Goal: Task Accomplishment & Management: Complete application form

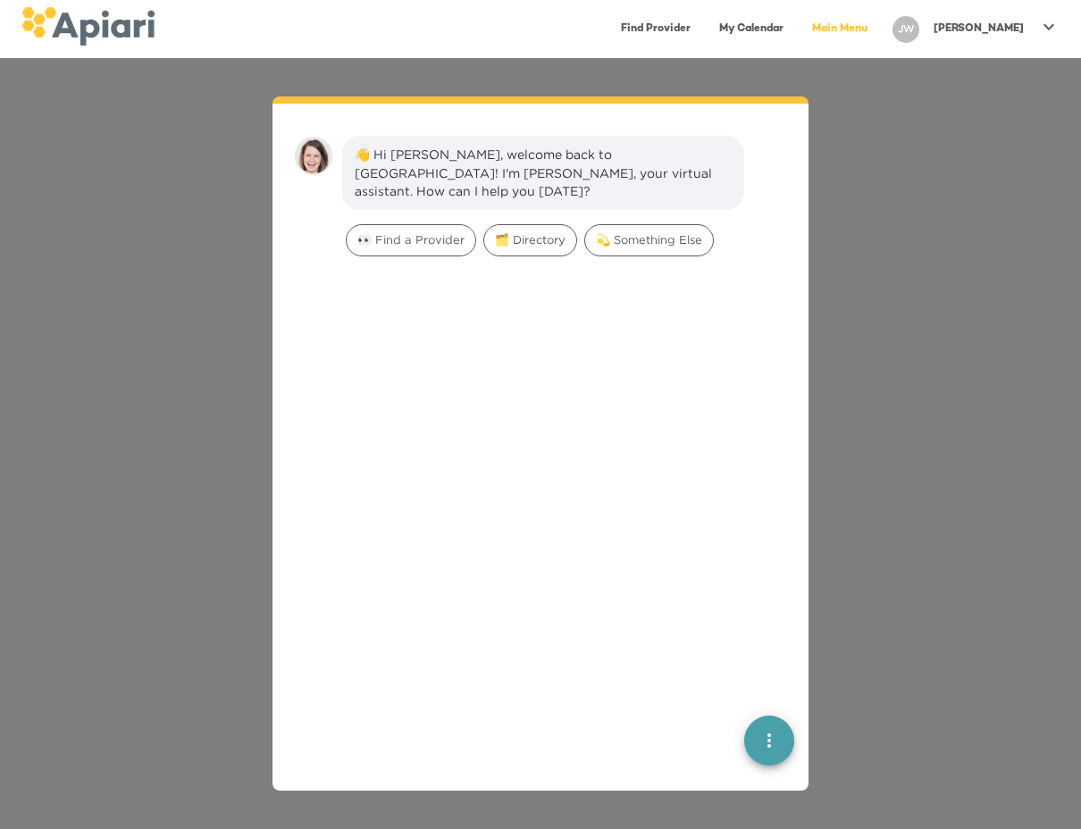
scroll to position [25, 0]
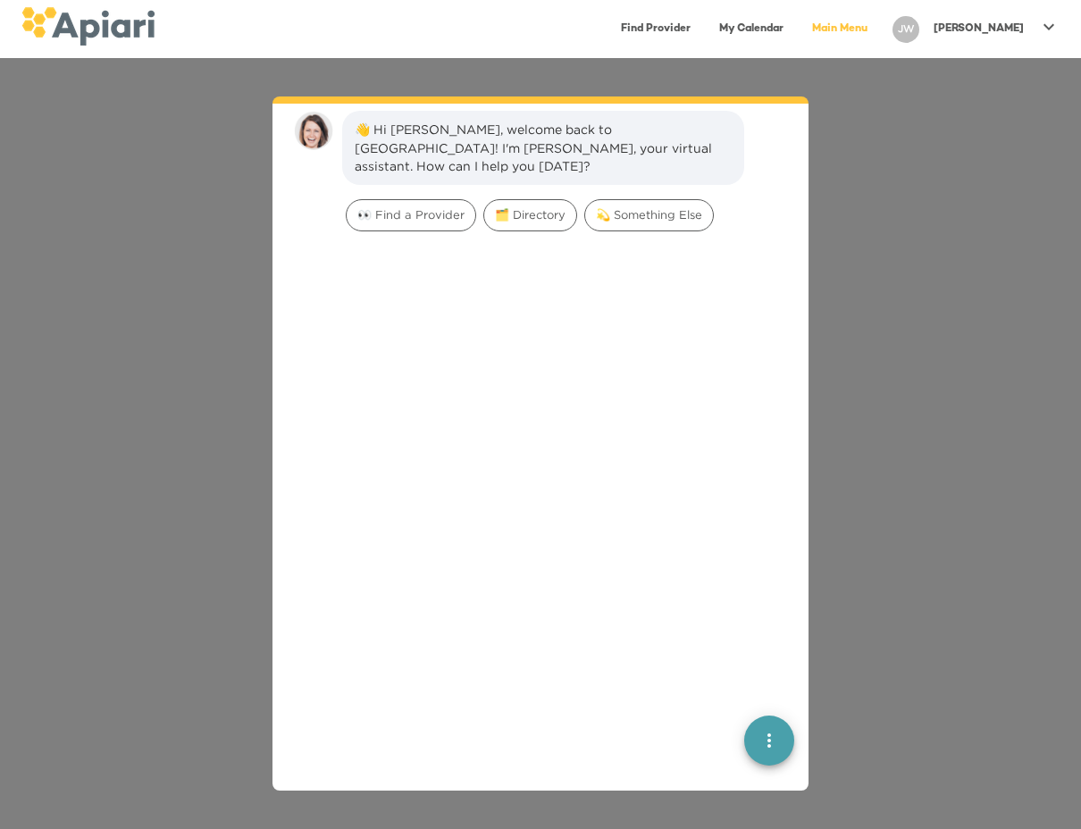
click at [381, 196] on div "👀 Find a Provider" at bounding box center [411, 215] width 138 height 39
click at [500, 206] on span "🗂️ Directory" at bounding box center [530, 214] width 92 height 17
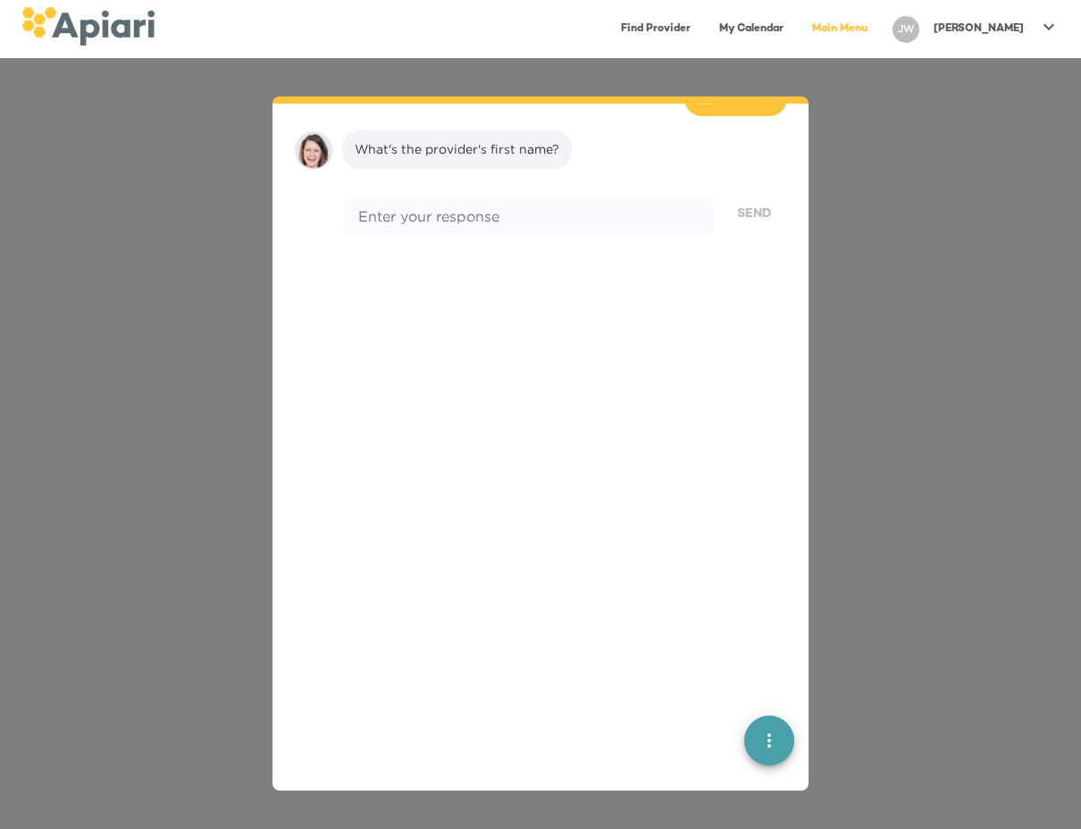
scroll to position [147, 0]
click at [878, 31] on link "Main Menu" at bounding box center [840, 29] width 77 height 37
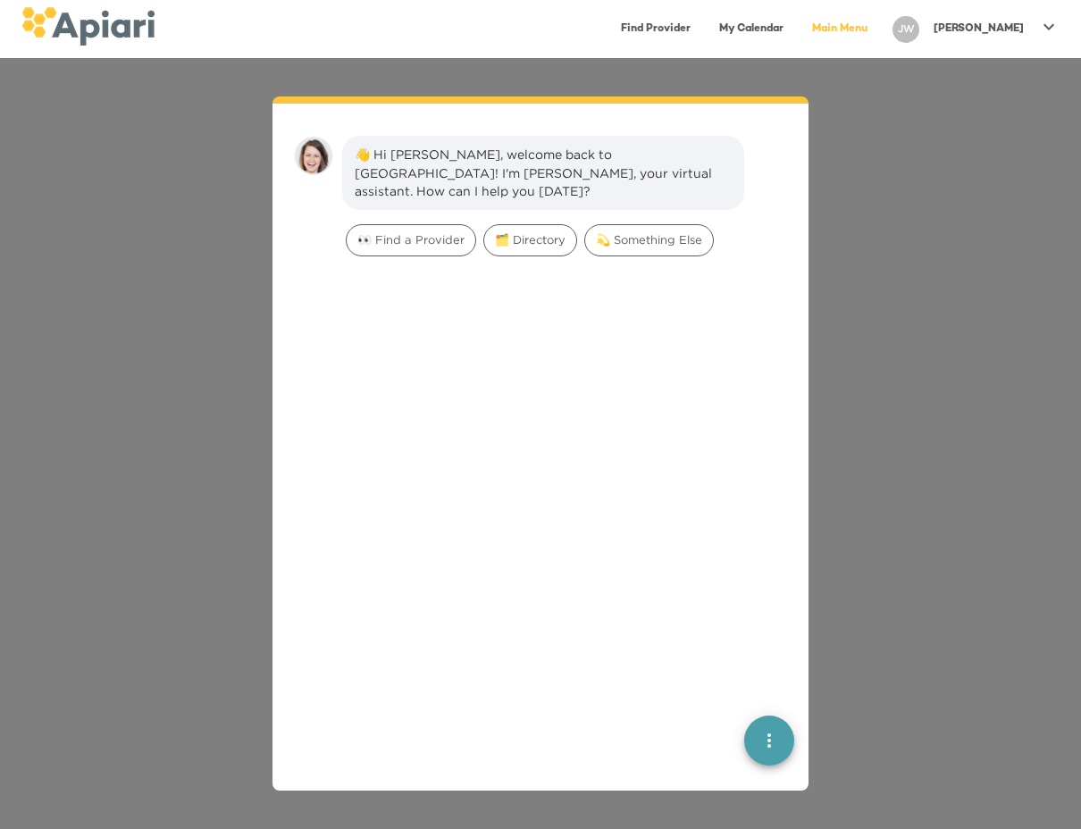
scroll to position [25, 0]
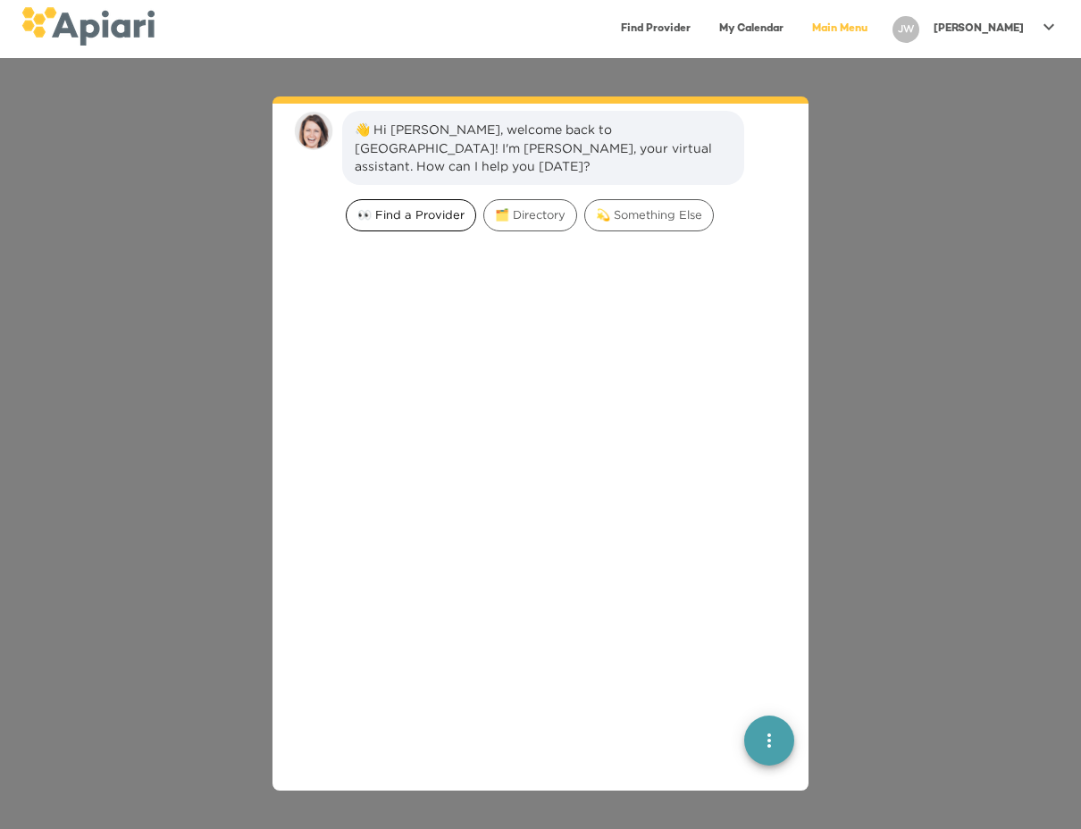
click at [436, 206] on span "👀 Find a Provider" at bounding box center [411, 214] width 129 height 17
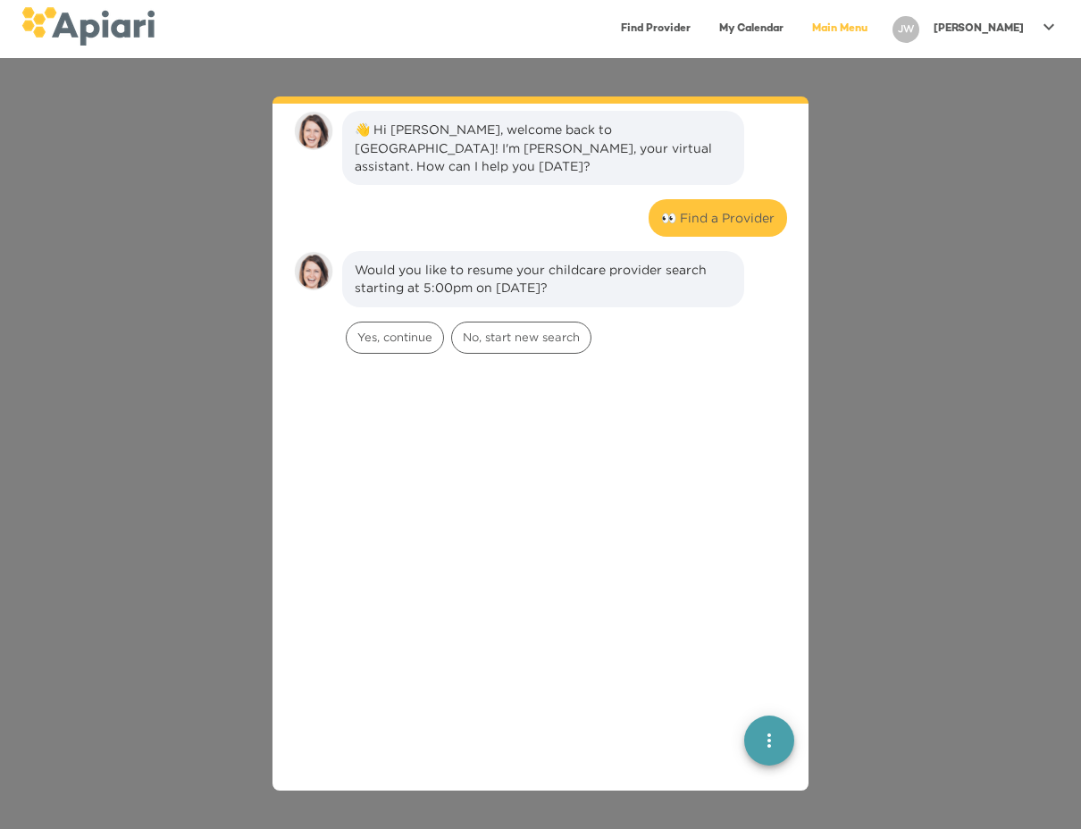
scroll to position [147, 0]
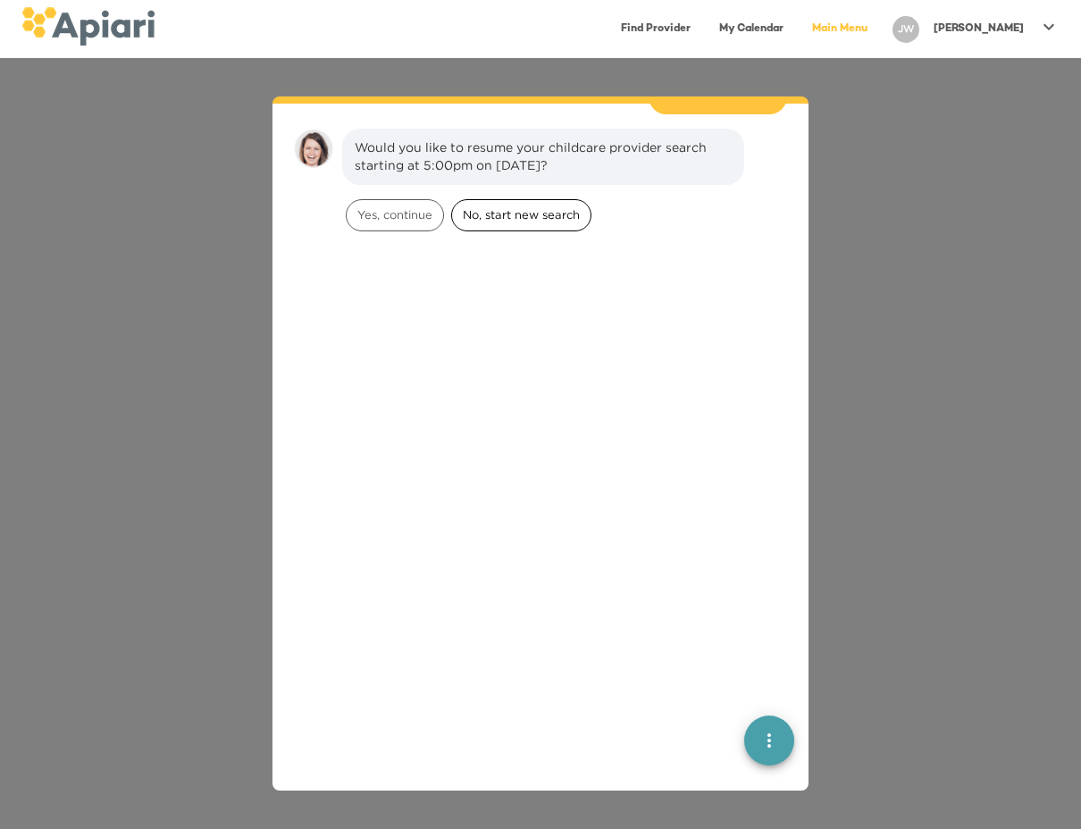
click at [535, 206] on span "No, start new search" at bounding box center [521, 214] width 139 height 17
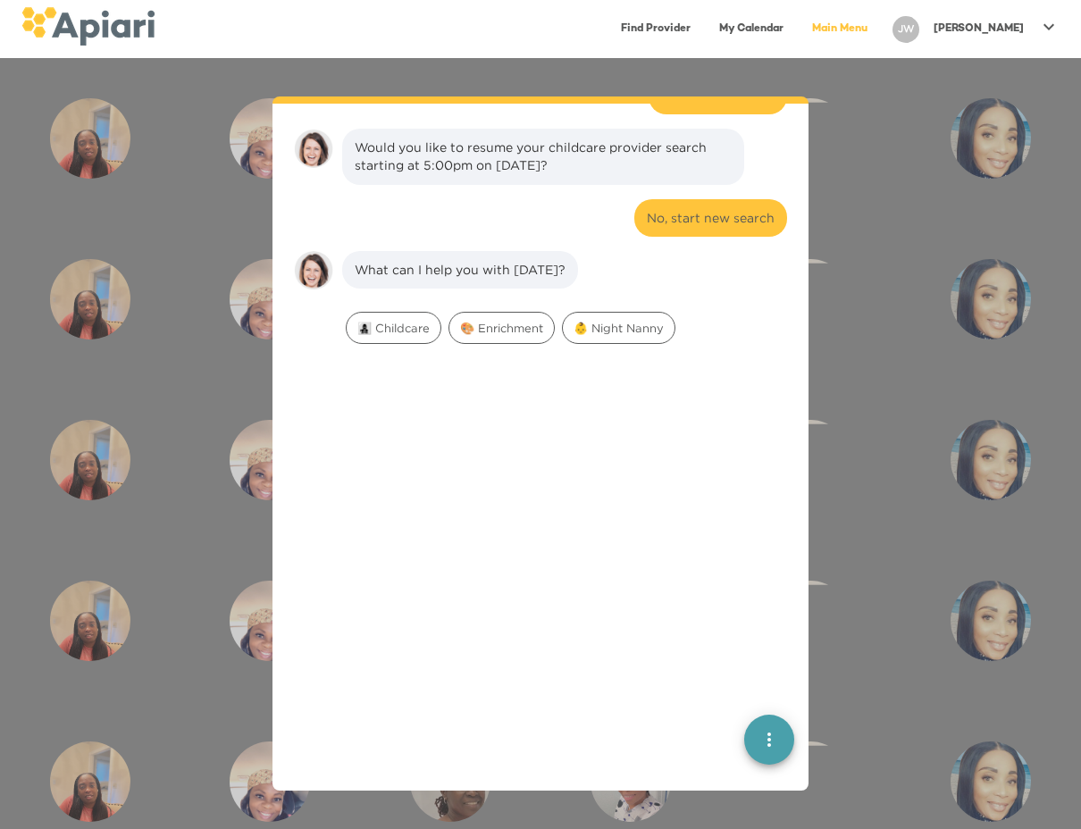
scroll to position [270, 0]
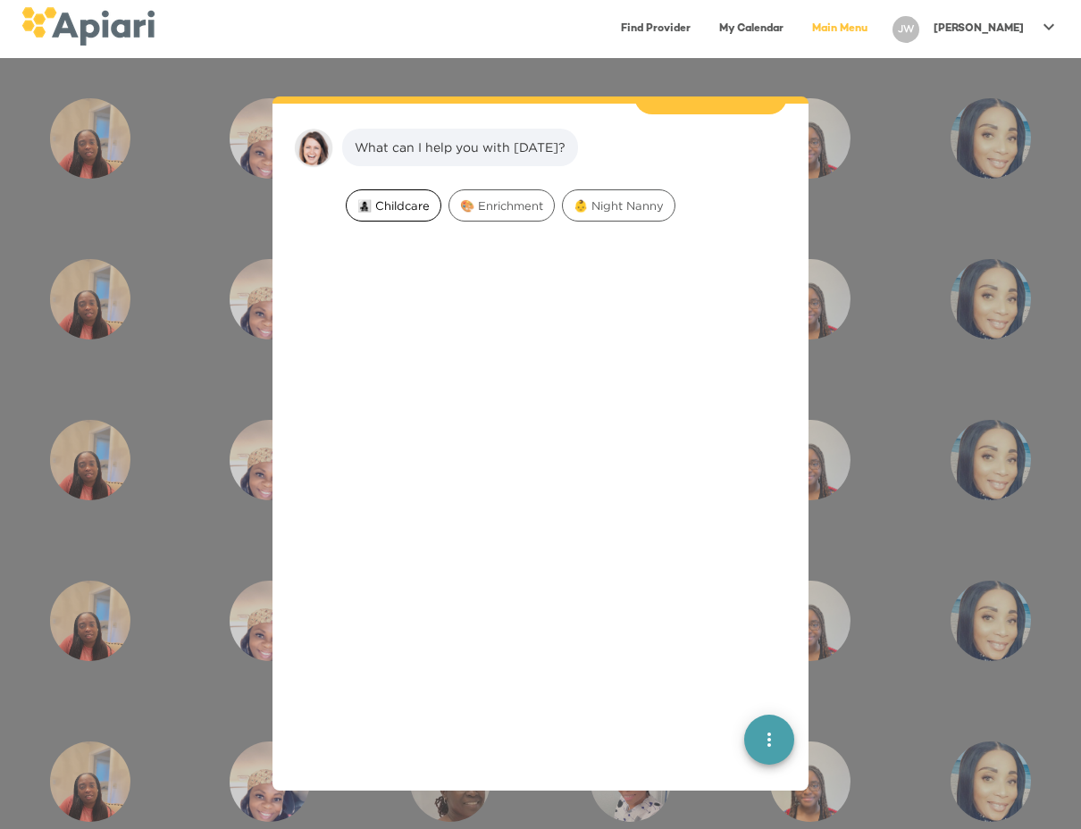
click at [414, 197] on span "👩‍👧‍👦 Childcare" at bounding box center [394, 205] width 94 height 17
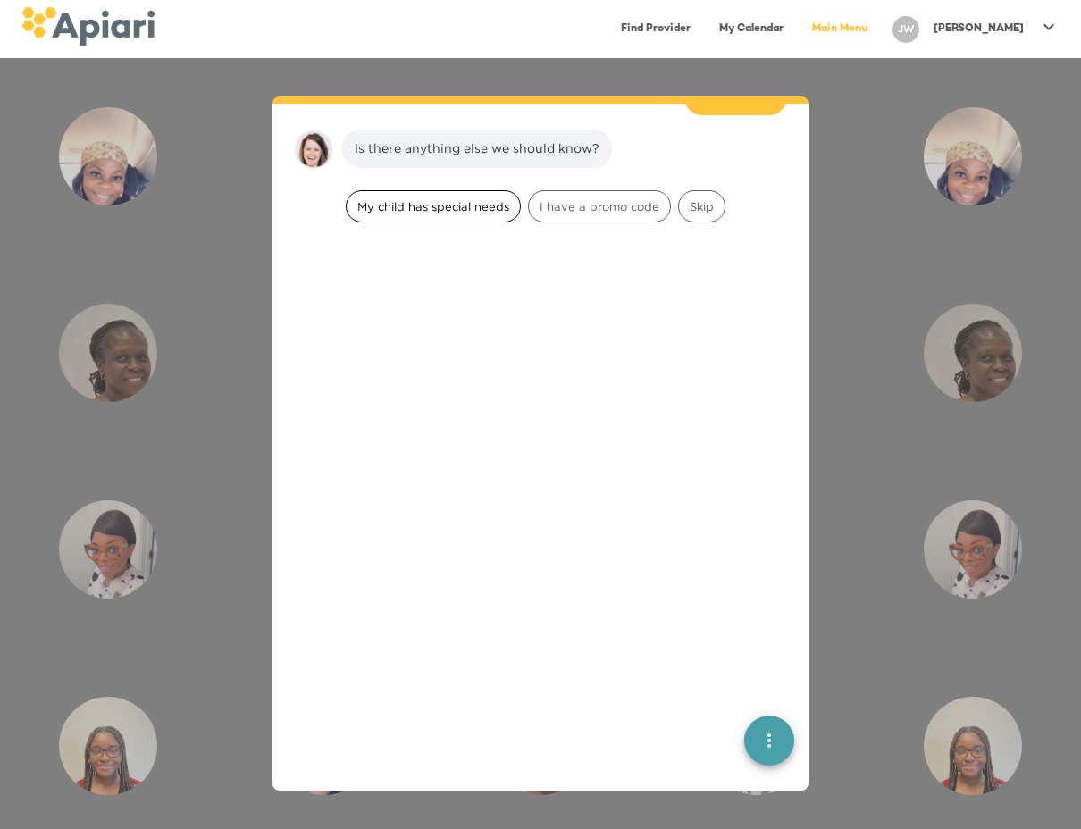
scroll to position [382, 0]
click at [697, 198] on div "Skip" at bounding box center [701, 205] width 47 height 32
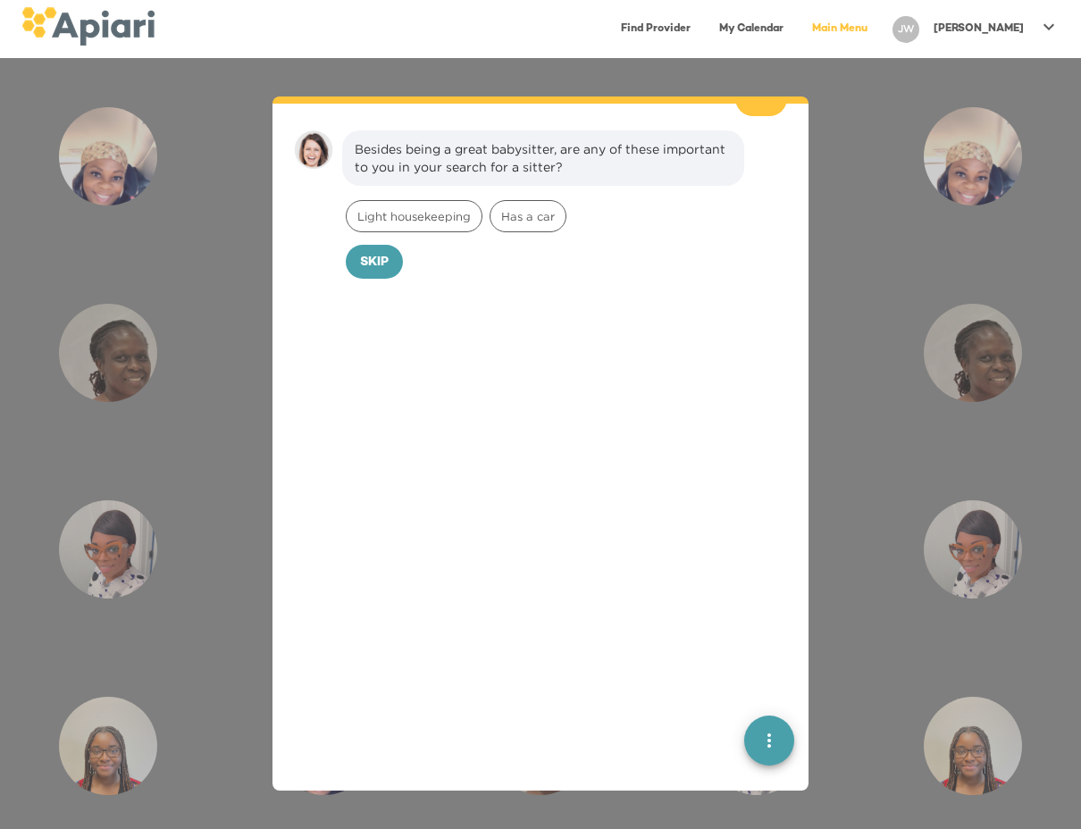
scroll to position [495, 0]
click at [531, 207] on span "Has a car" at bounding box center [528, 215] width 75 height 17
click at [411, 251] on span "Confirm" at bounding box center [409, 262] width 59 height 22
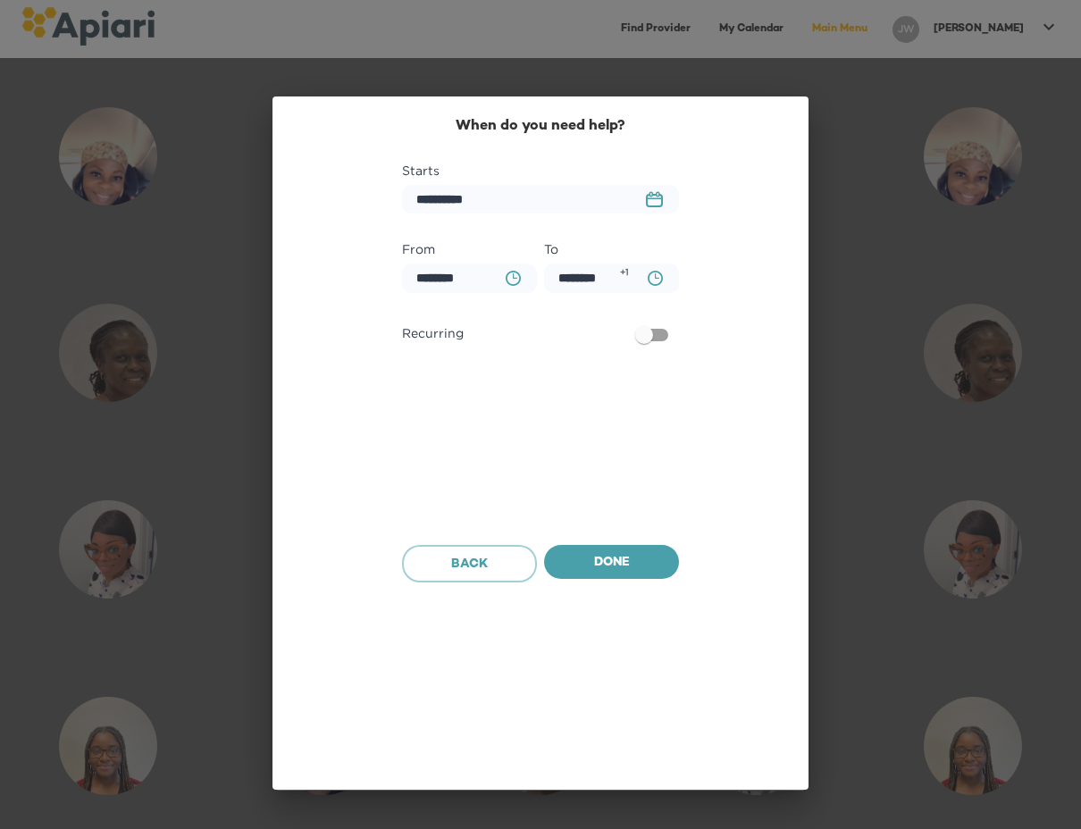
scroll to position [618, 0]
click at [666, 198] on button "23979DC4-A7E4-489C-88E7-37869341D308 Created with sketchtool." at bounding box center [654, 200] width 38 height 38
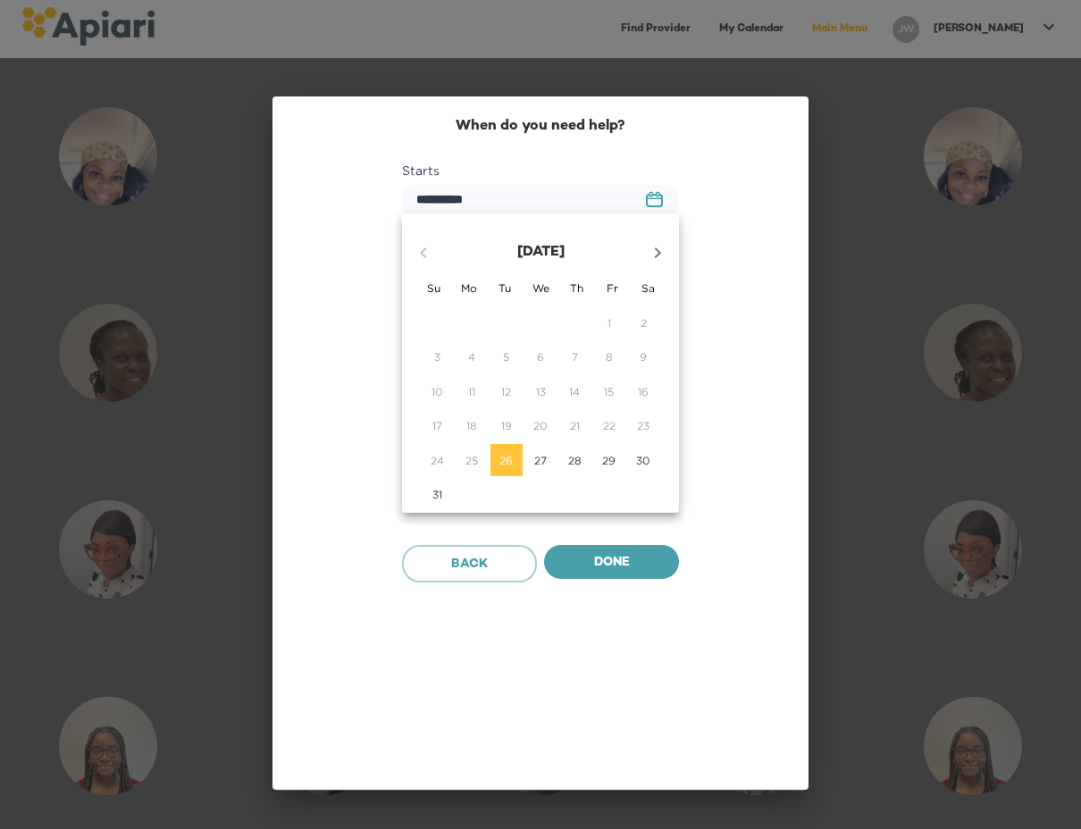
click at [660, 239] on button "button" at bounding box center [657, 252] width 43 height 43
click at [507, 350] on p "9" at bounding box center [506, 356] width 7 height 15
type input "**********"
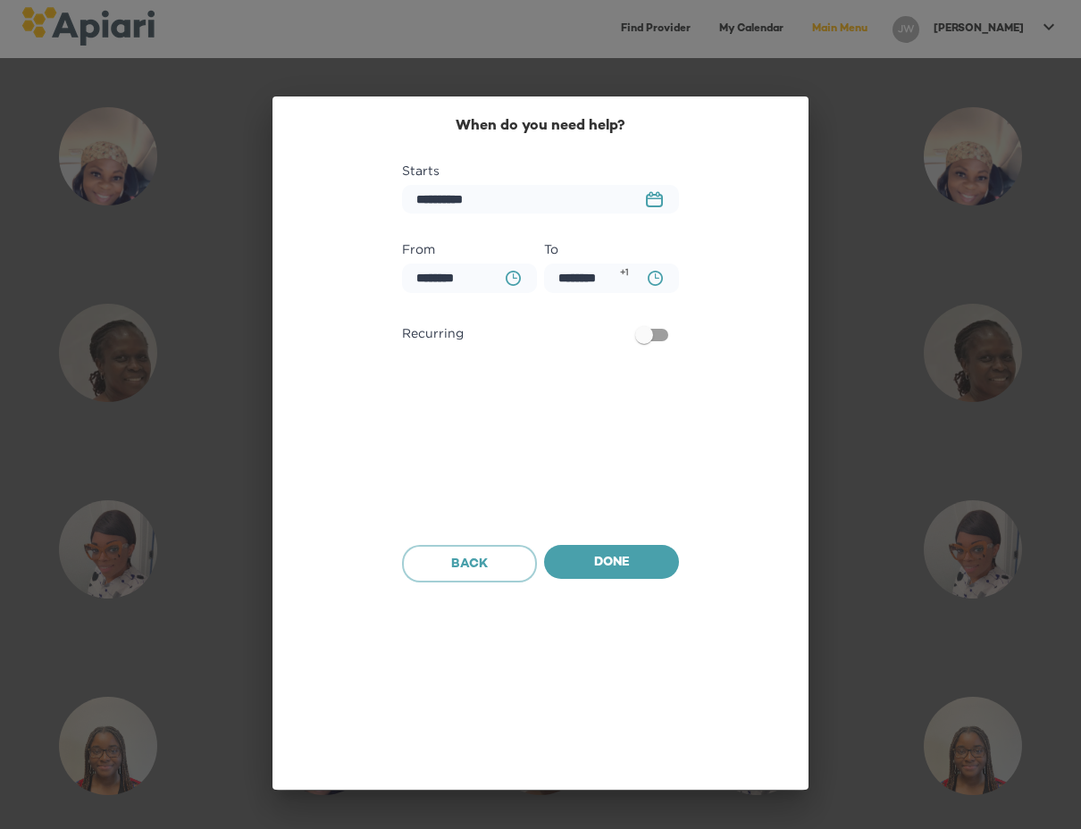
click at [511, 280] on icon "BA0D2328-0349-4FFE-B945-982DA367CA30 Created with sketchtool." at bounding box center [513, 278] width 15 height 15
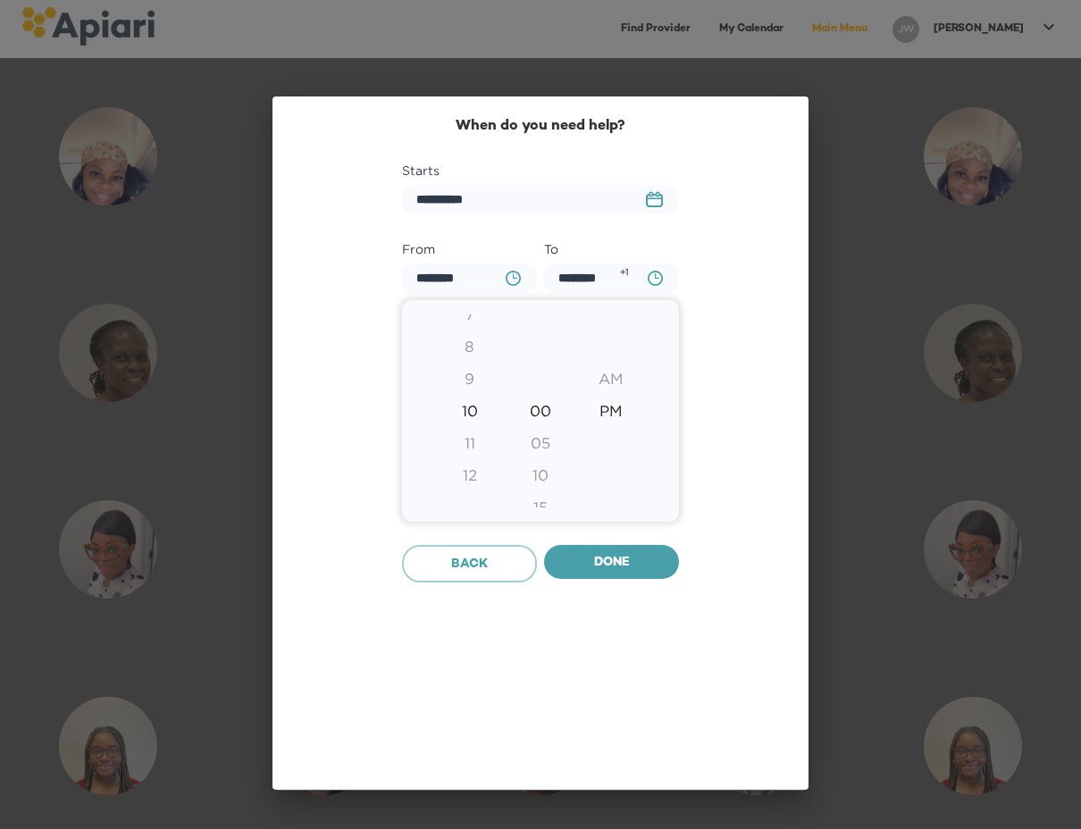
type input "********"
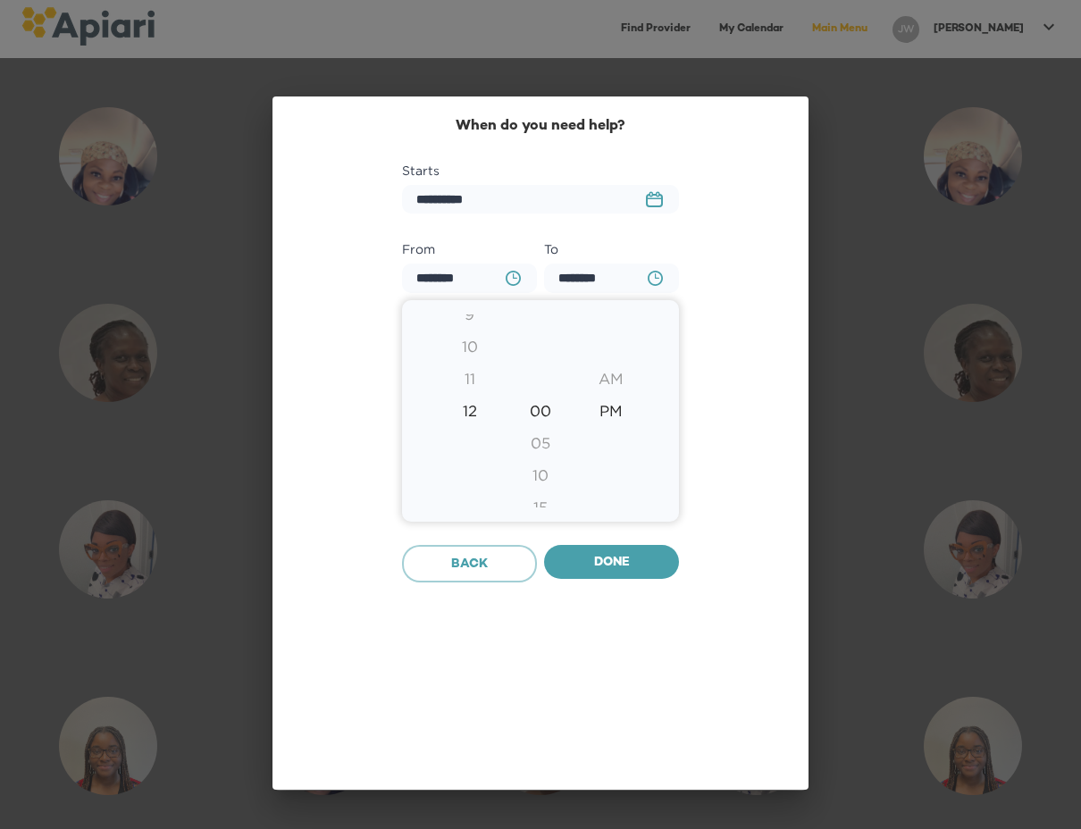
type input "********"
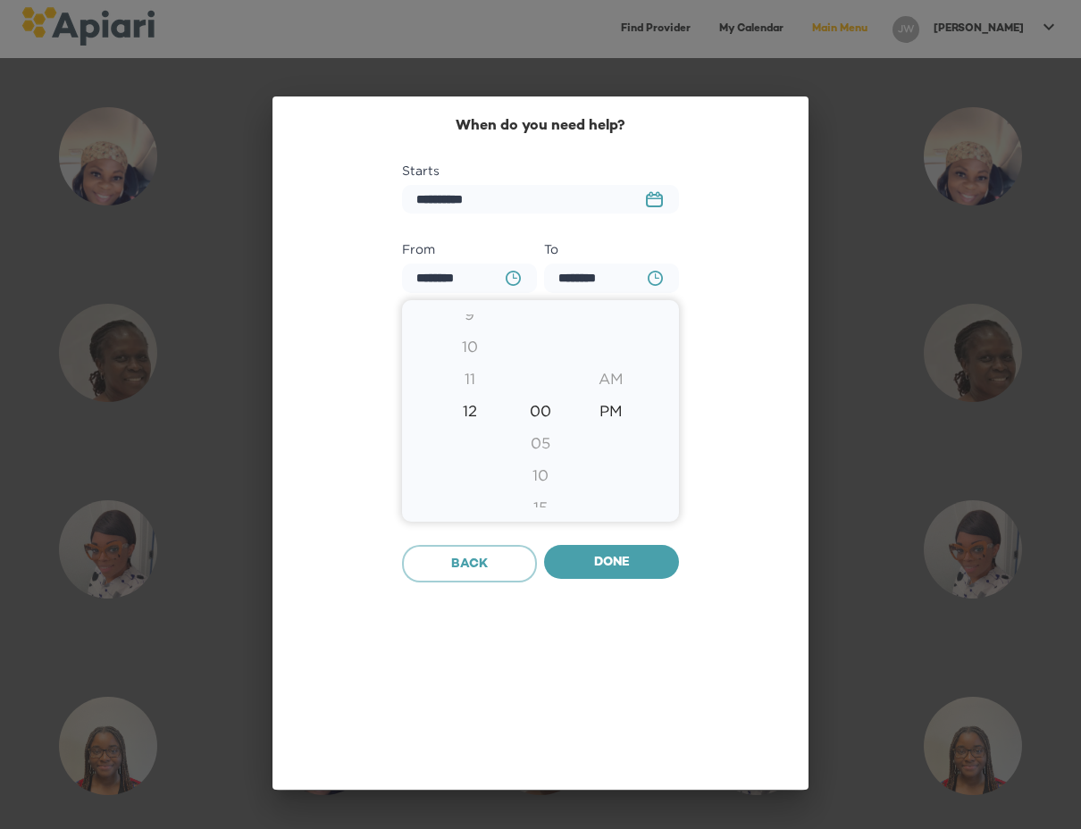
type input "********"
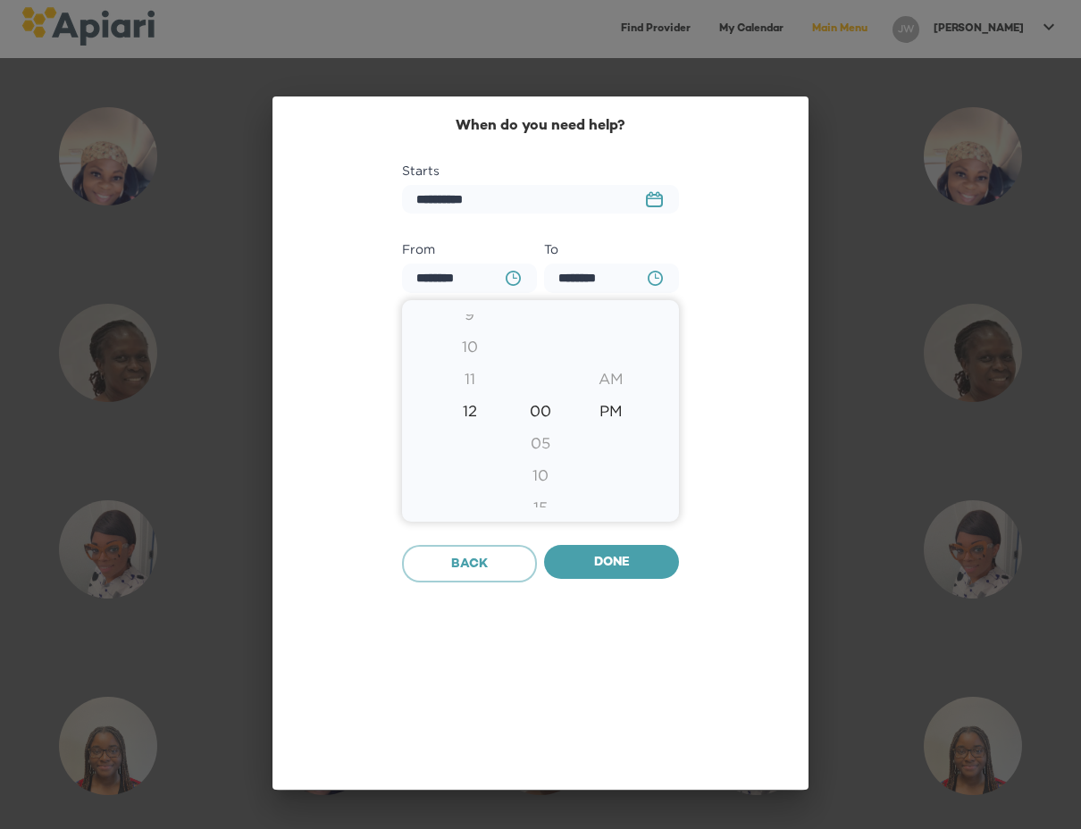
type input "********"
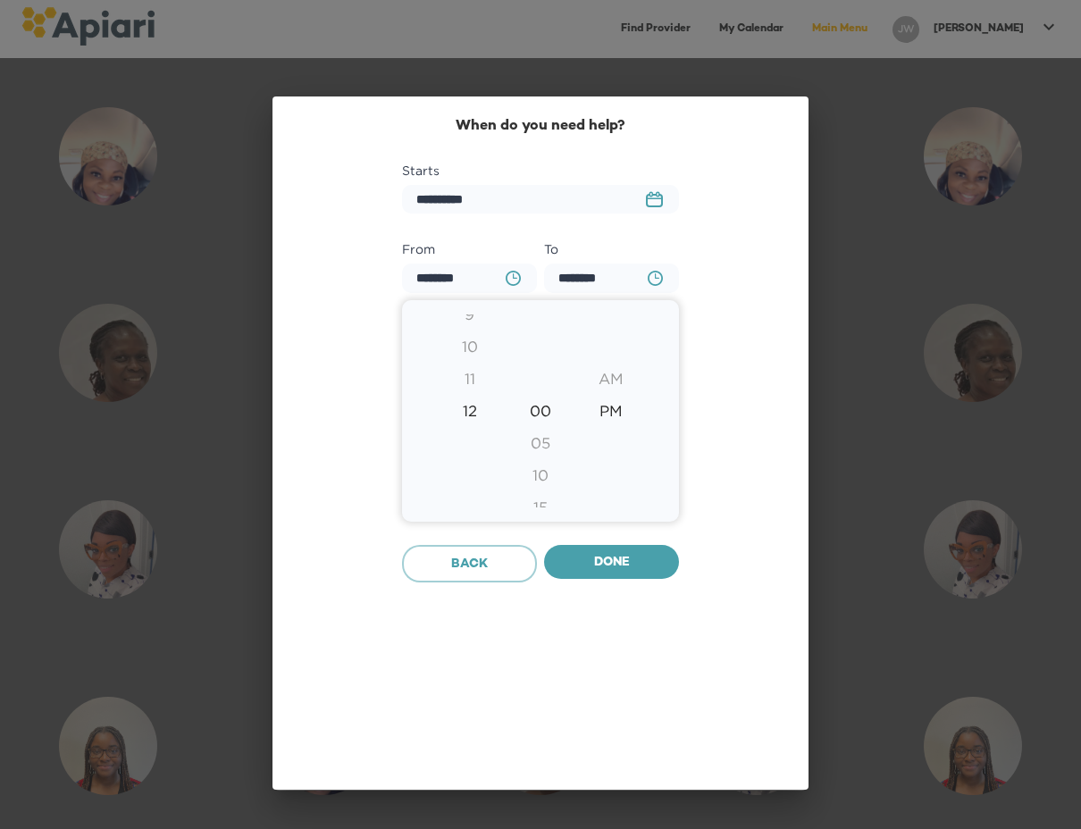
type input "********"
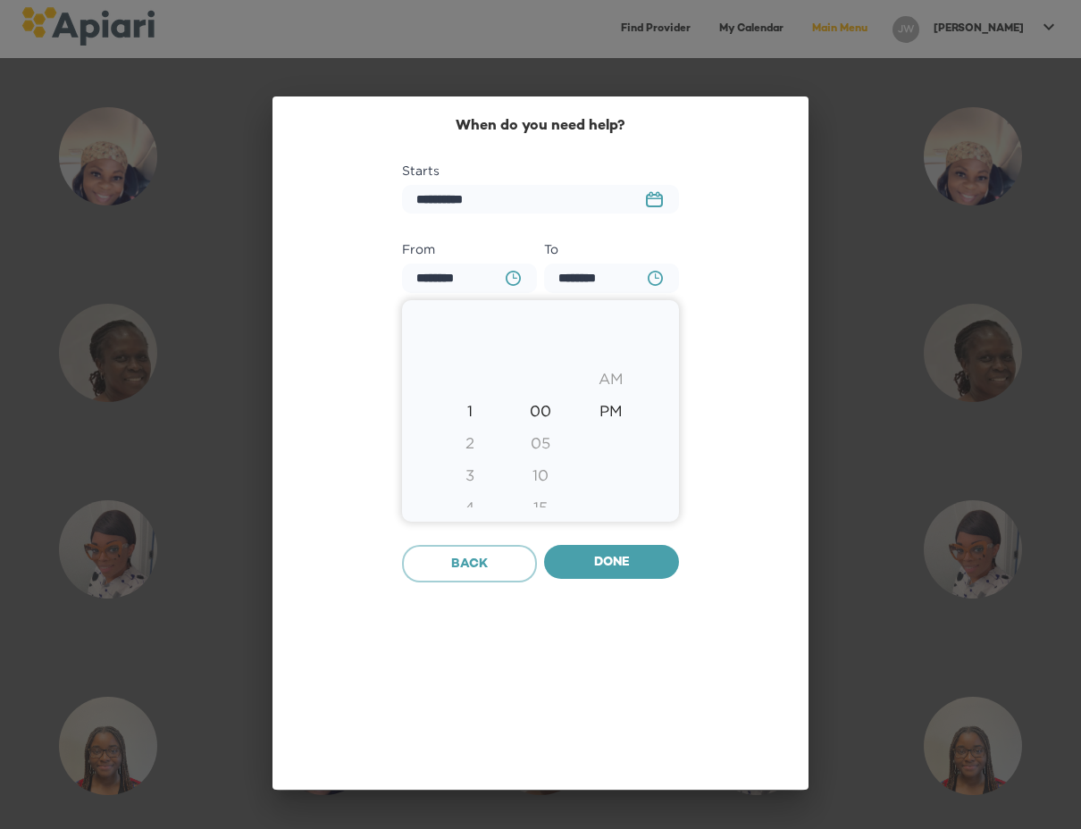
type input "********"
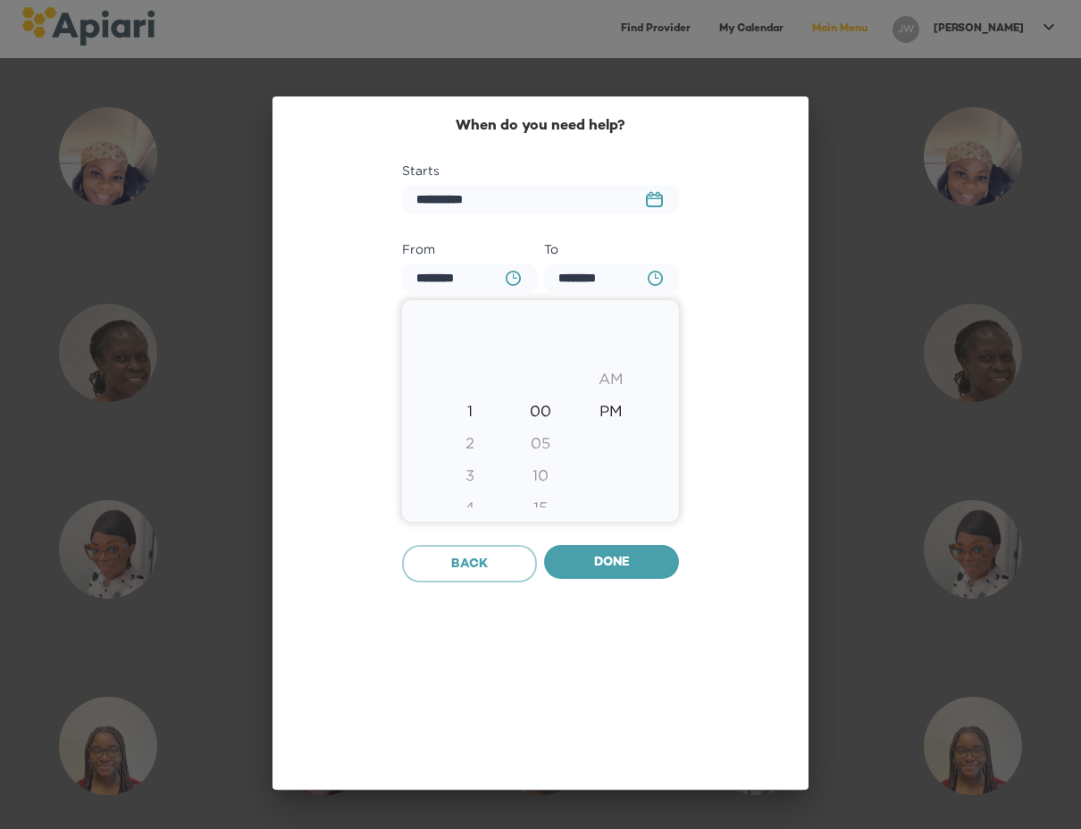
type input "********"
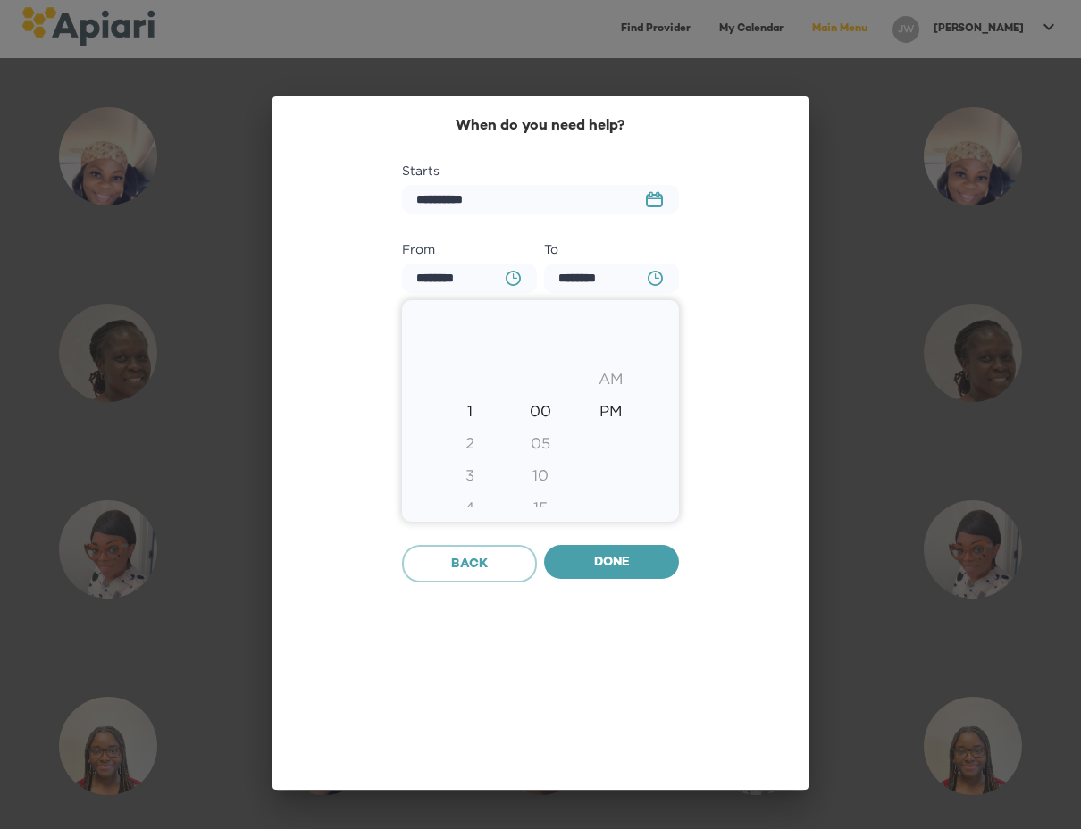
type input "********"
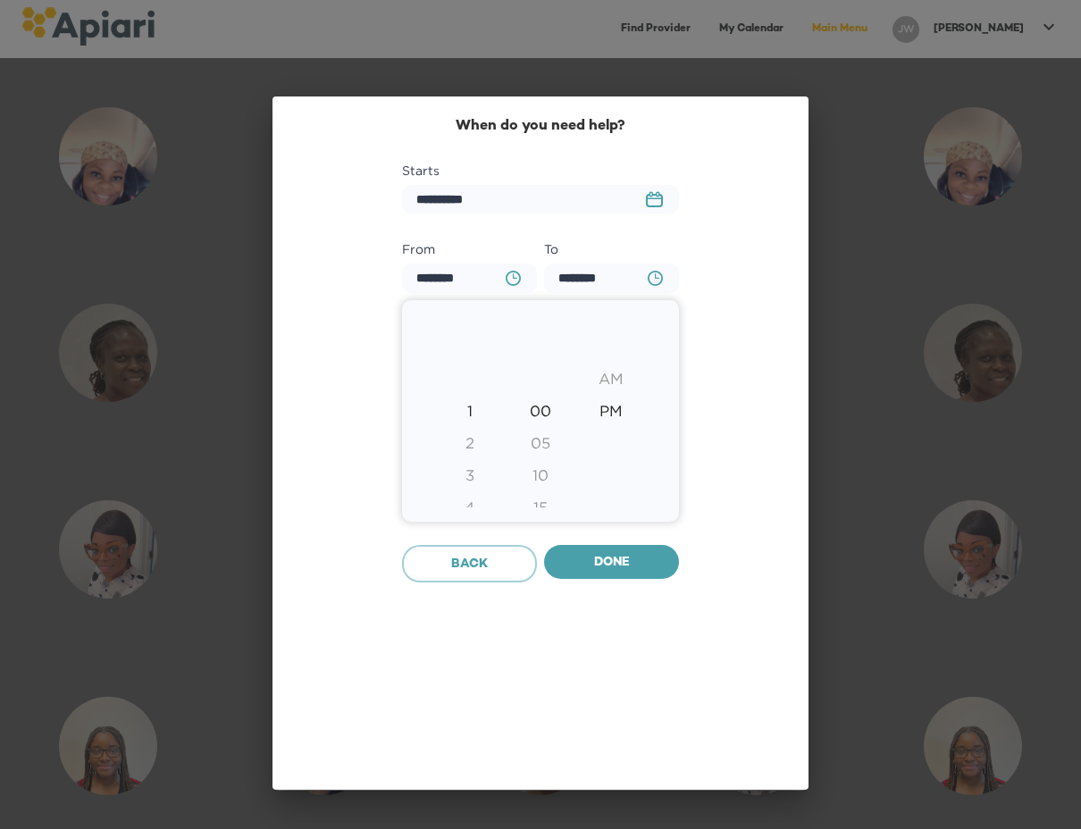
type input "********"
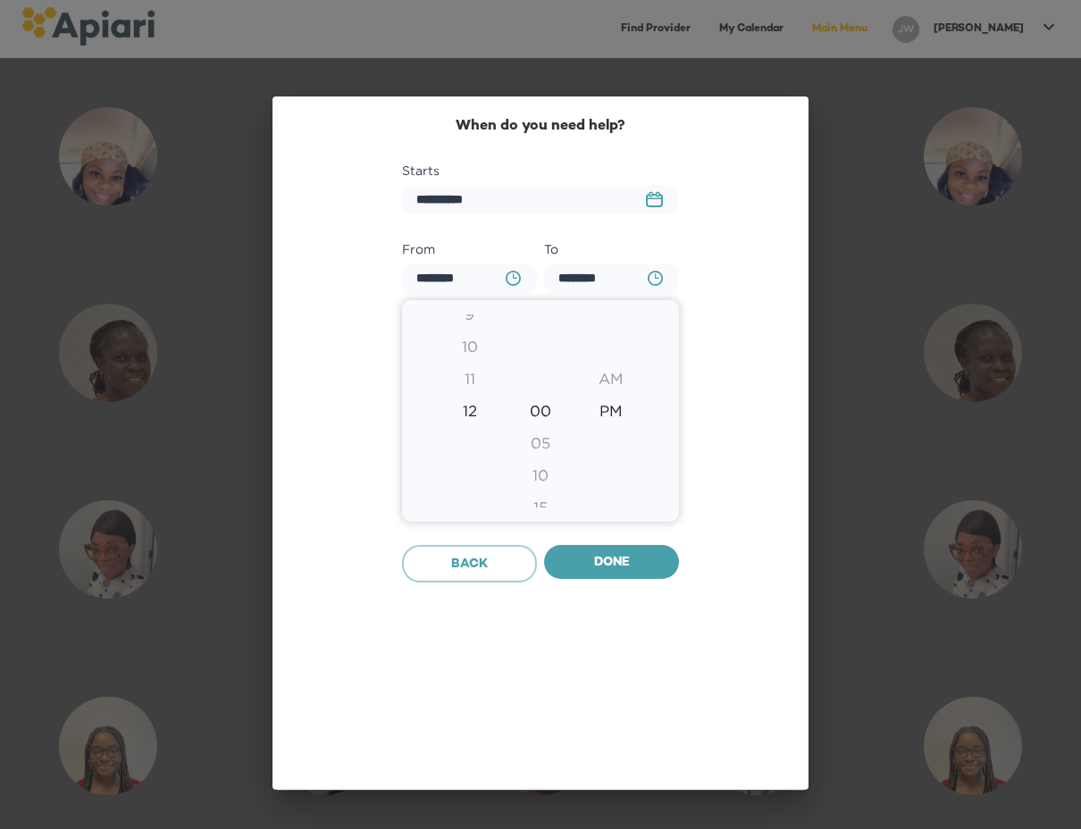
type input "********"
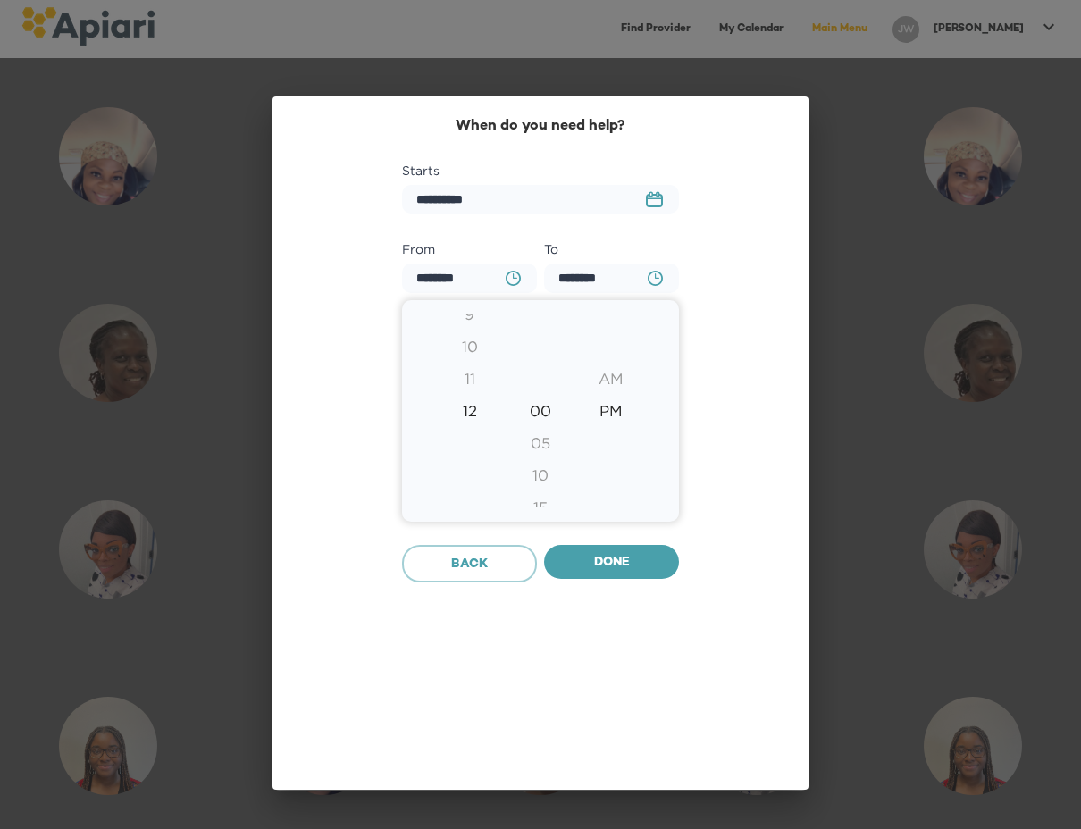
type input "********"
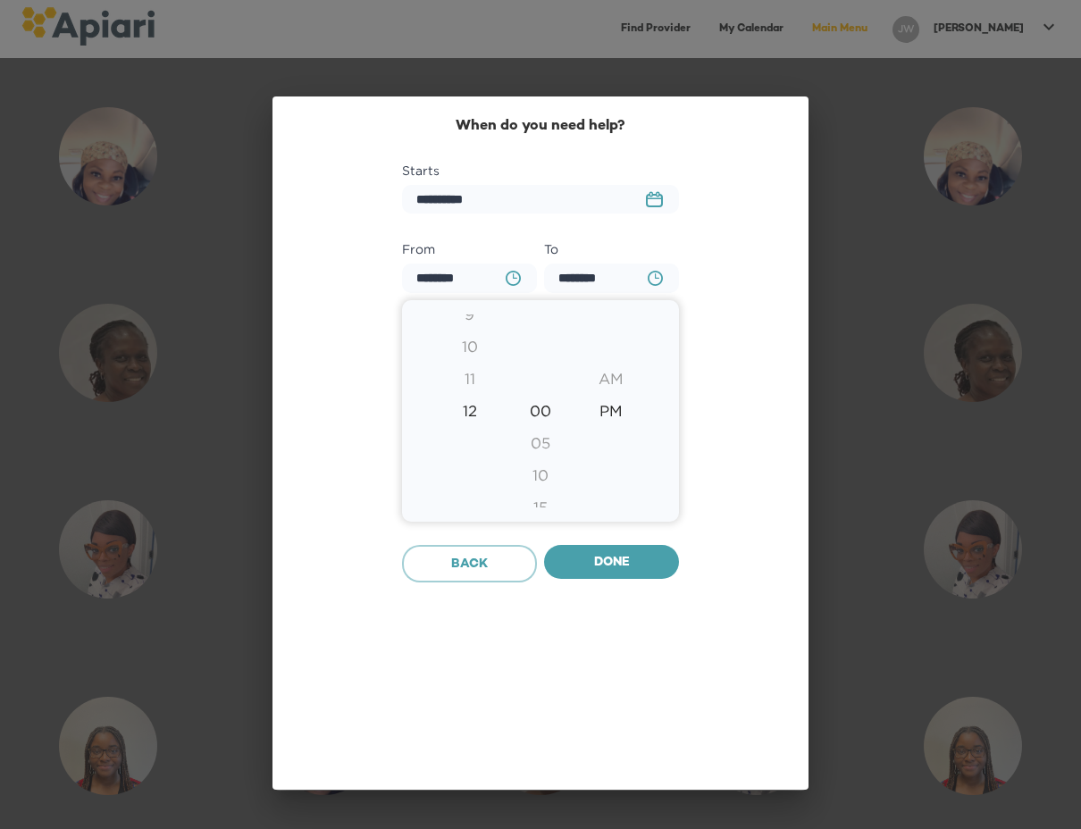
type input "********"
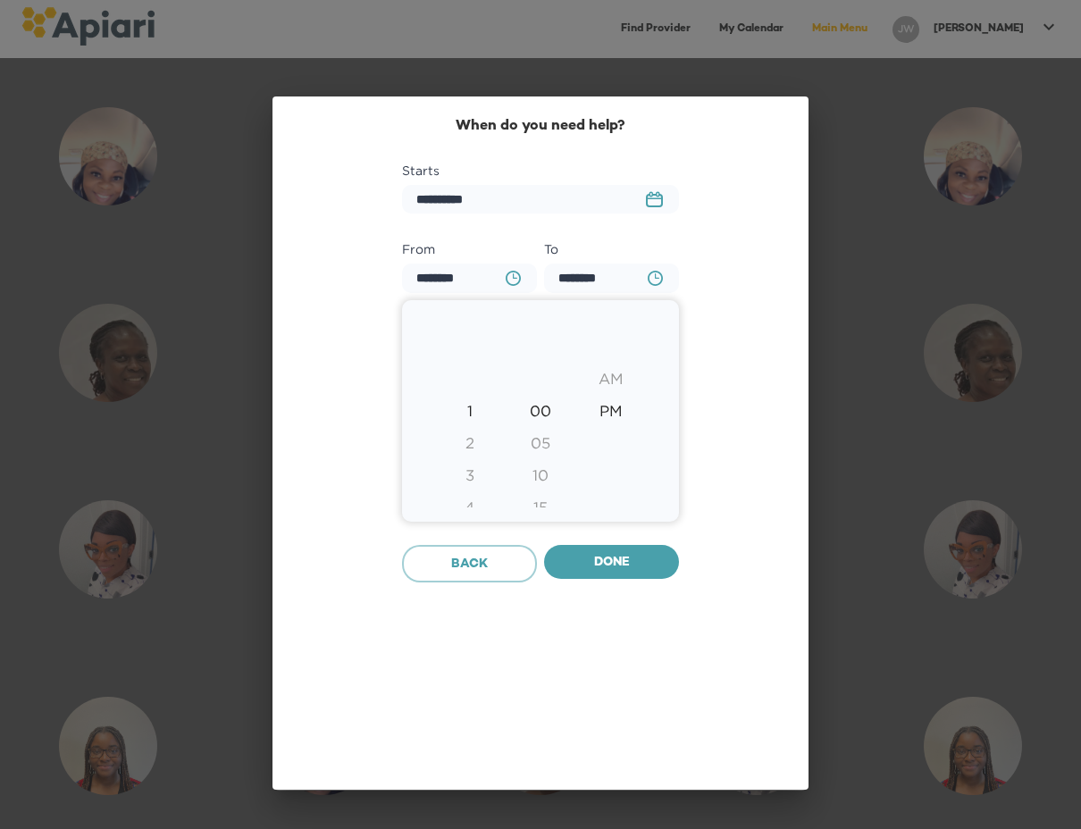
type input "********"
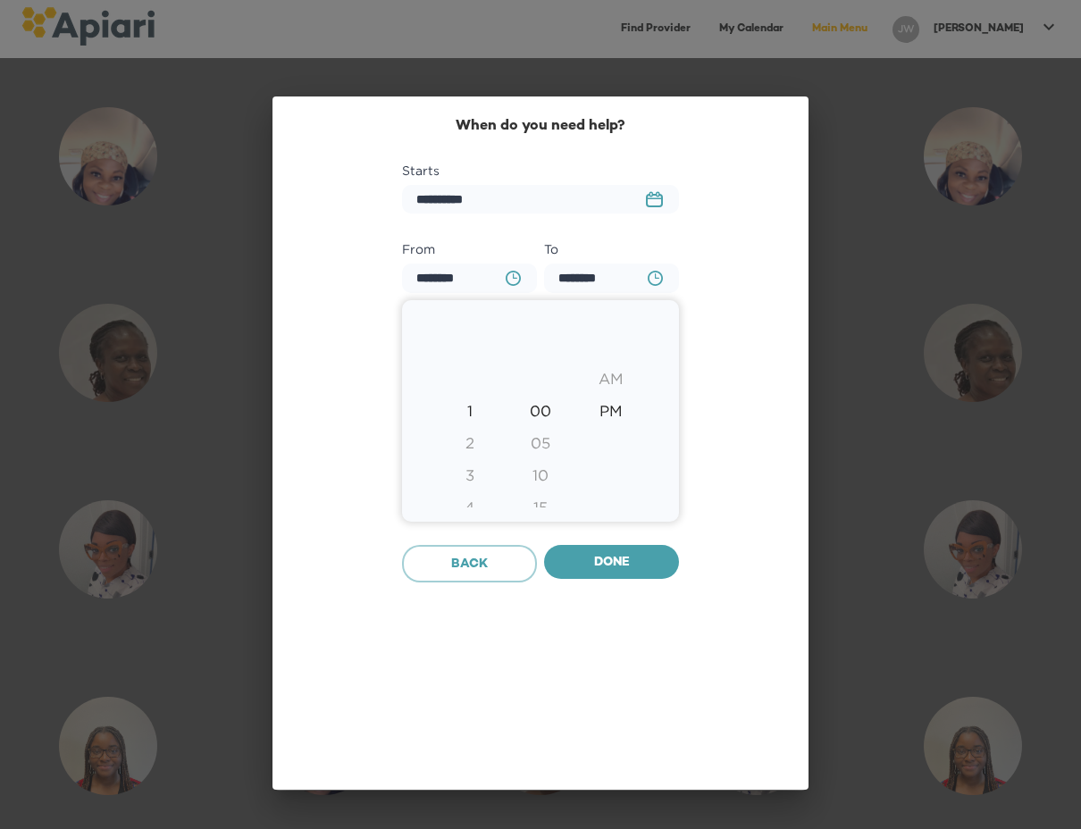
type input "********"
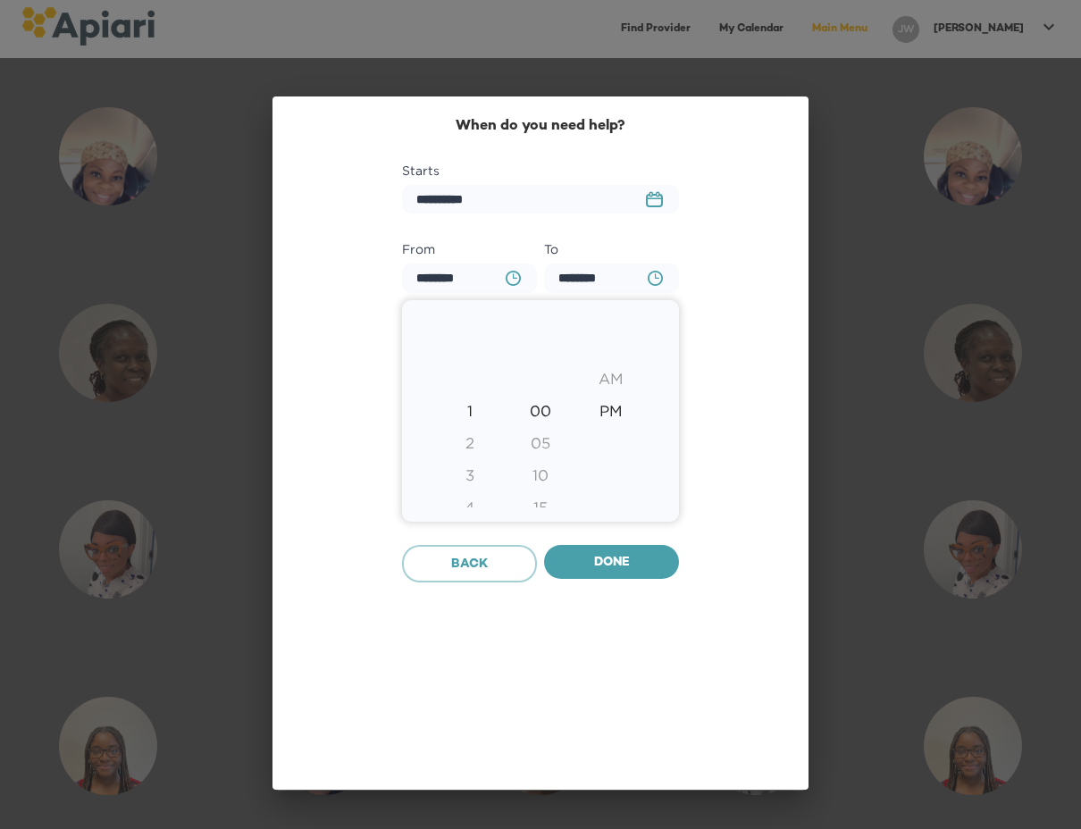
type input "********"
click at [470, 350] on div "4" at bounding box center [469, 347] width 71 height 32
type input "********"
click at [631, 576] on div at bounding box center [540, 414] width 1081 height 829
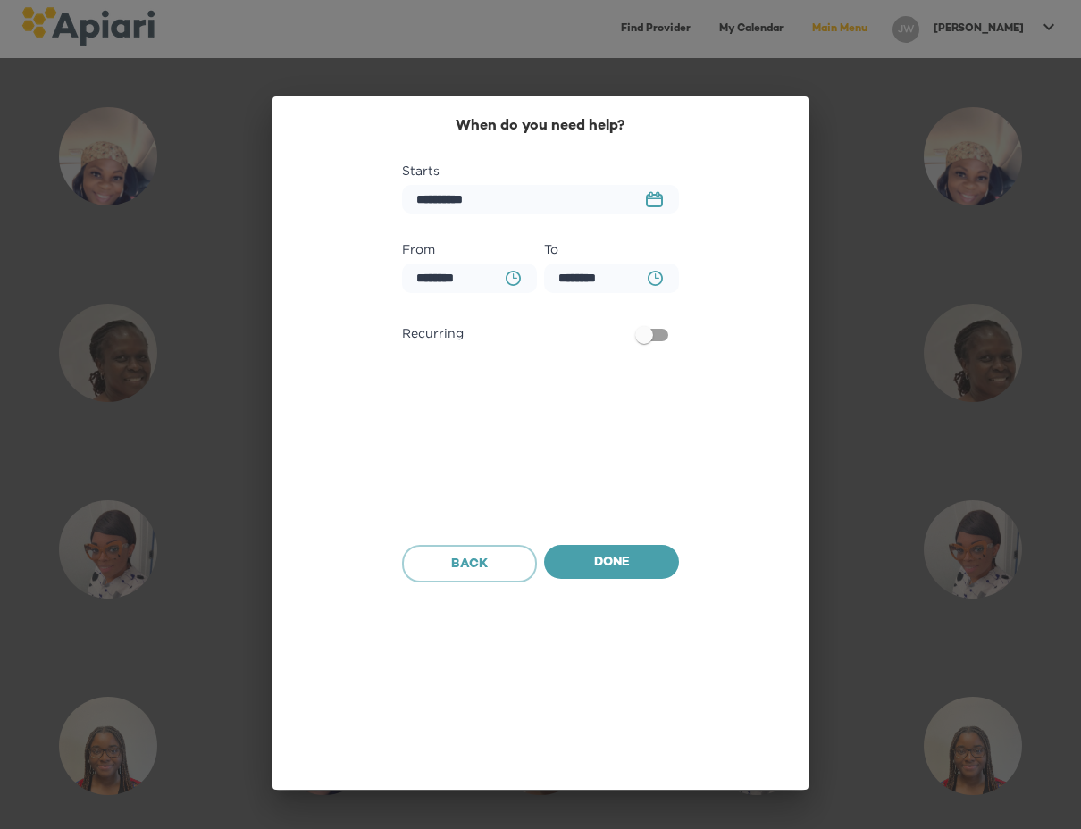
click at [660, 280] on icon "BA0D2328-0349-4FFE-B945-982DA367CA30 Created with sketchtool." at bounding box center [655, 278] width 15 height 15
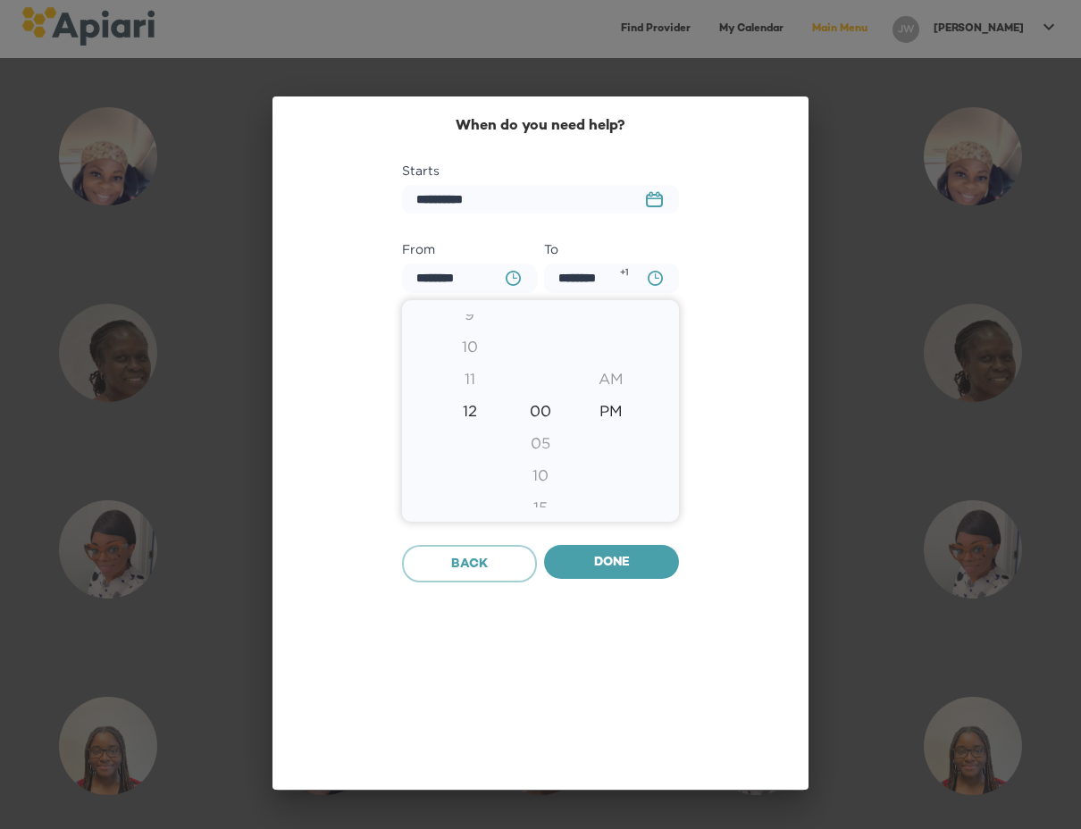
click at [568, 274] on div at bounding box center [540, 414] width 1081 height 829
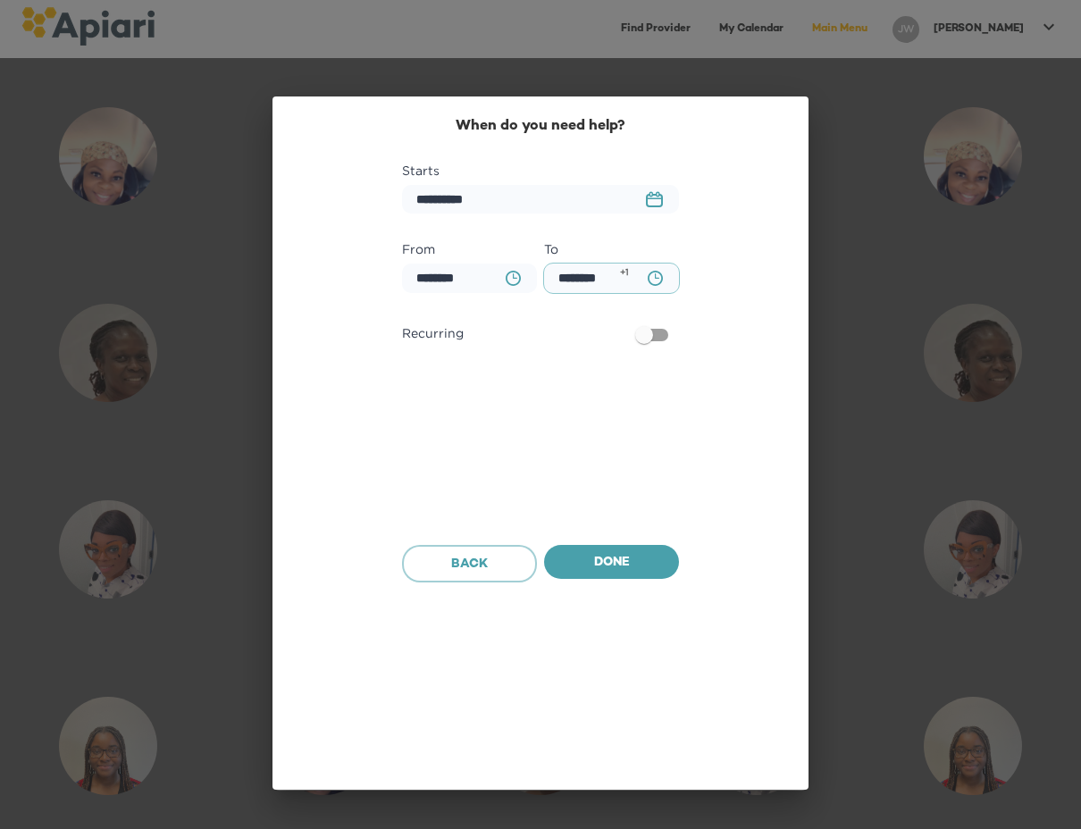
click at [594, 277] on input "********" at bounding box center [611, 278] width 135 height 29
click at [650, 278] on icon "BA0D2328-0349-4FFE-B945-982DA367CA30 Created with sketchtool." at bounding box center [655, 278] width 15 height 15
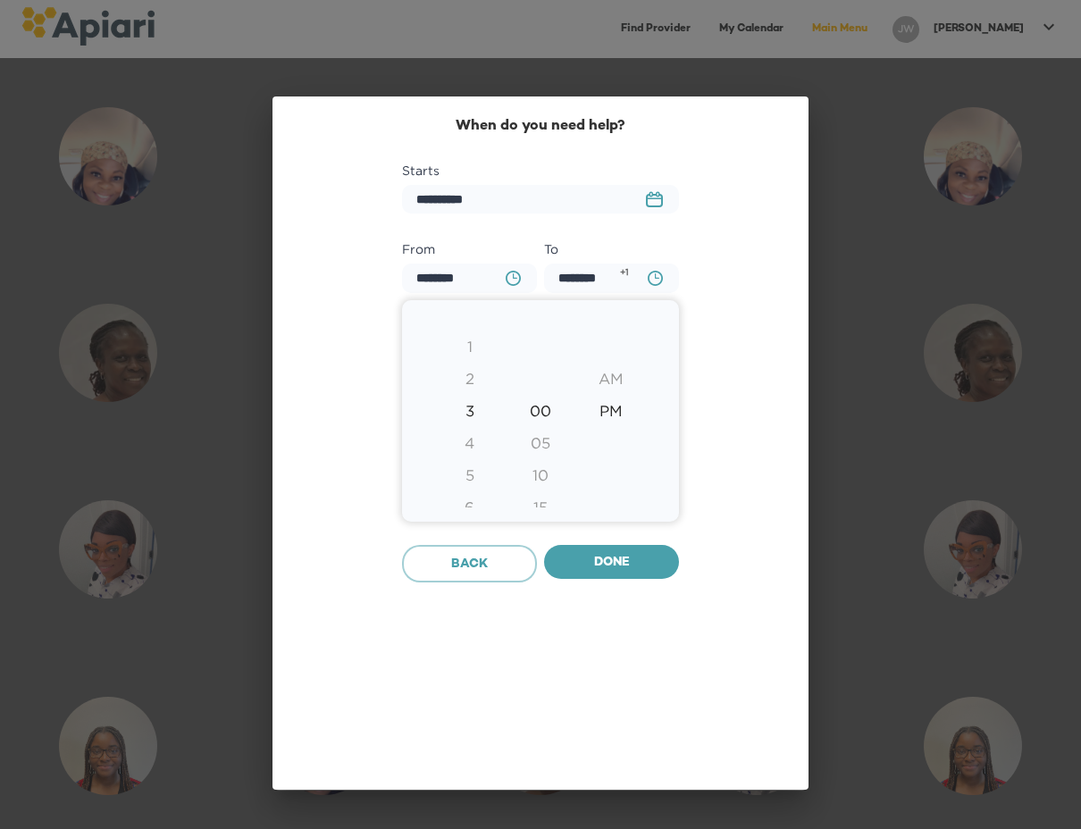
click at [468, 457] on div "4" at bounding box center [469, 443] width 71 height 32
click at [468, 472] on div "6" at bounding box center [469, 475] width 71 height 32
type input "********"
click at [594, 551] on div at bounding box center [540, 414] width 1081 height 829
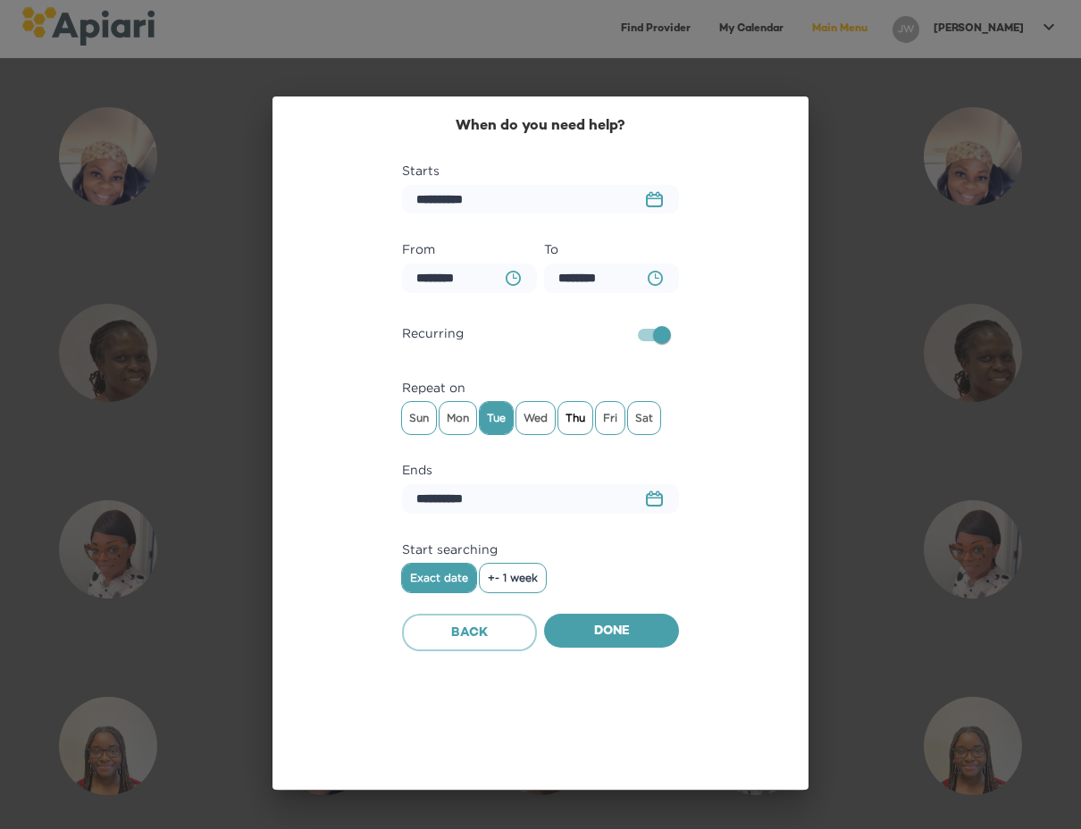
click at [577, 410] on span "Thu" at bounding box center [576, 418] width 34 height 27
click at [658, 498] on rect "button" at bounding box center [654, 499] width 15 height 2
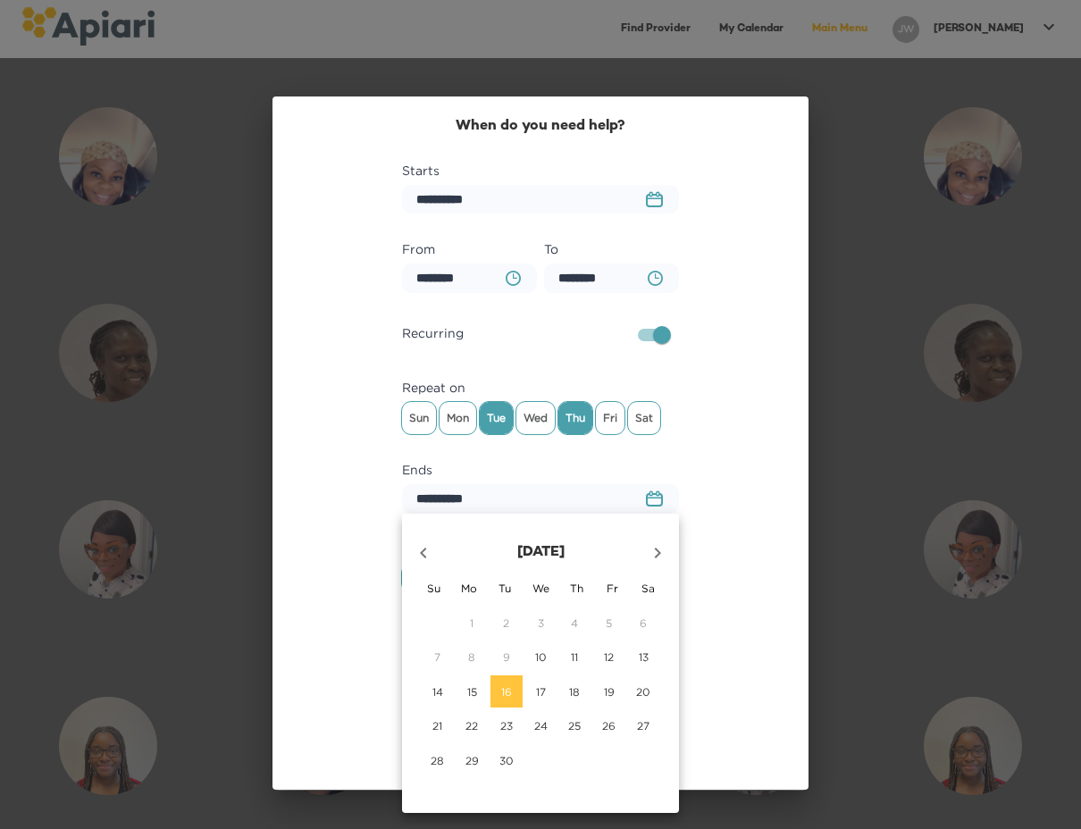
click at [654, 554] on icon "button" at bounding box center [657, 552] width 21 height 21
click at [574, 757] on p "30" at bounding box center [574, 760] width 14 height 15
type input "**********"
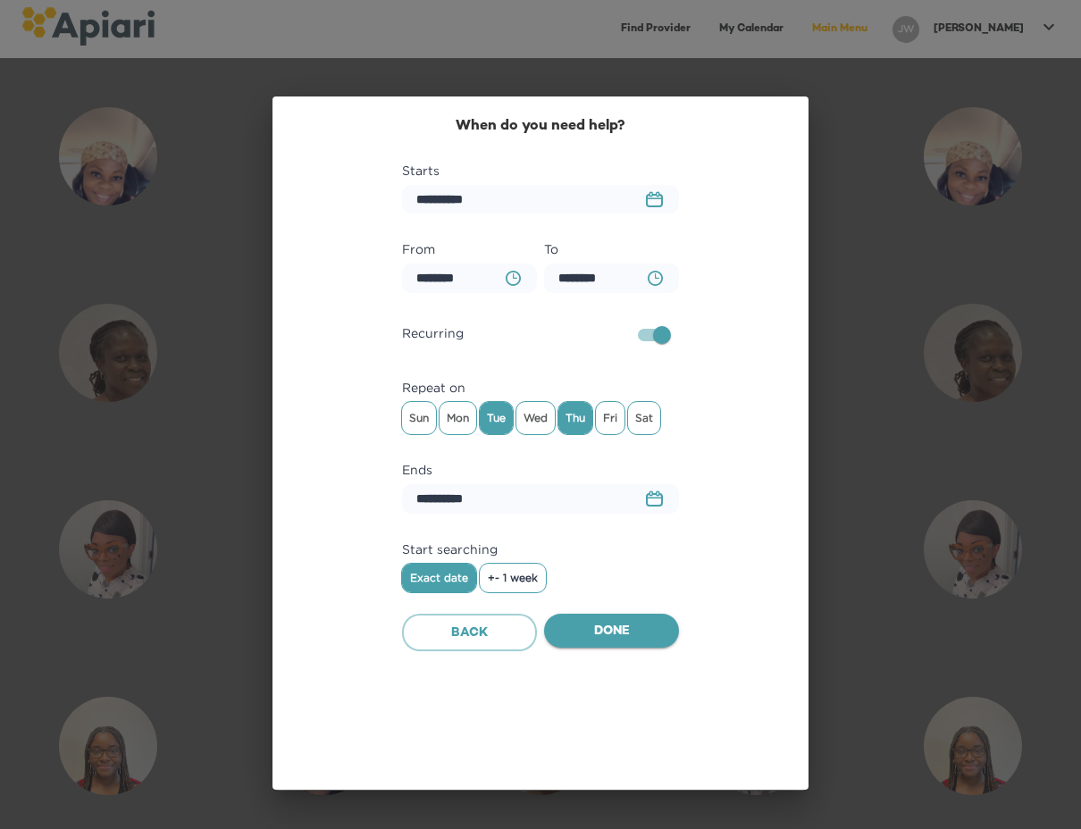
click at [626, 637] on span "Done" at bounding box center [612, 632] width 106 height 22
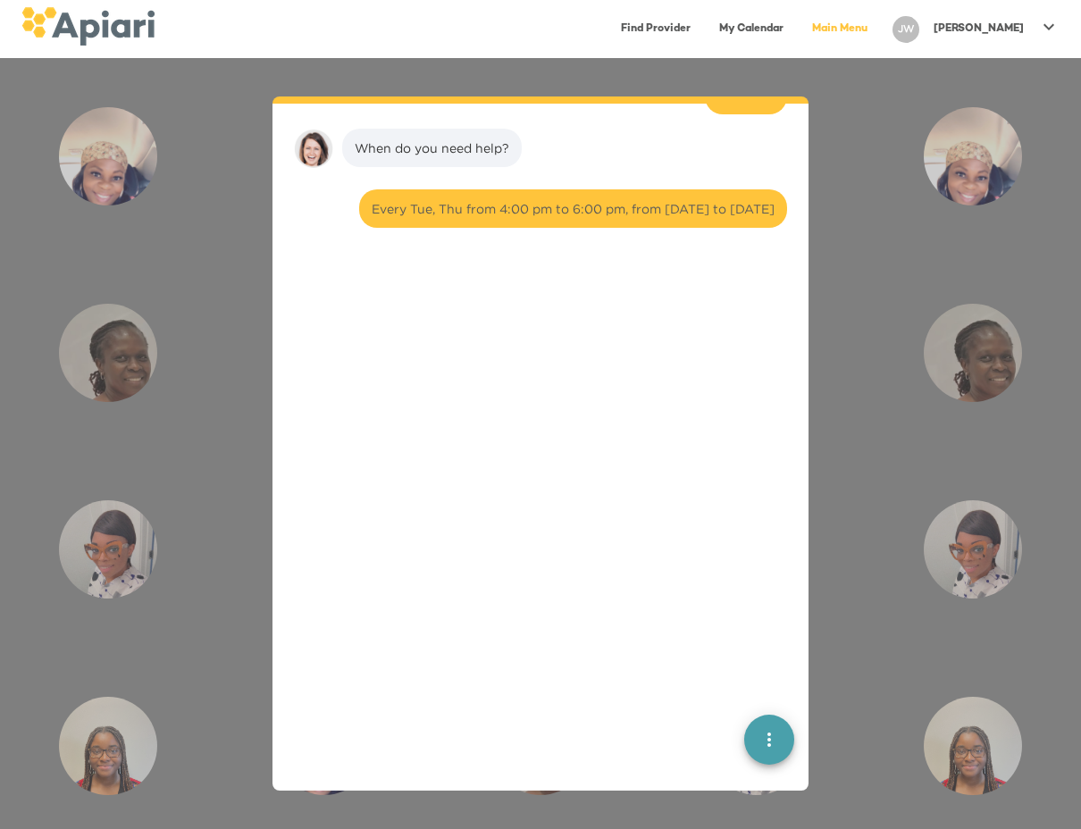
click at [636, 218] on div "Every Tue, Thu from 4:00 pm to 6:00 pm, from September 9, 2025 to October 30, 2…" at bounding box center [573, 208] width 428 height 38
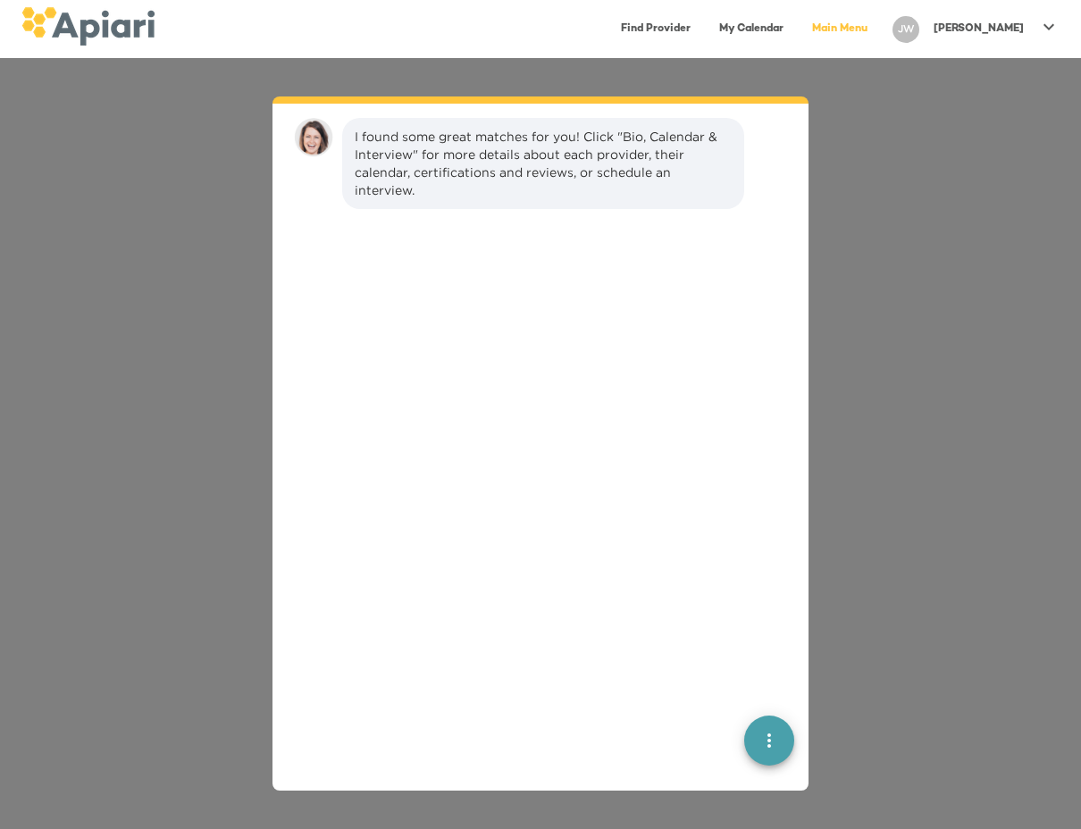
scroll to position [748, 0]
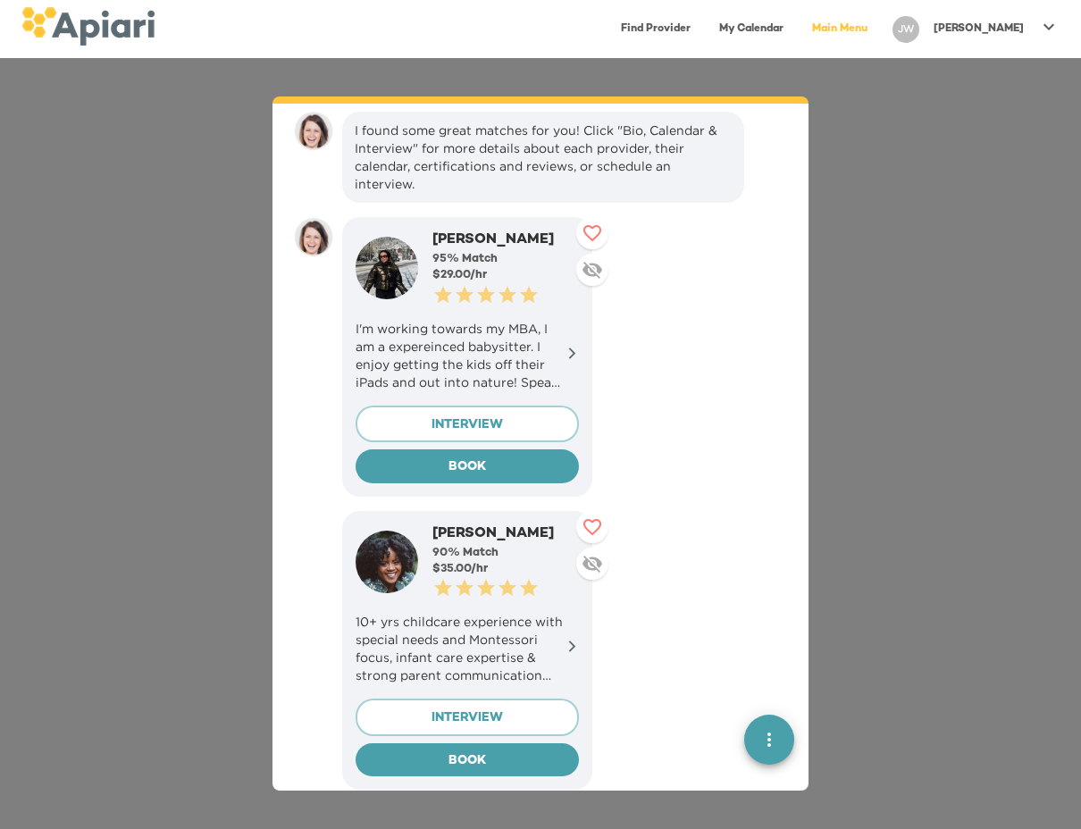
click at [399, 254] on img at bounding box center [387, 268] width 63 height 63
click at [578, 347] on div at bounding box center [572, 356] width 13 height 18
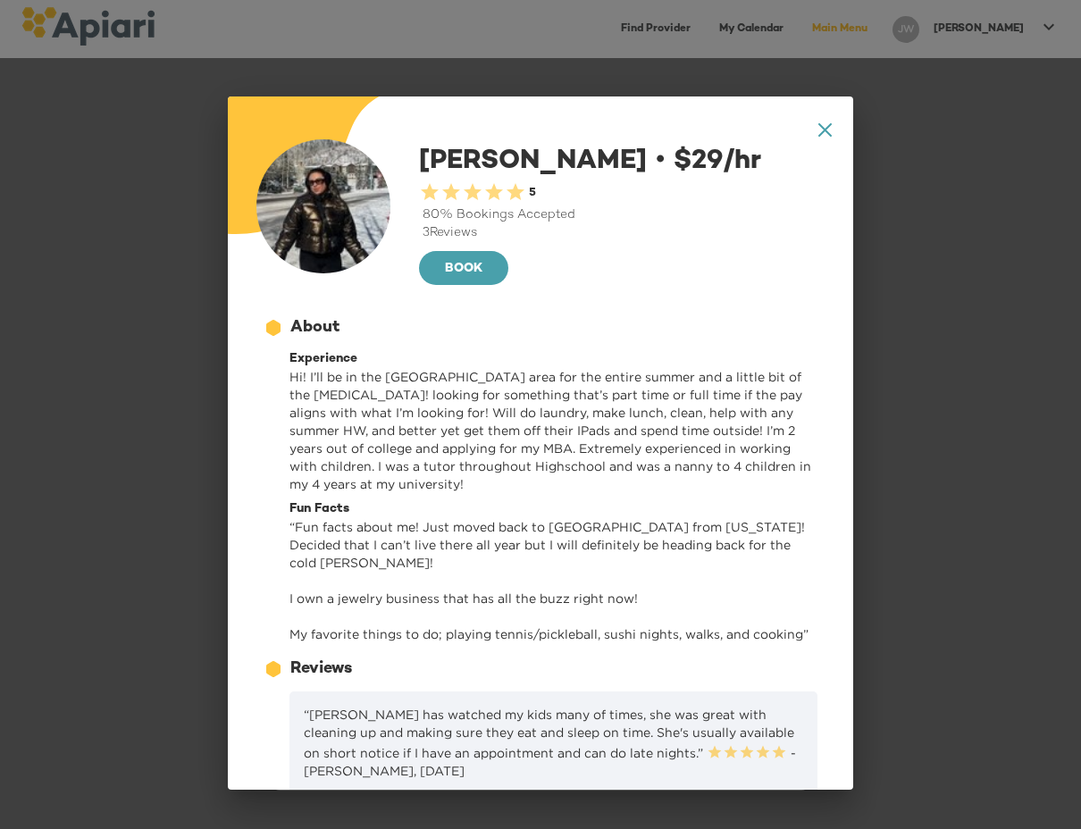
click at [325, 254] on img at bounding box center [323, 206] width 134 height 134
click at [826, 133] on icon "A1D20667-DBDC-461F-895E-AC602C3246CF Created with sketchtool." at bounding box center [825, 129] width 13 height 13
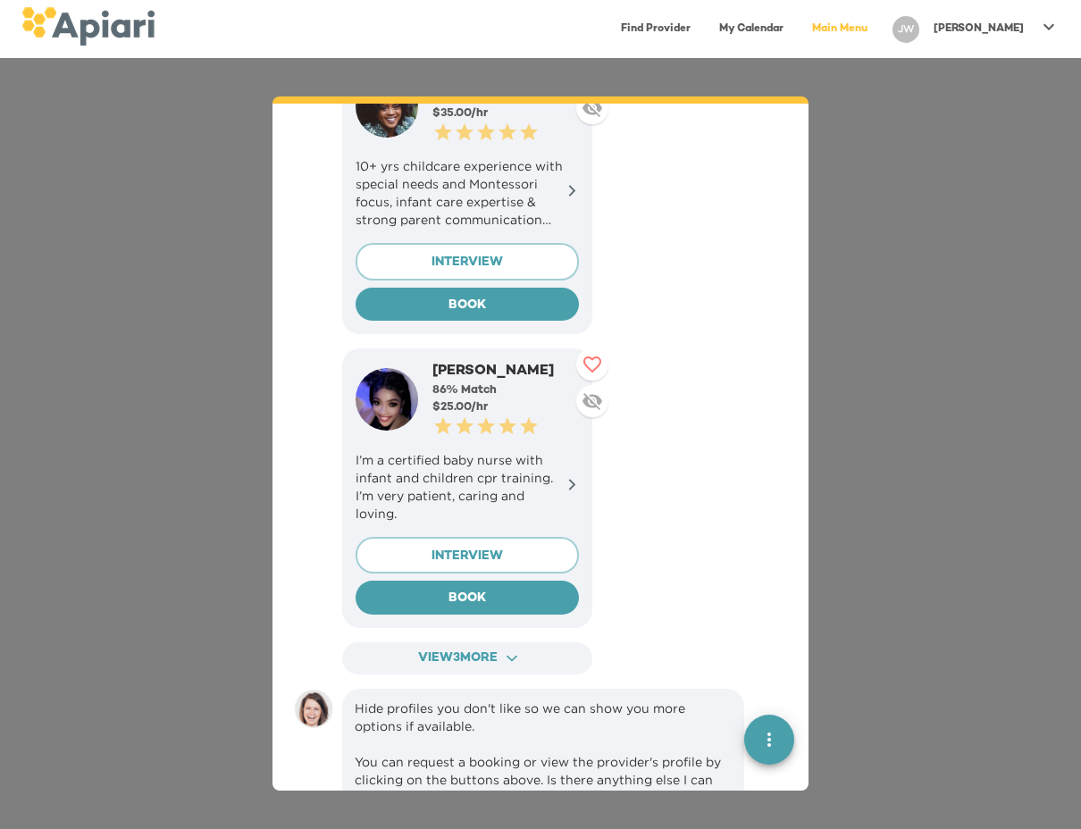
scroll to position [1211, 0]
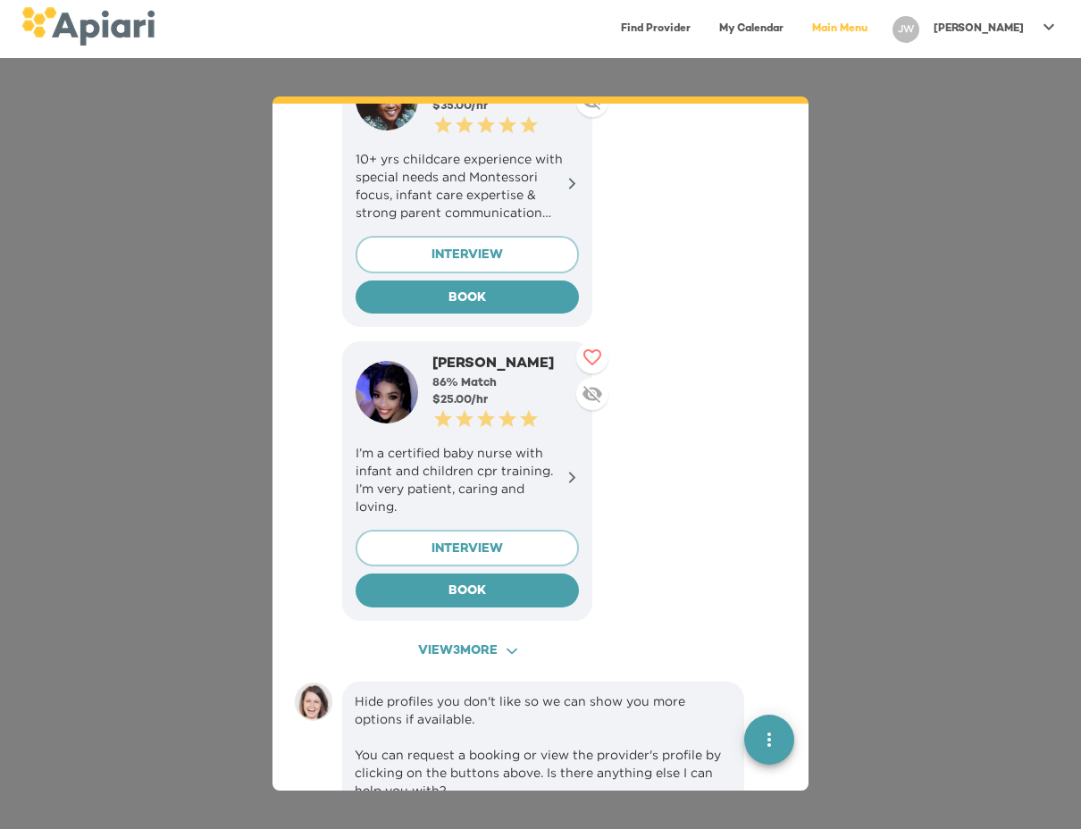
click at [469, 641] on span "View 3 more ACAF9A9D-F959-4453-8A96-698DF63F3F06 Created with sketchtool." at bounding box center [467, 652] width 218 height 22
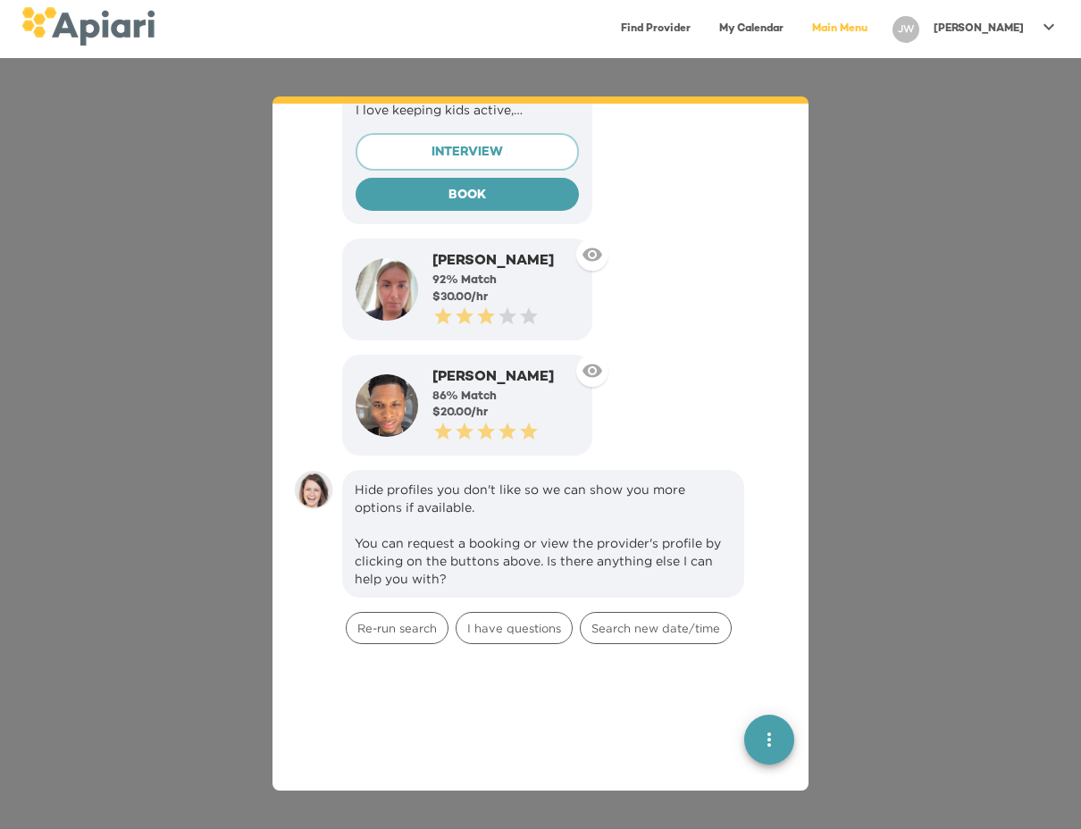
scroll to position [1903, 0]
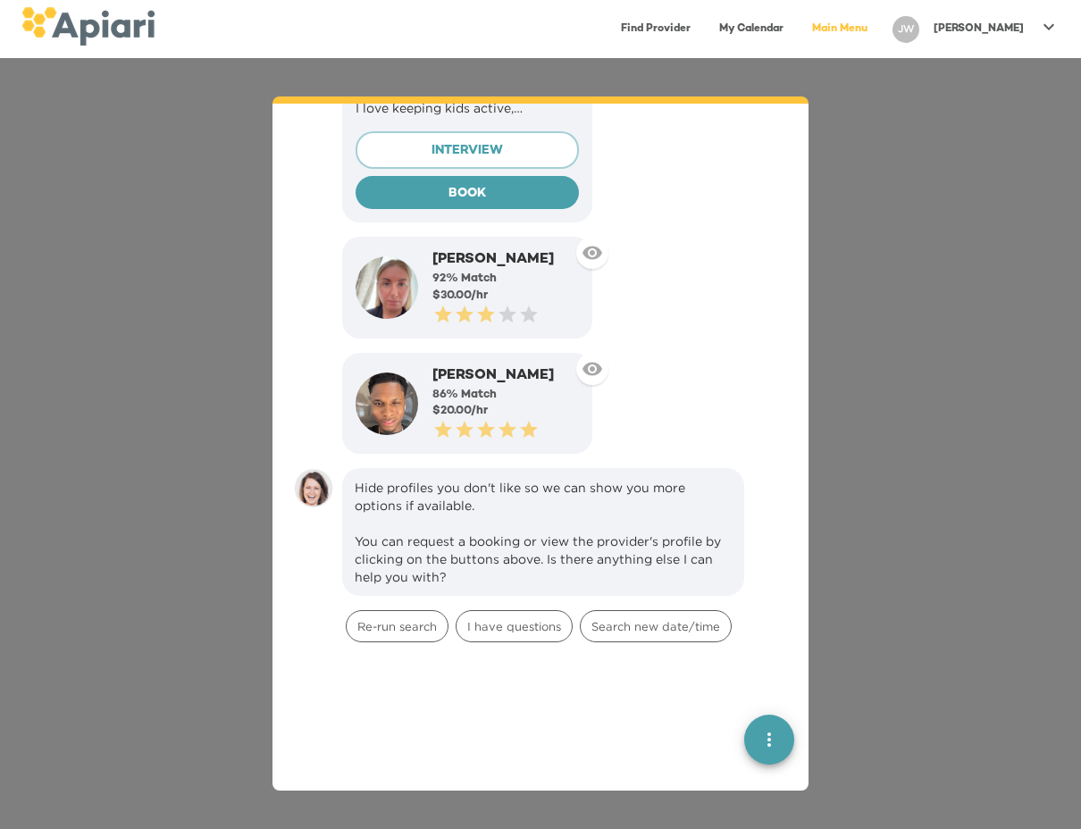
click at [593, 358] on icon at bounding box center [592, 368] width 21 height 21
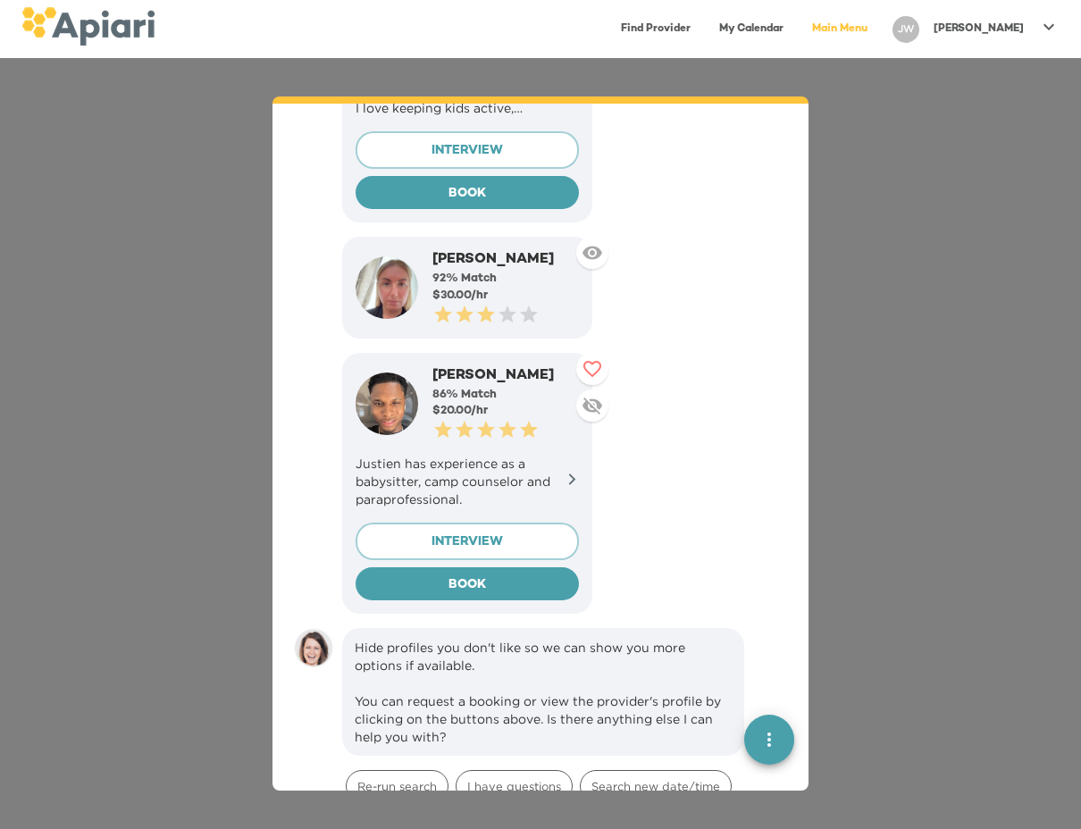
click at [594, 242] on icon at bounding box center [592, 252] width 21 height 21
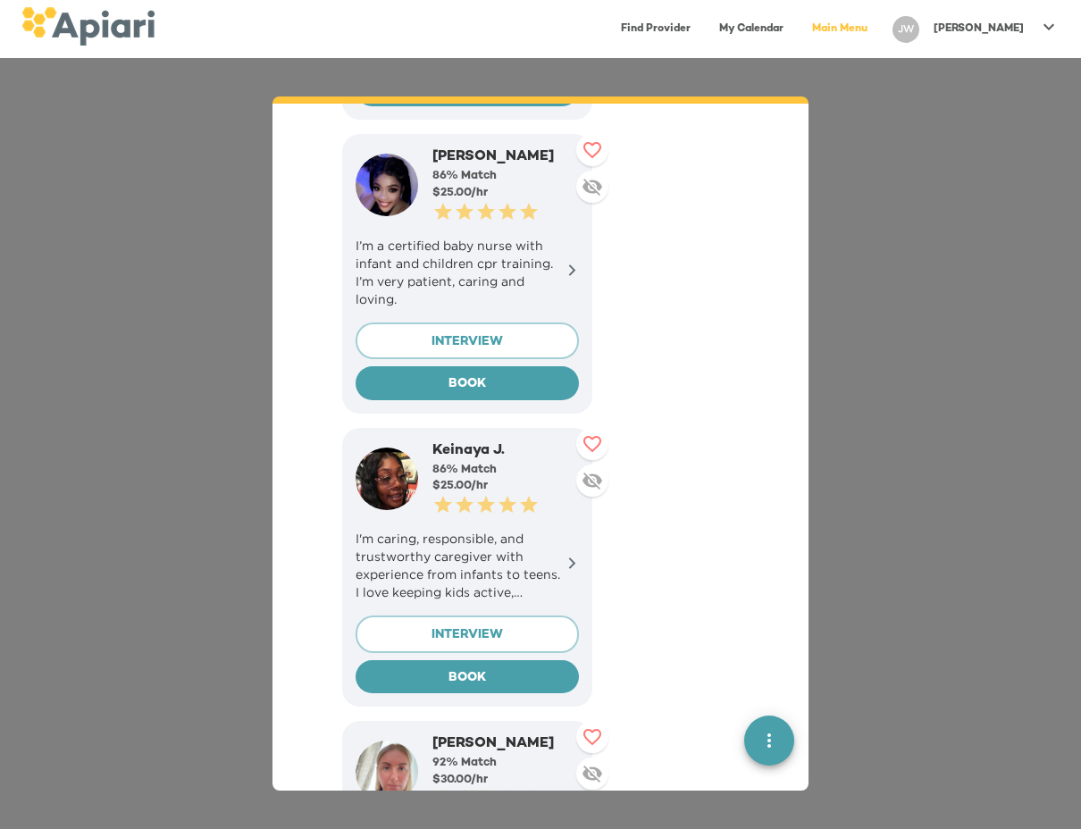
scroll to position [1416, 0]
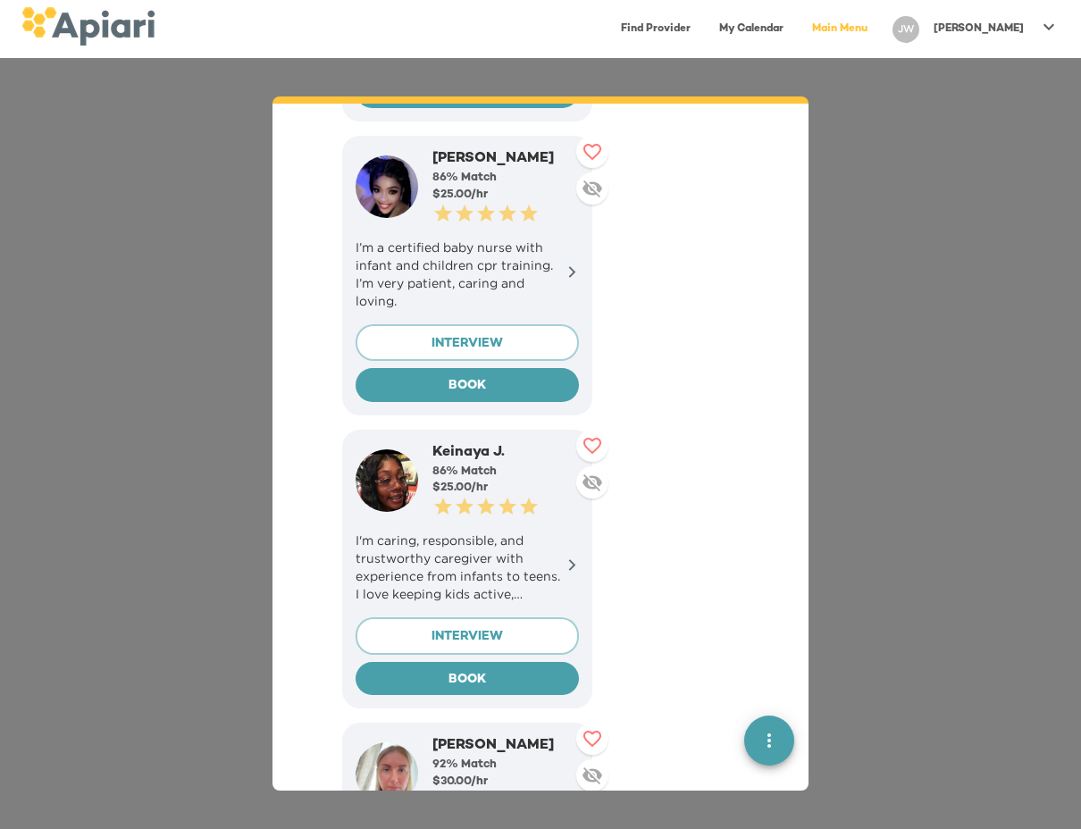
click at [558, 241] on p "I’m a certified baby nurse with infant and children cpr training. I’m very pati…" at bounding box center [467, 274] width 223 height 71
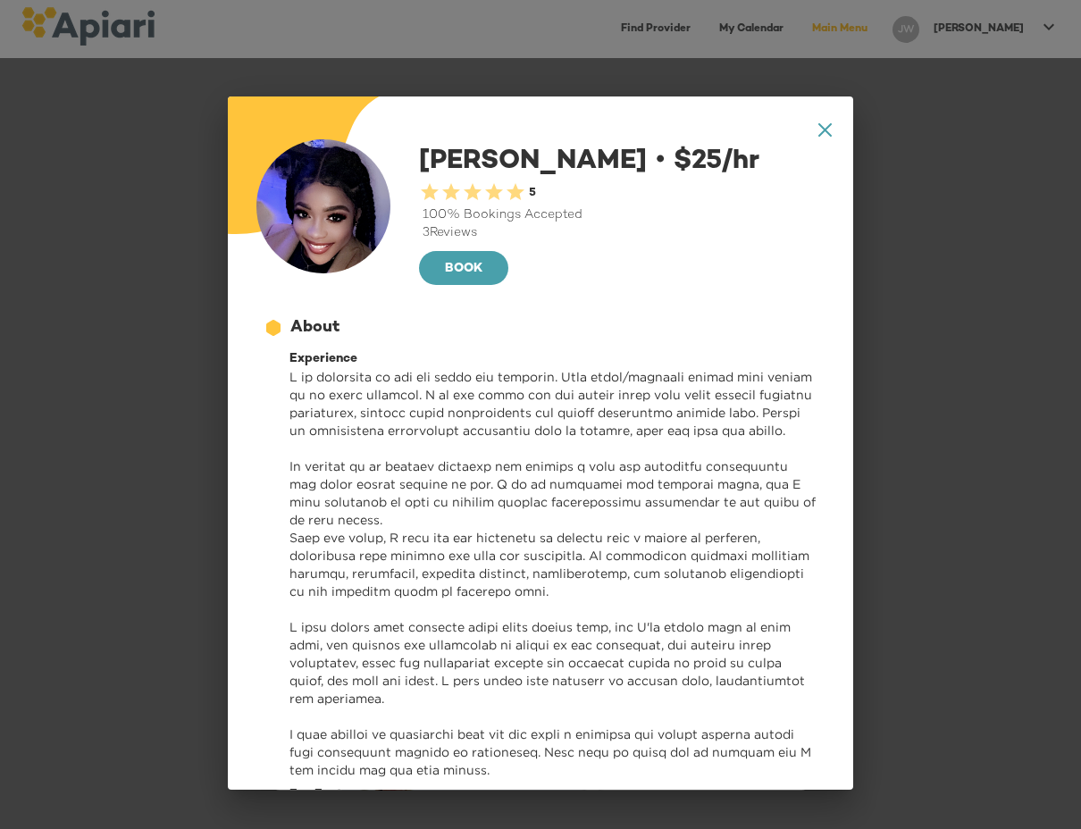
scroll to position [0, 0]
click at [825, 127] on icon "A1D20667-DBDC-461F-895E-AC602C3246CF Created with sketchtool." at bounding box center [825, 129] width 13 height 13
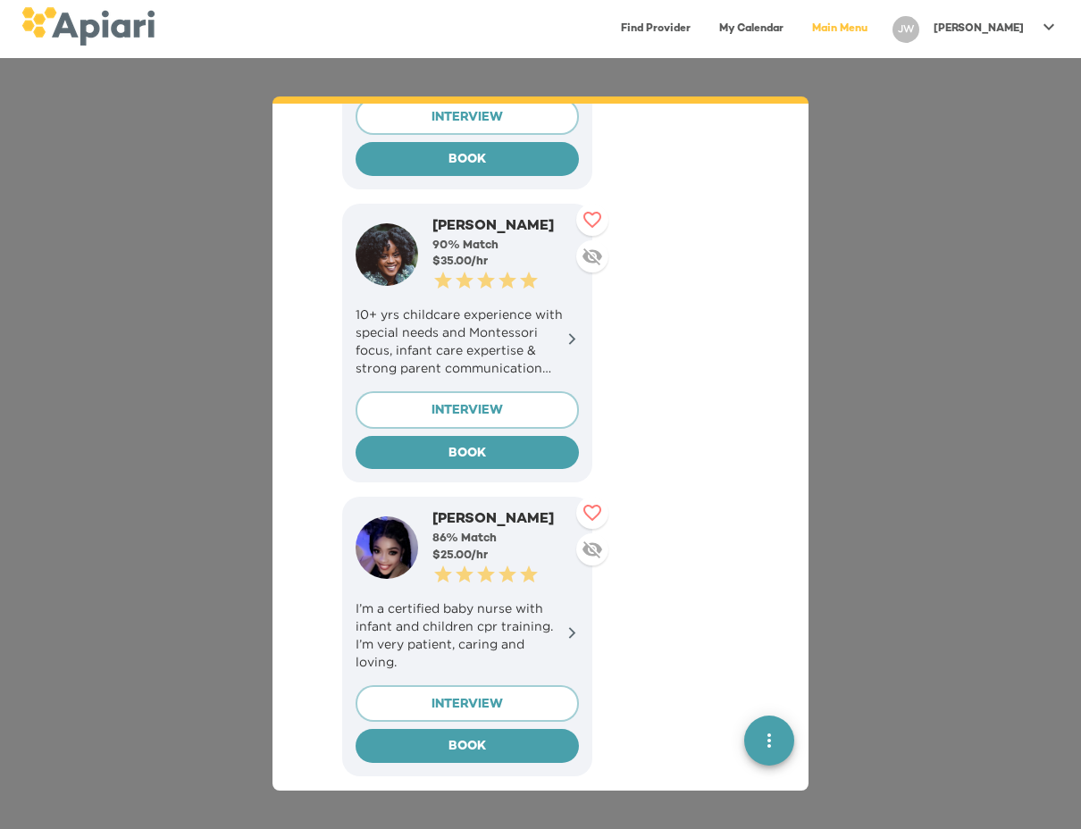
scroll to position [1041, 0]
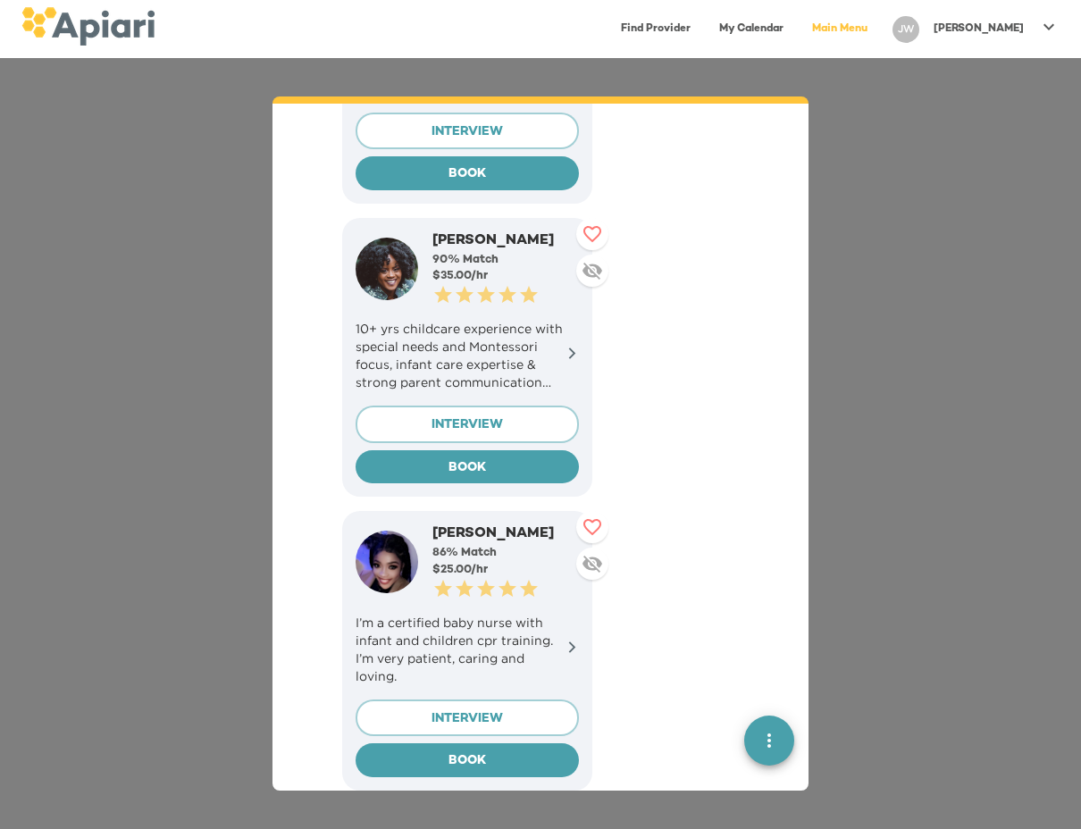
click at [574, 347] on icon at bounding box center [572, 353] width 13 height 13
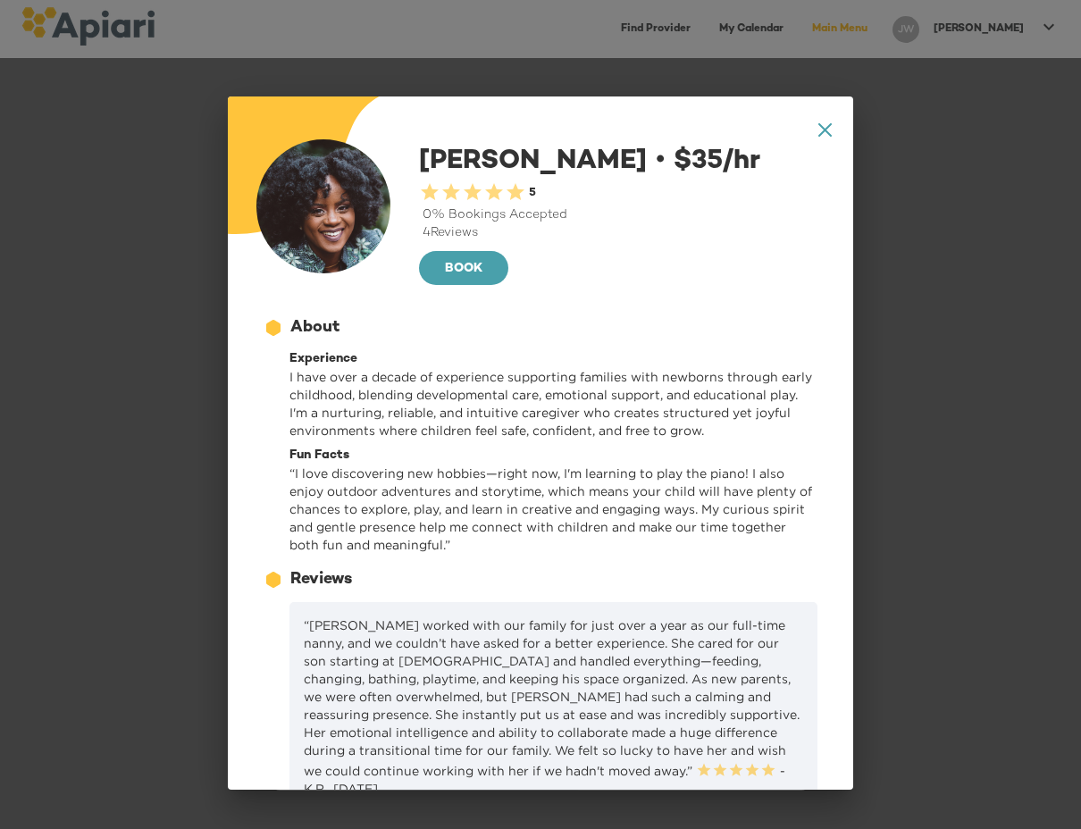
scroll to position [0, 0]
click at [343, 239] on img at bounding box center [323, 206] width 134 height 134
click at [830, 135] on icon at bounding box center [825, 129] width 13 height 13
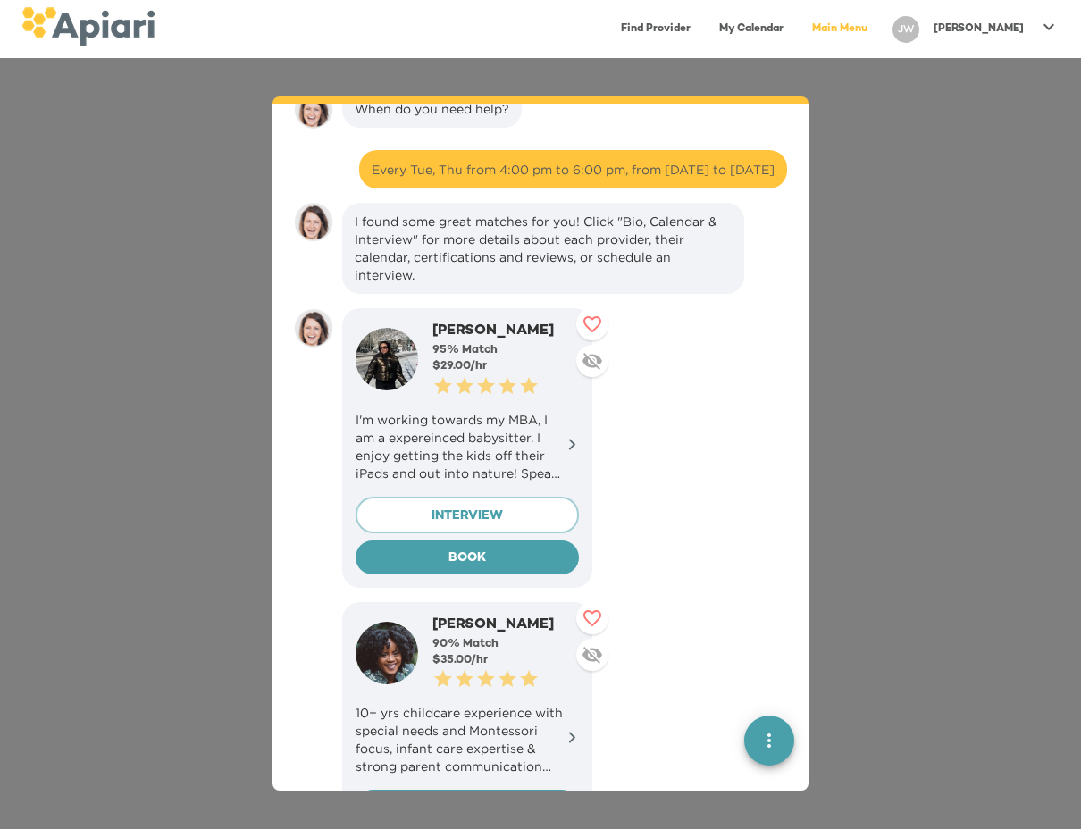
scroll to position [656, 0]
click at [516, 419] on p "I'm working towards my MBA, I am a expereinced babysitter. I enjoy getting the …" at bounding box center [467, 447] width 223 height 71
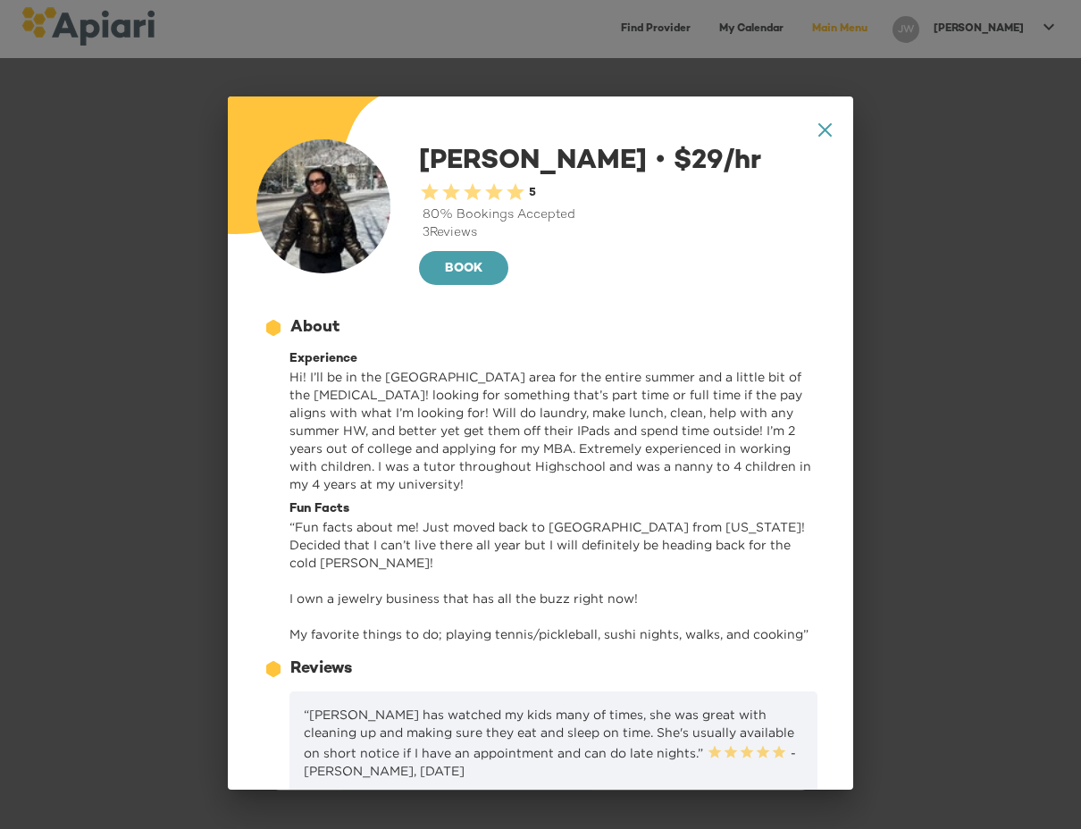
scroll to position [0, 0]
click at [833, 128] on div "A1D20667-DBDC-461F-895E-AC602C3246CF Created with sketchtool. A4A3651C-AC5F-40B…" at bounding box center [541, 444] width 626 height 694
click at [827, 130] on icon at bounding box center [825, 129] width 13 height 13
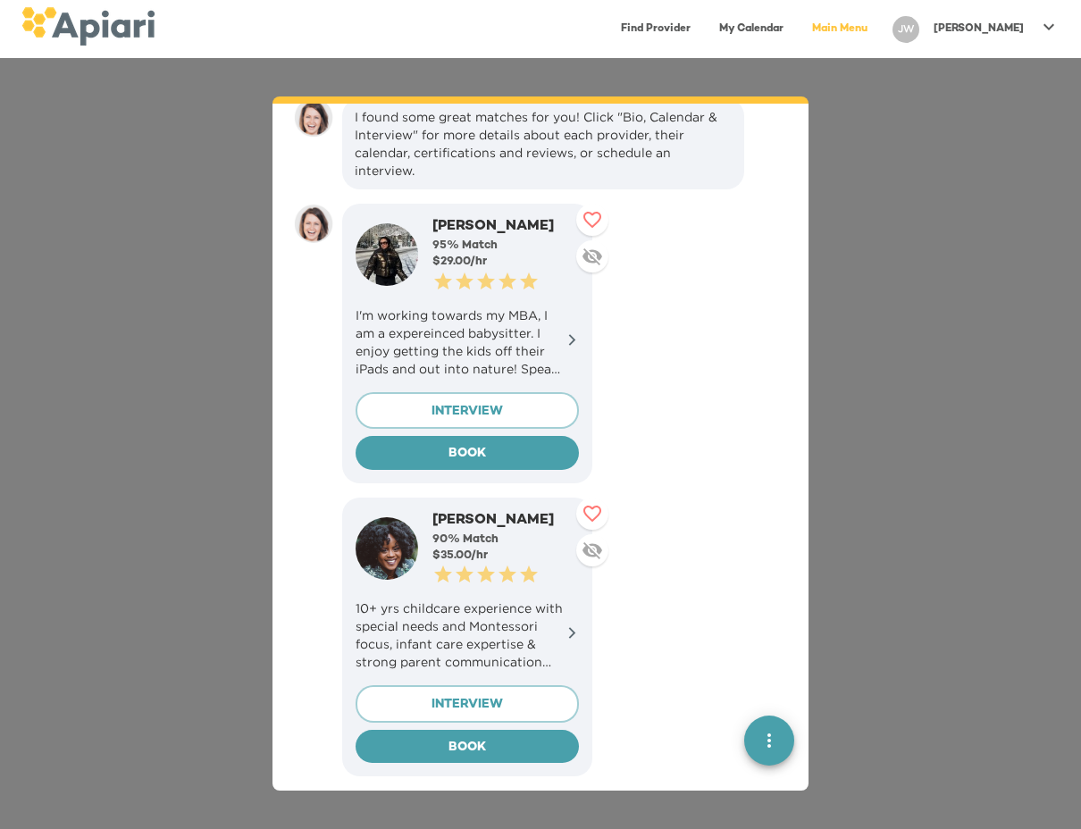
scroll to position [777, 0]
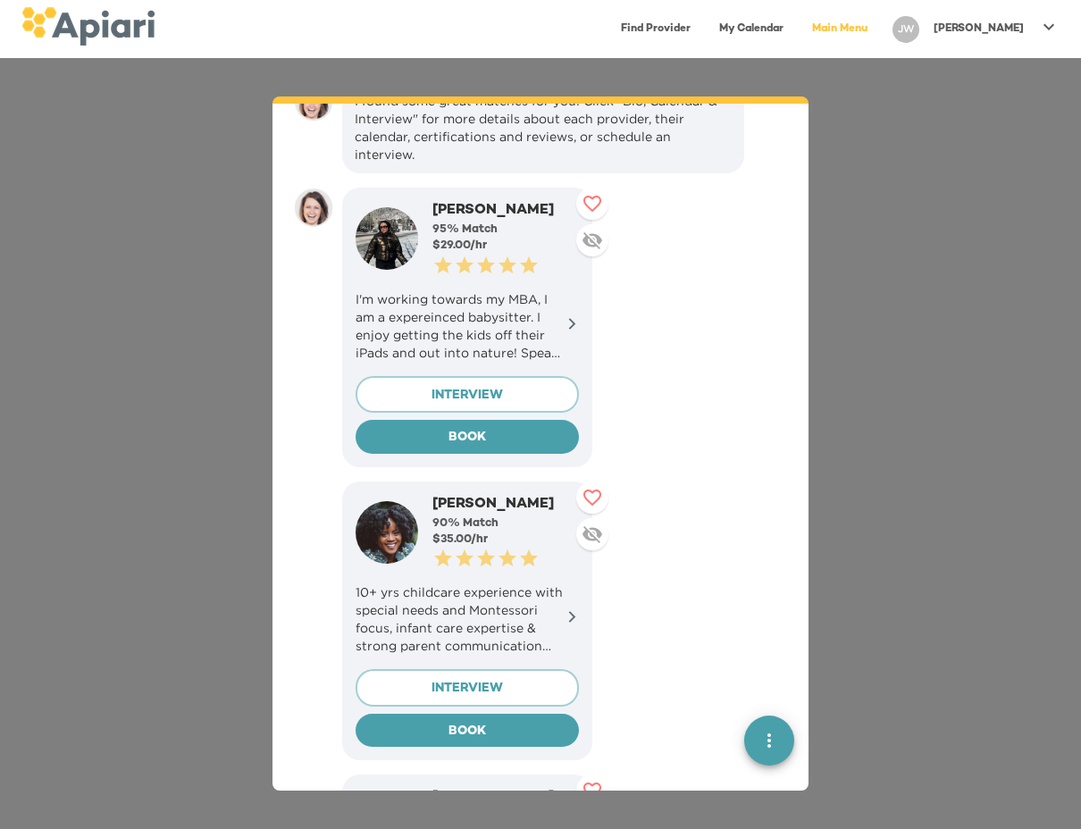
click at [447, 495] on div "[PERSON_NAME]" at bounding box center [506, 505] width 147 height 21
click at [469, 585] on p "10+ yrs childcare experience with special needs and Montessori focus, infant ca…" at bounding box center [467, 619] width 223 height 71
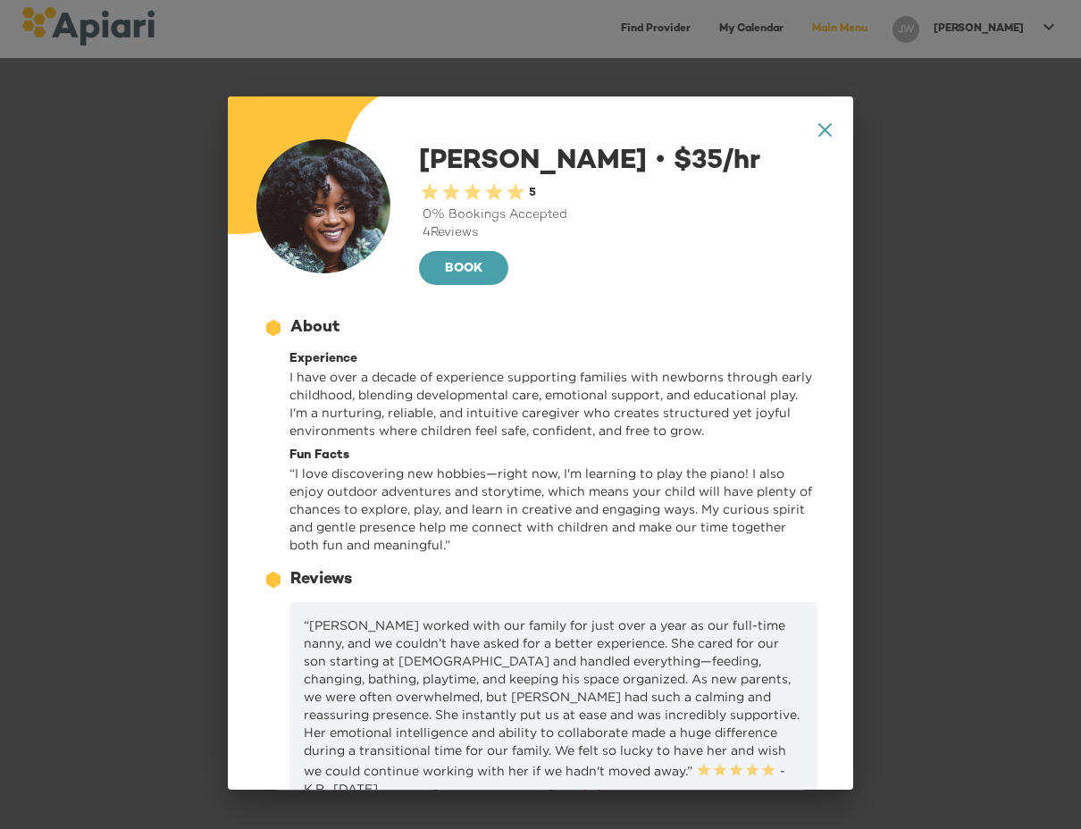
click at [828, 131] on icon "A1D20667-DBDC-461F-895E-AC602C3246CF Created with sketchtool." at bounding box center [825, 129] width 13 height 13
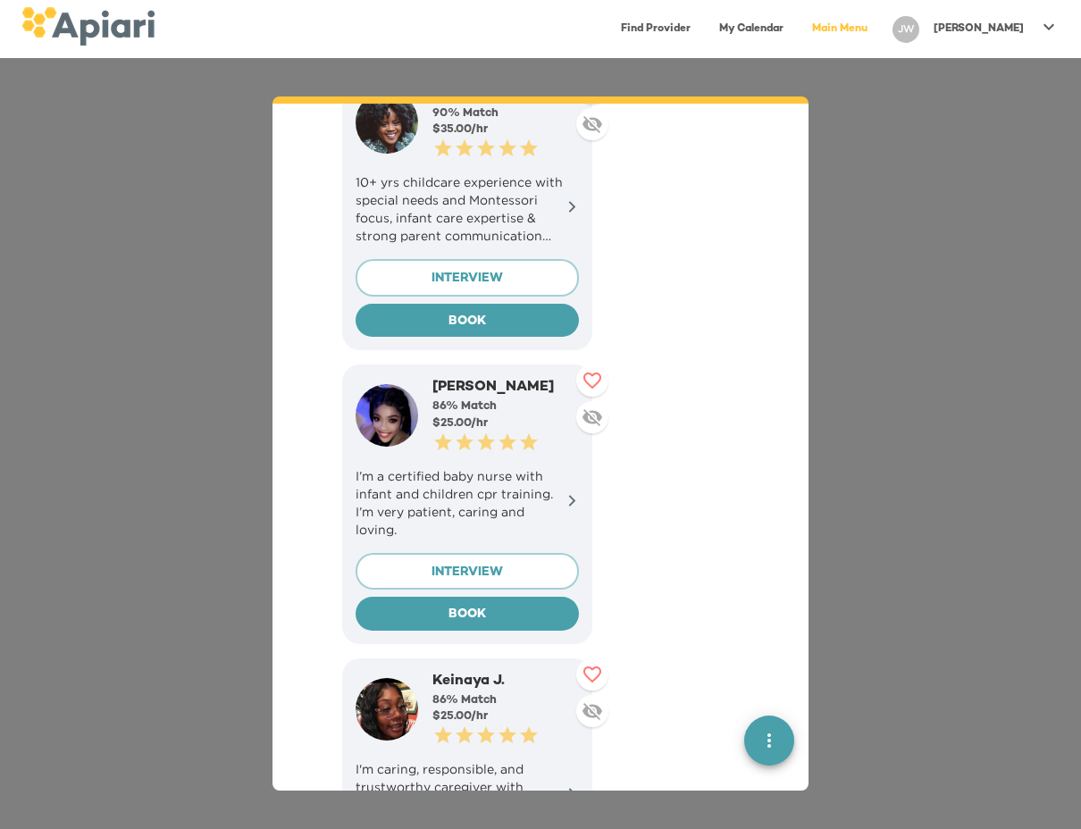
scroll to position [1191, 0]
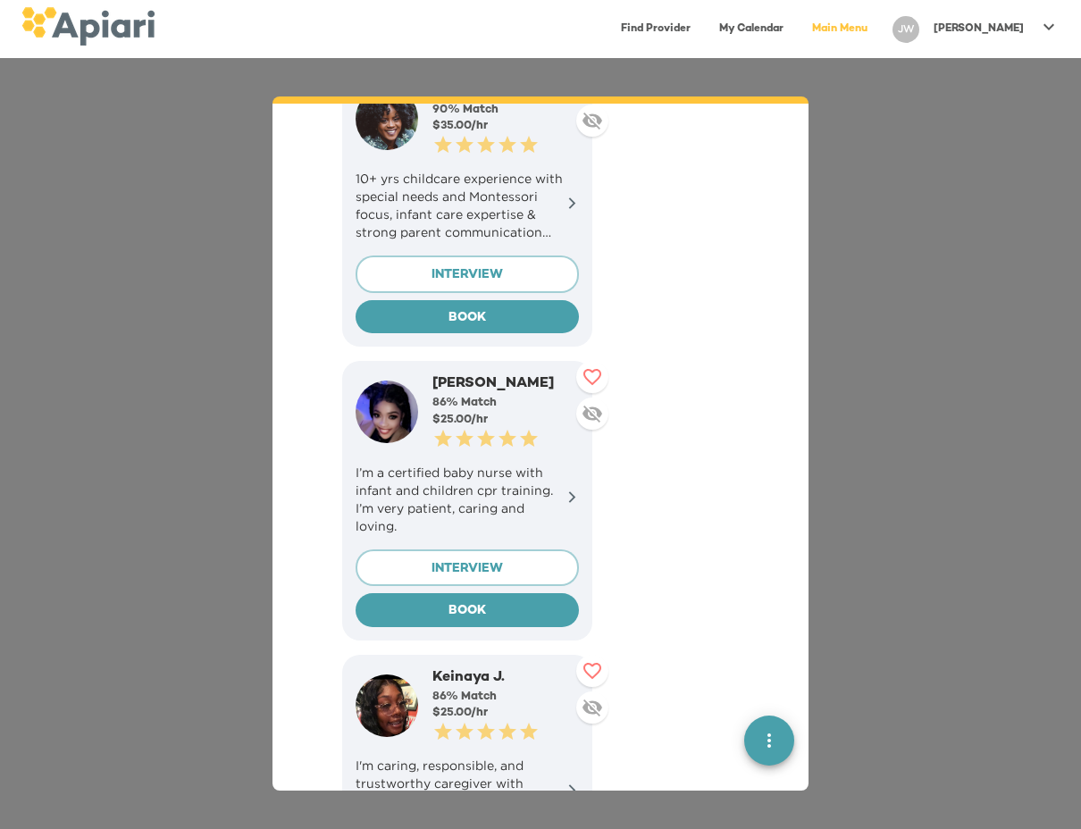
click at [559, 473] on p "I’m a certified baby nurse with infant and children cpr training. I’m very pati…" at bounding box center [467, 499] width 223 height 71
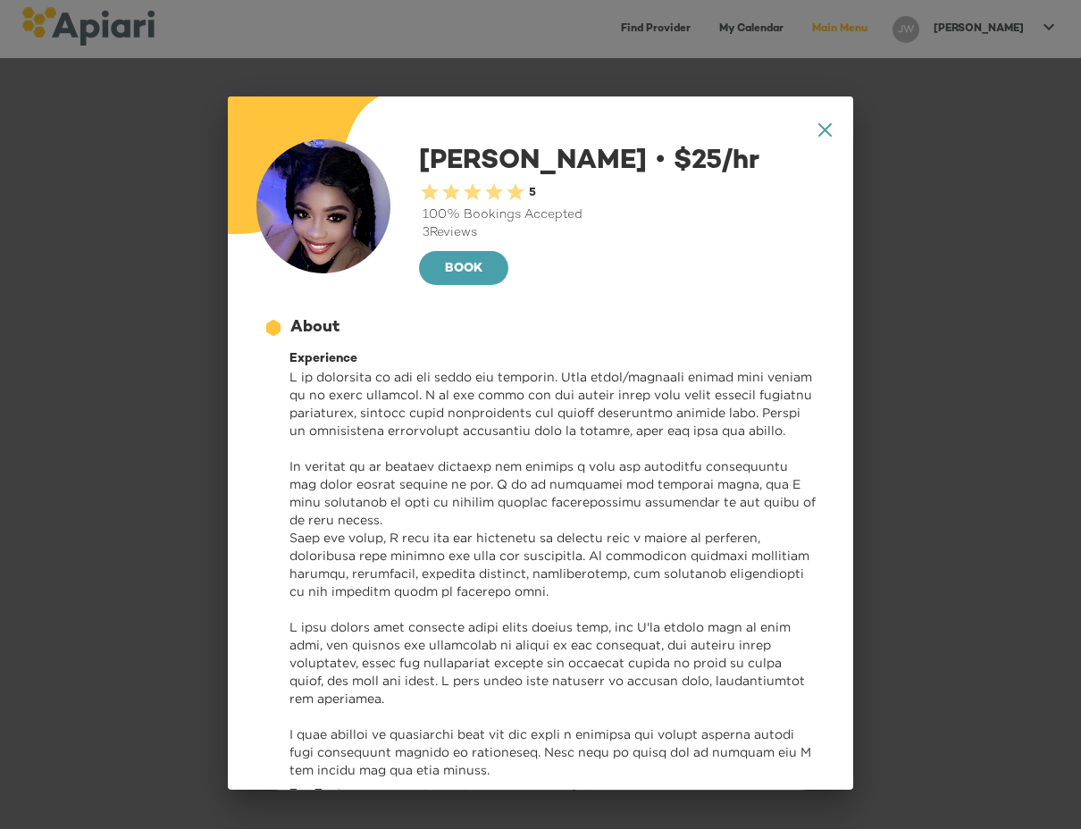
scroll to position [0, 0]
click at [836, 129] on div "A1D20667-DBDC-461F-895E-AC602C3246CF Created with sketchtool. A4A3651C-AC5F-40B…" at bounding box center [541, 444] width 626 height 694
click at [828, 127] on icon at bounding box center [825, 129] width 13 height 13
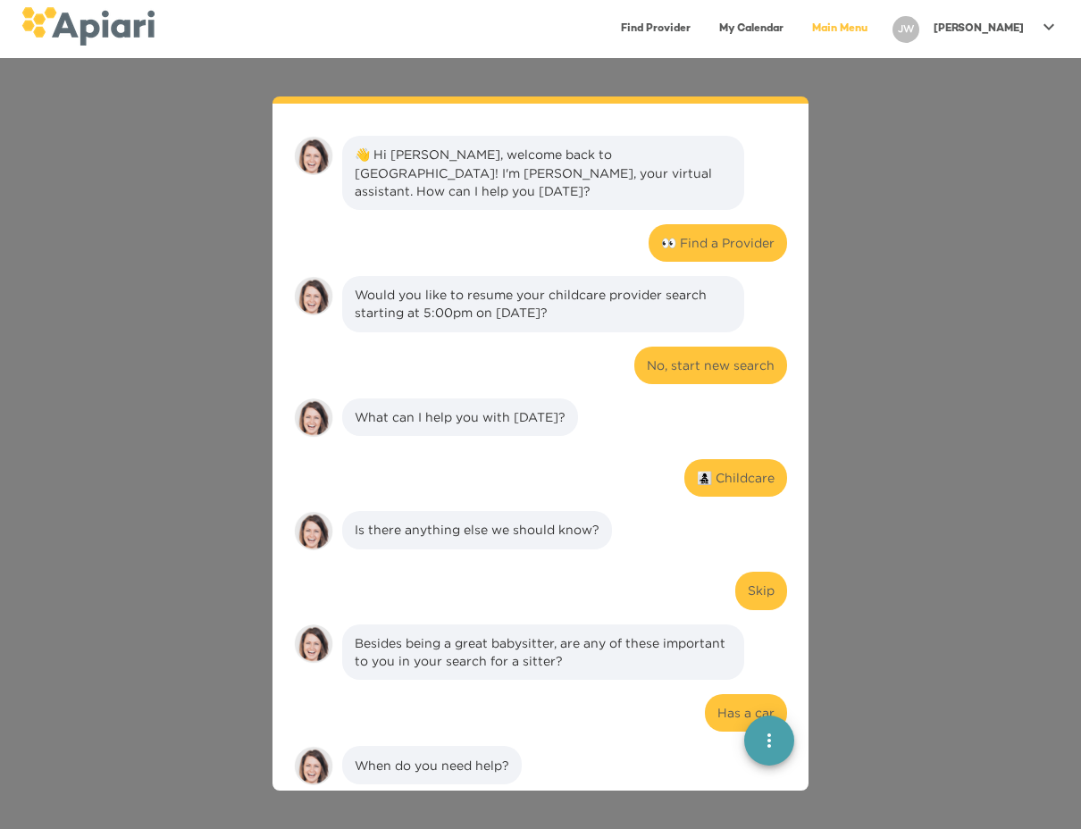
click at [687, 357] on div "No, start new search" at bounding box center [711, 366] width 128 height 18
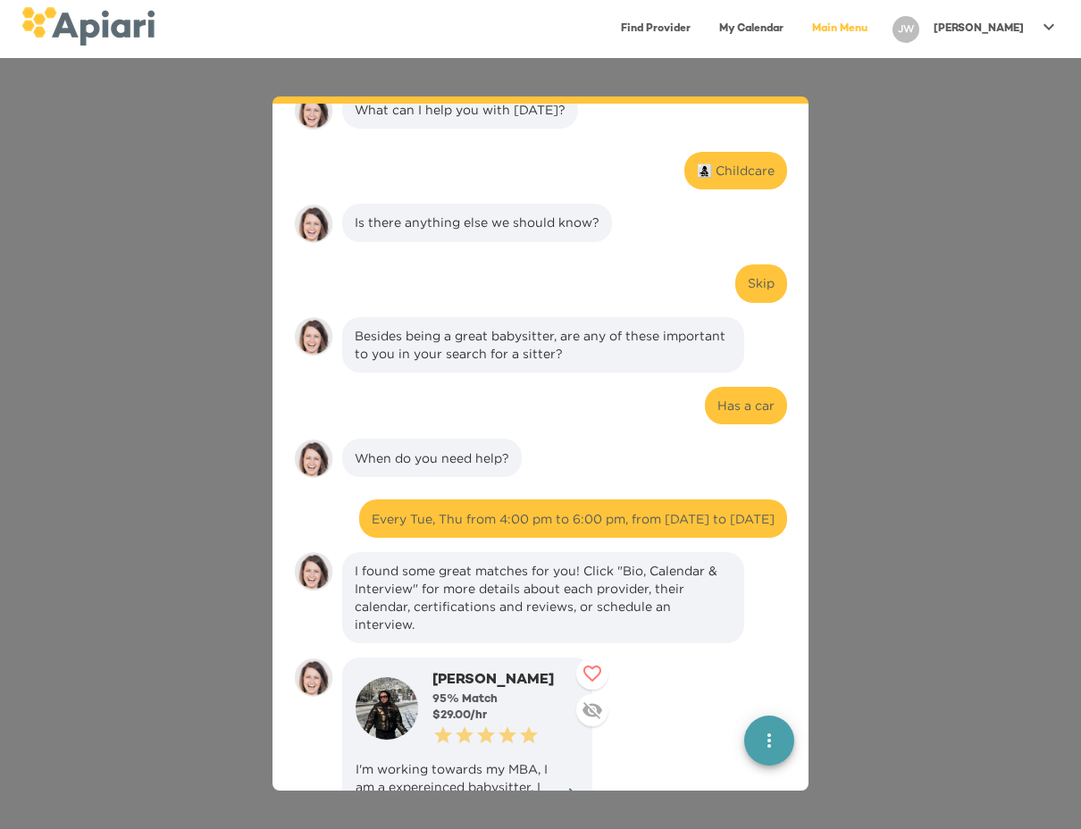
scroll to position [512, 0]
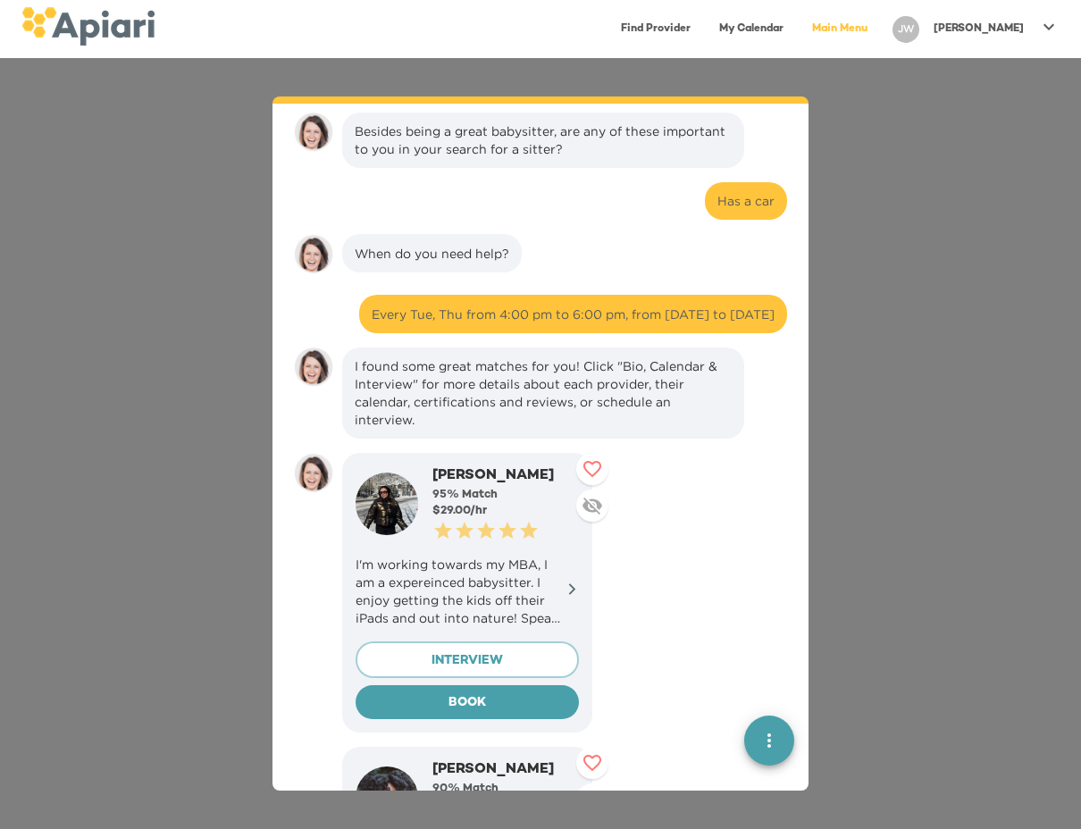
click at [576, 322] on div "Every Tue, Thu from 4:00 pm to 6:00 pm, from September 9, 2025 to October 30, 2…" at bounding box center [573, 315] width 403 height 18
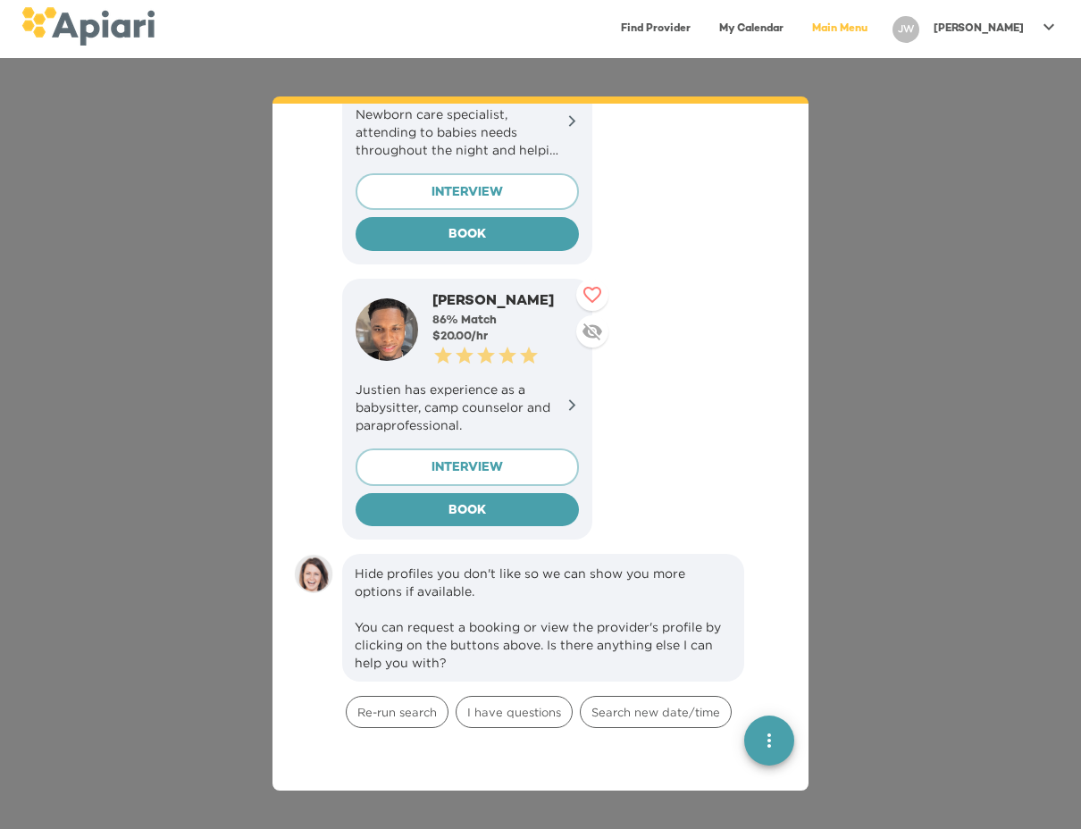
scroll to position [2154, 0]
click at [667, 705] on span "Search new date/time" at bounding box center [656, 713] width 150 height 17
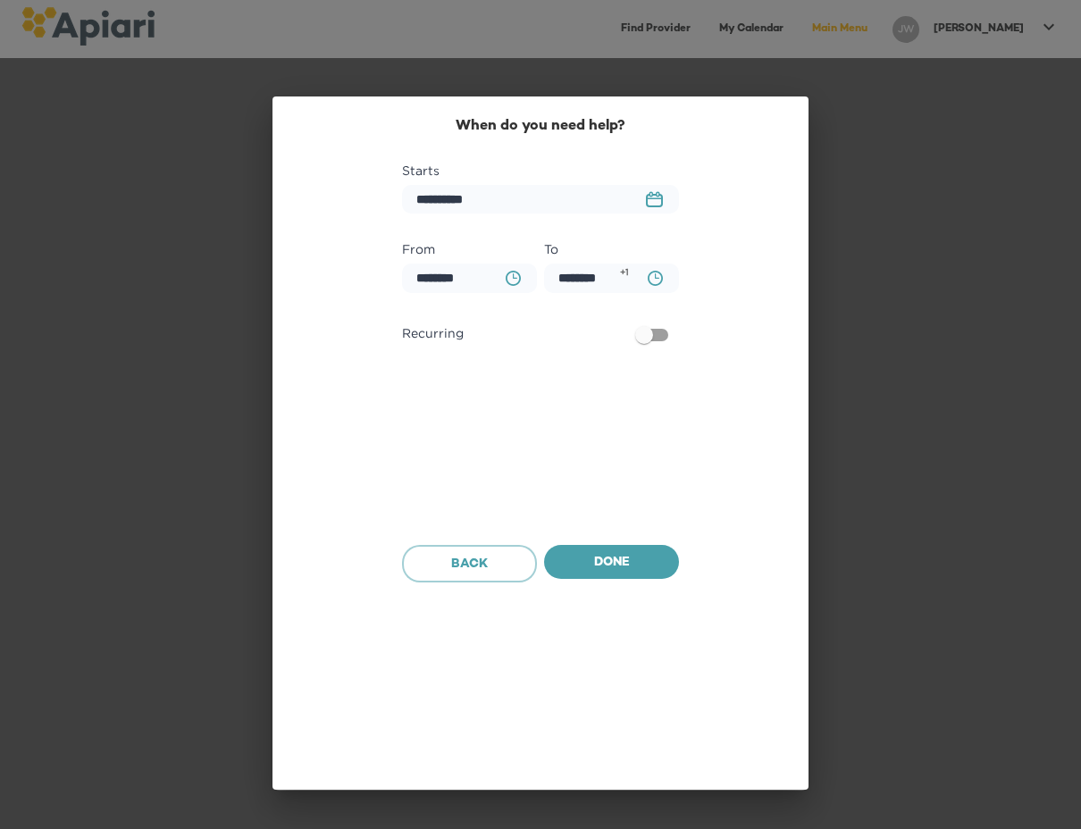
scroll to position [2760, 0]
click at [657, 198] on rect "button" at bounding box center [654, 199] width 15 height 2
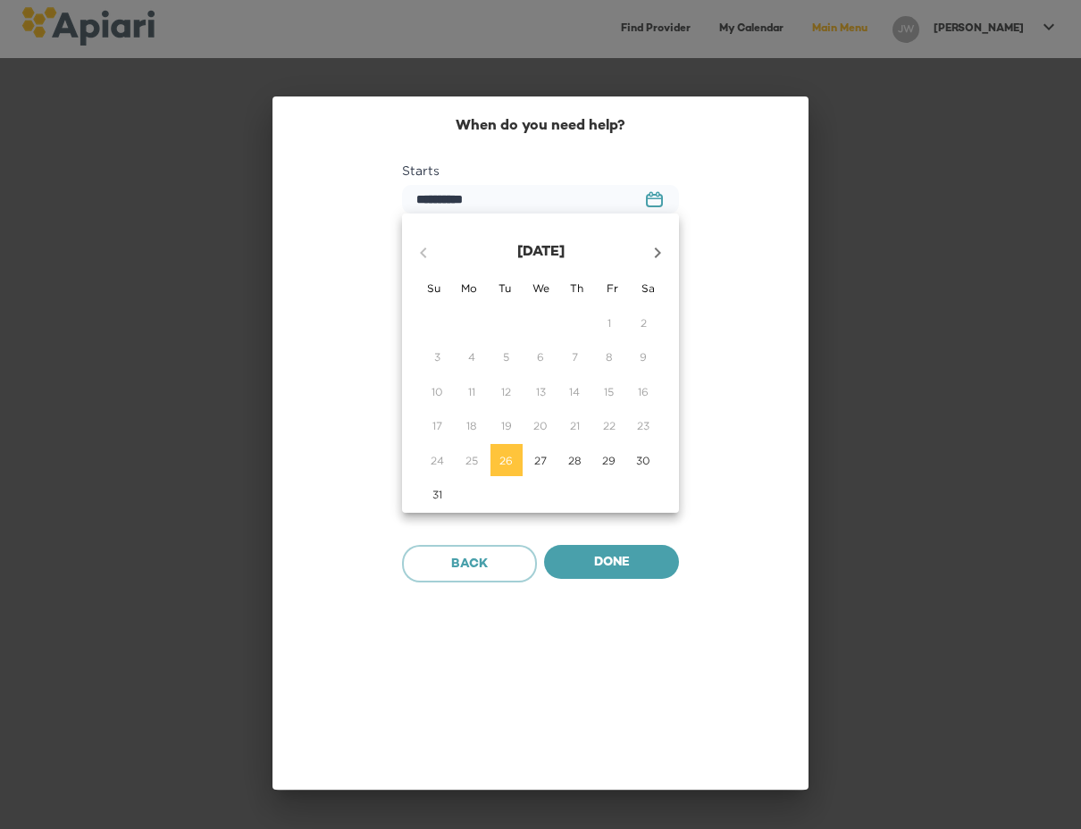
click at [659, 255] on icon "button" at bounding box center [658, 253] width 6 height 11
click at [499, 358] on span "9" at bounding box center [507, 356] width 32 height 15
type input "**********"
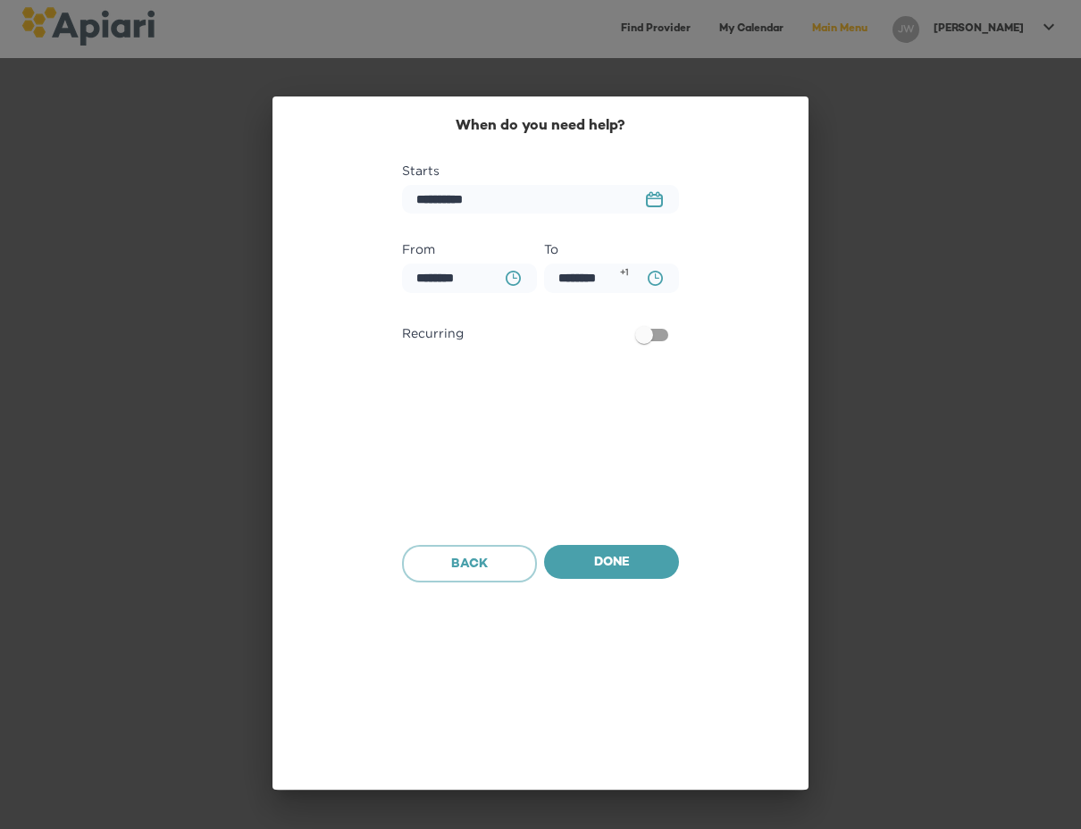
click at [502, 283] on button "BA0D2328-0349-4FFE-B945-982DA367CA30 Created with sketchtool." at bounding box center [513, 278] width 37 height 37
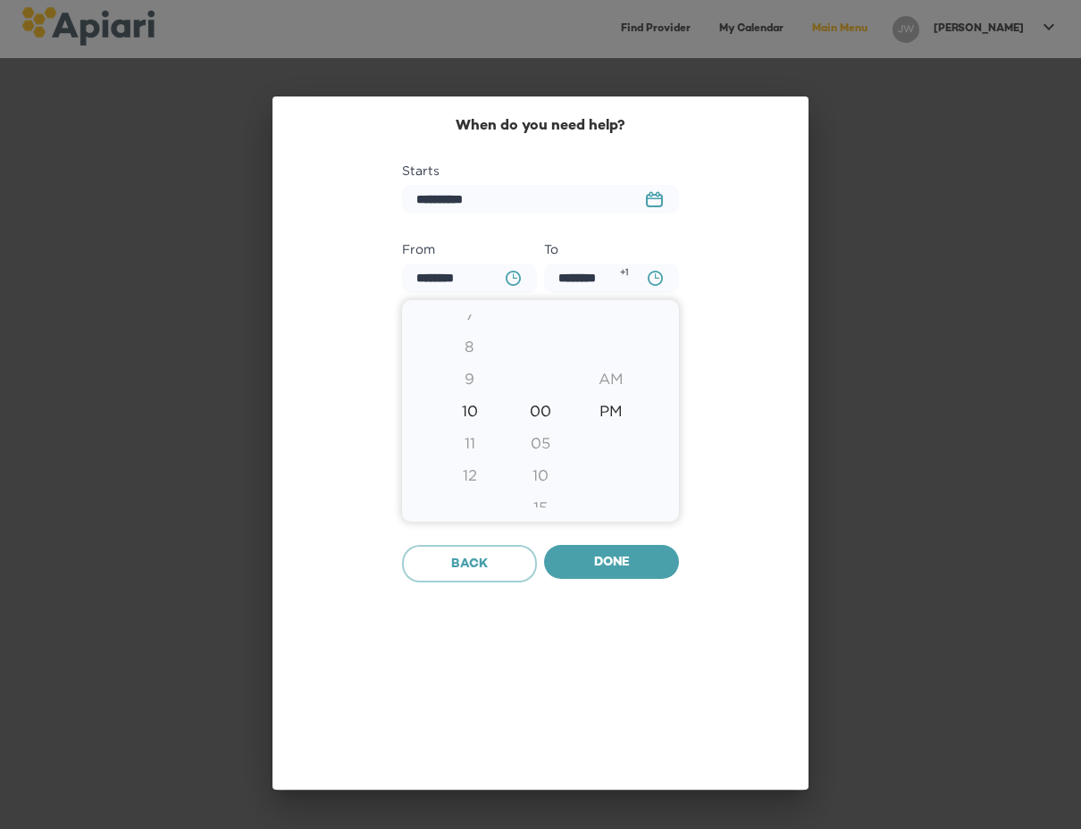
click at [466, 376] on div "9" at bounding box center [469, 379] width 71 height 32
type input "********"
click at [471, 351] on div "7" at bounding box center [469, 347] width 71 height 32
type input "********"
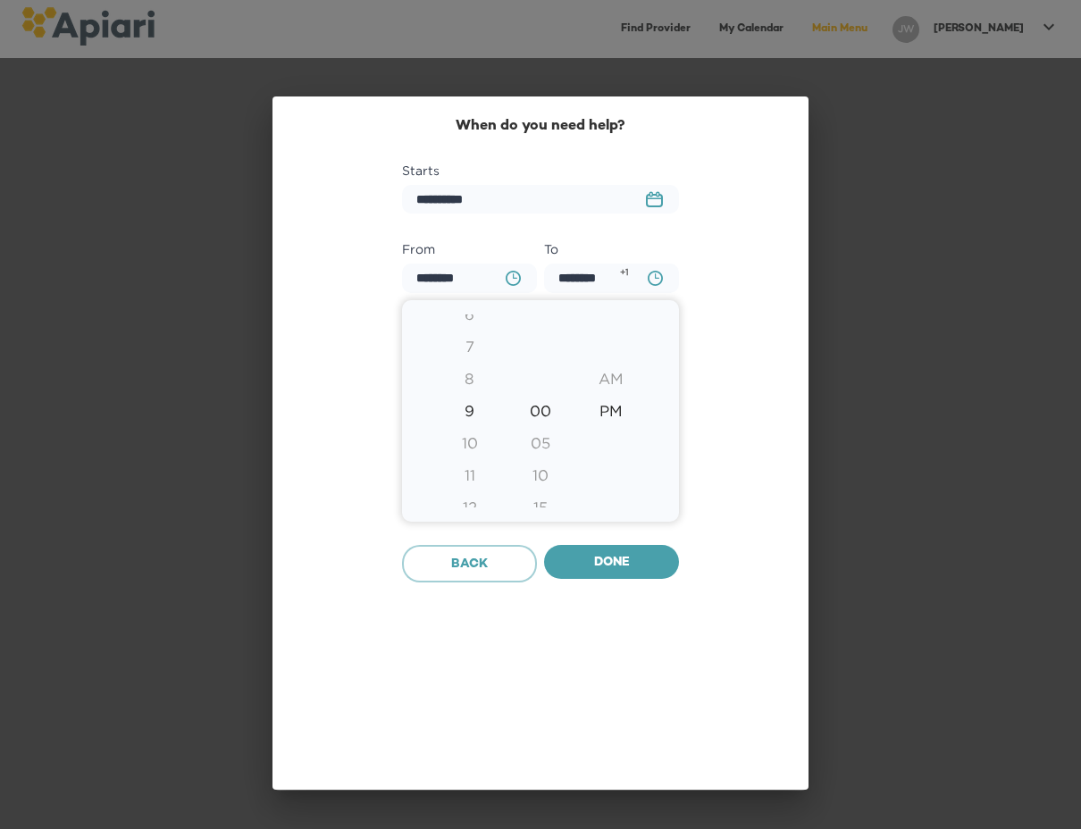
type input "********"
click at [471, 351] on div "5" at bounding box center [469, 347] width 71 height 32
type input "********"
click at [470, 377] on div "4" at bounding box center [469, 379] width 71 height 32
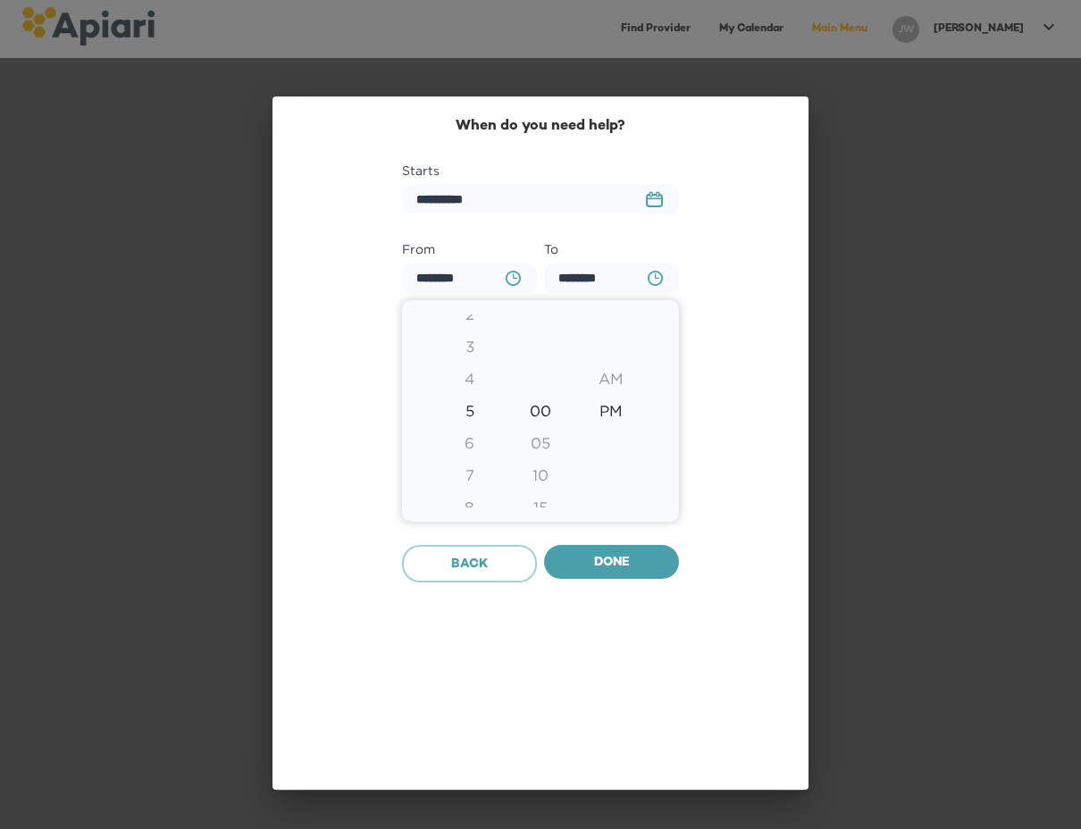
type input "********"
click at [652, 280] on div at bounding box center [540, 414] width 1081 height 829
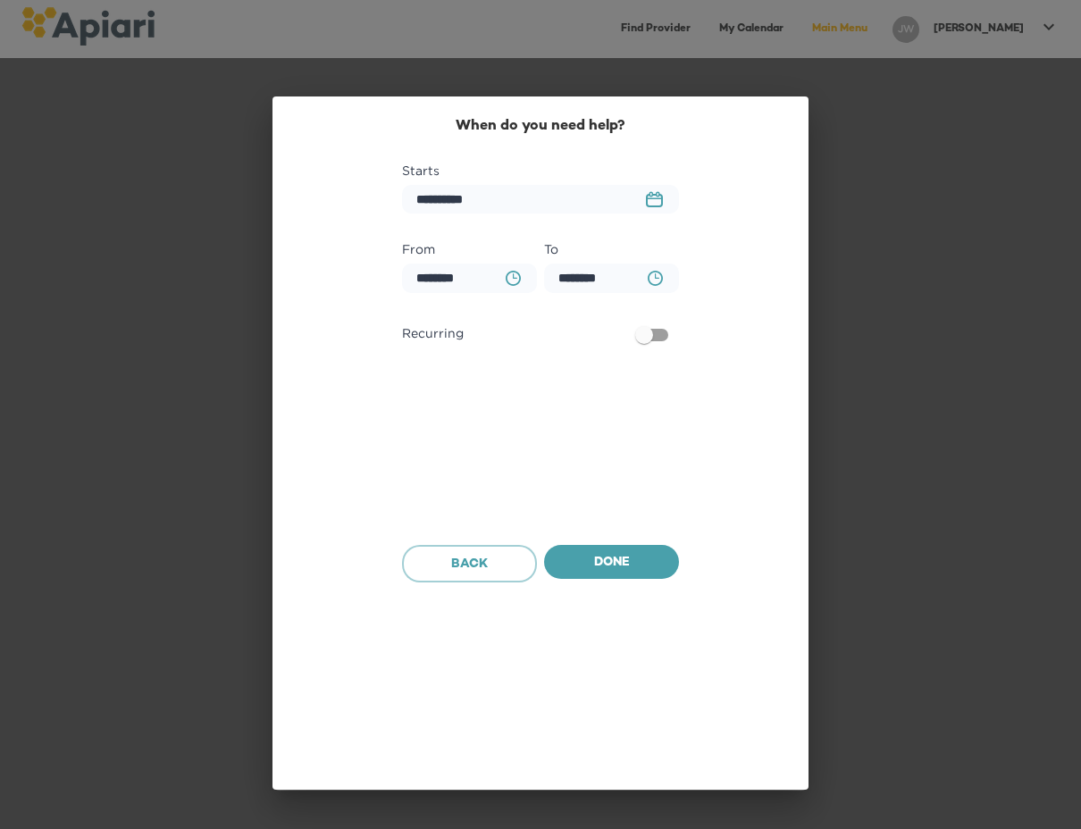
click at [653, 280] on icon "BA0D2328-0349-4FFE-B945-982DA367CA30 Created with sketchtool." at bounding box center [655, 278] width 15 height 15
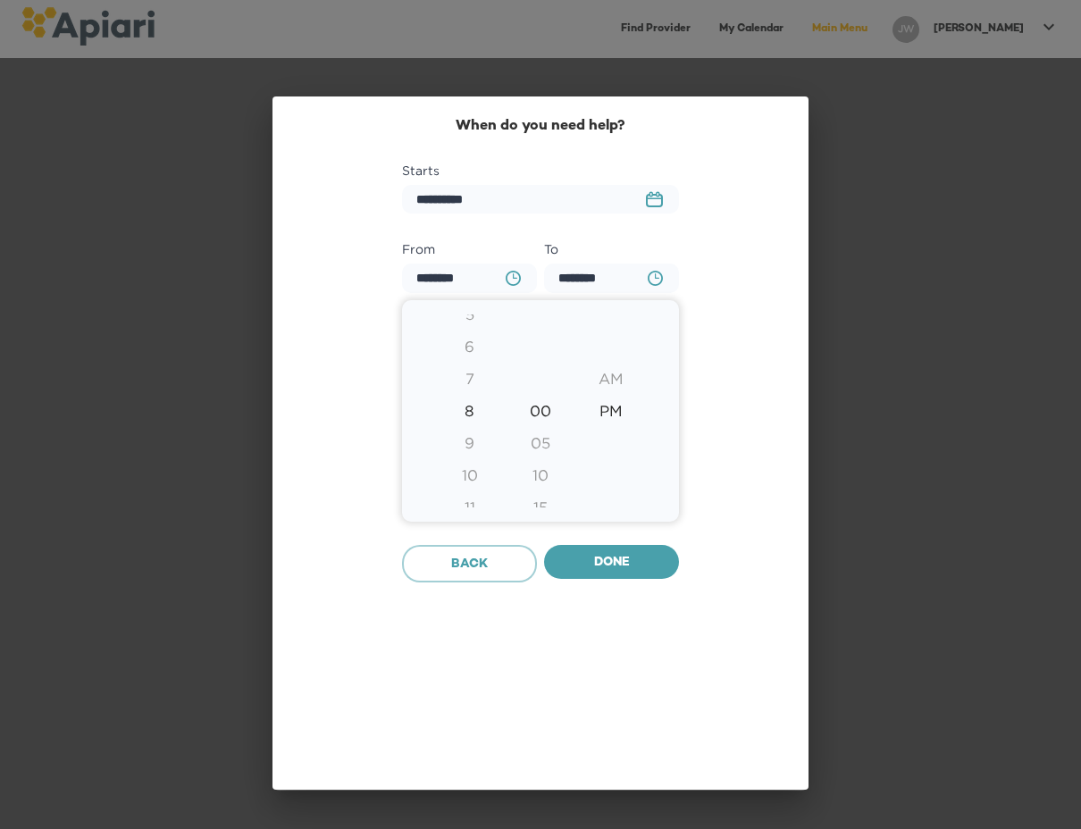
click at [479, 348] on div "6" at bounding box center [469, 347] width 71 height 32
click at [521, 279] on div at bounding box center [540, 414] width 1081 height 829
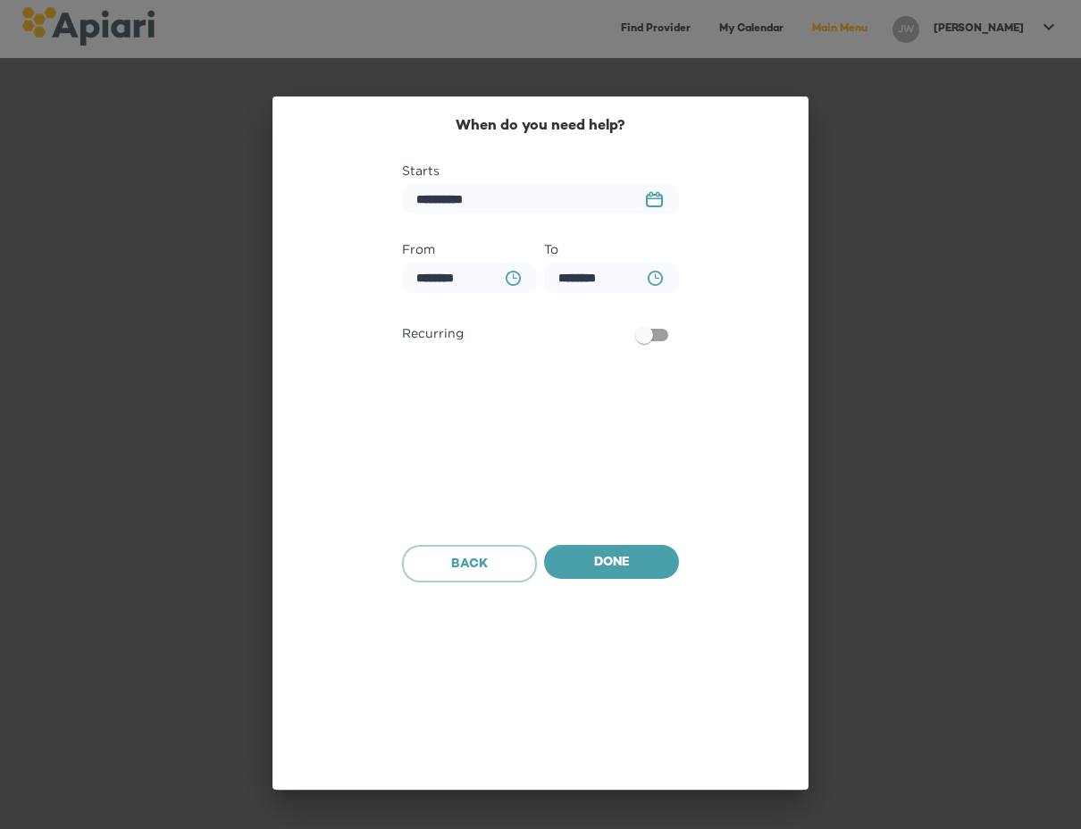
click at [521, 279] on div "1 2 3 4 5 6 7 8 9 10 11 12 00 05 10 15 20 25 30 35 40 45 50 55 AM PM" at bounding box center [540, 414] width 1081 height 829
click at [508, 281] on icon "BA0D2328-0349-4FFE-B945-982DA367CA30 Created with sketchtool." at bounding box center [513, 278] width 15 height 15
type input "********"
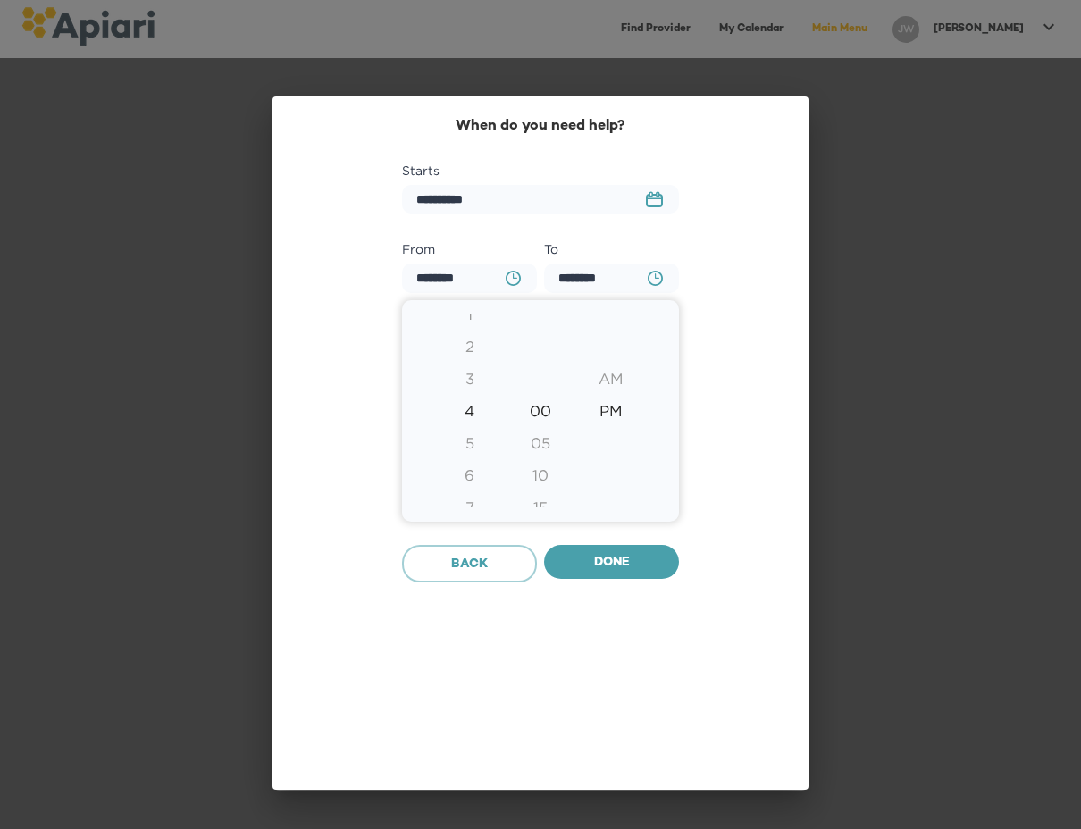
click at [469, 471] on div "6" at bounding box center [469, 475] width 71 height 32
type input "********"
click at [509, 279] on div at bounding box center [540, 414] width 1081 height 829
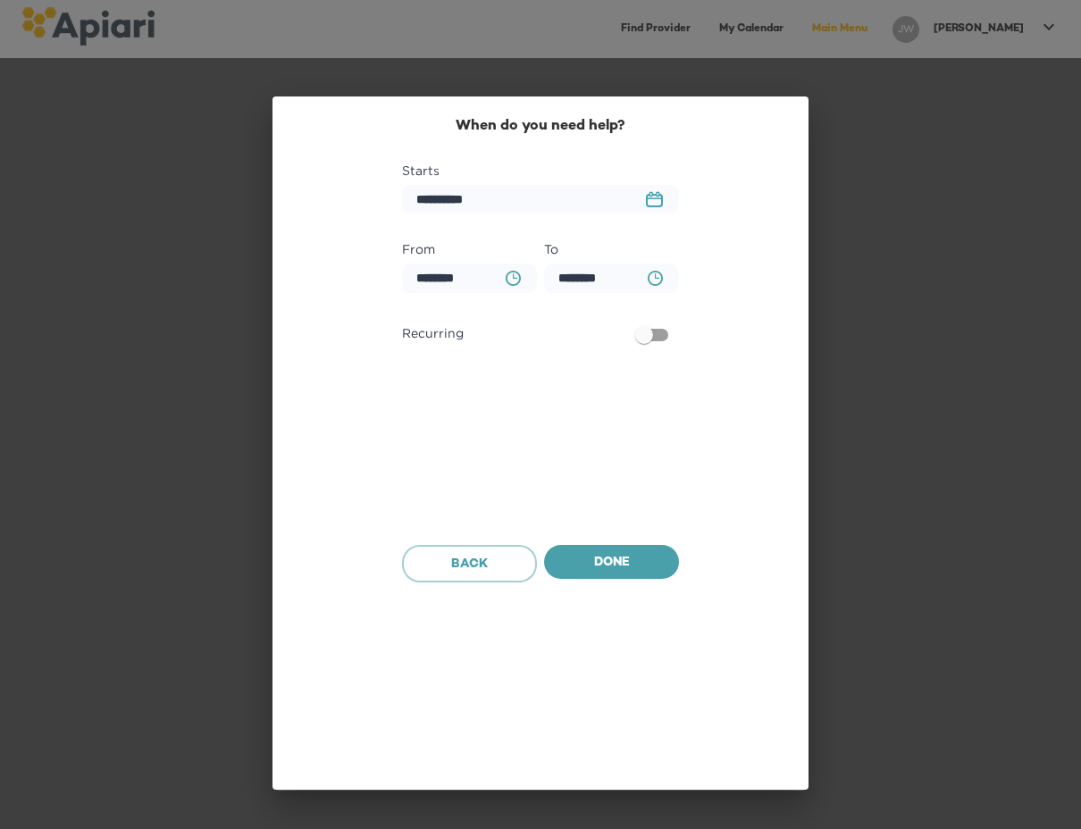
click at [509, 279] on icon "BA0D2328-0349-4FFE-B945-982DA367CA30 Created with sketchtool." at bounding box center [513, 278] width 15 height 15
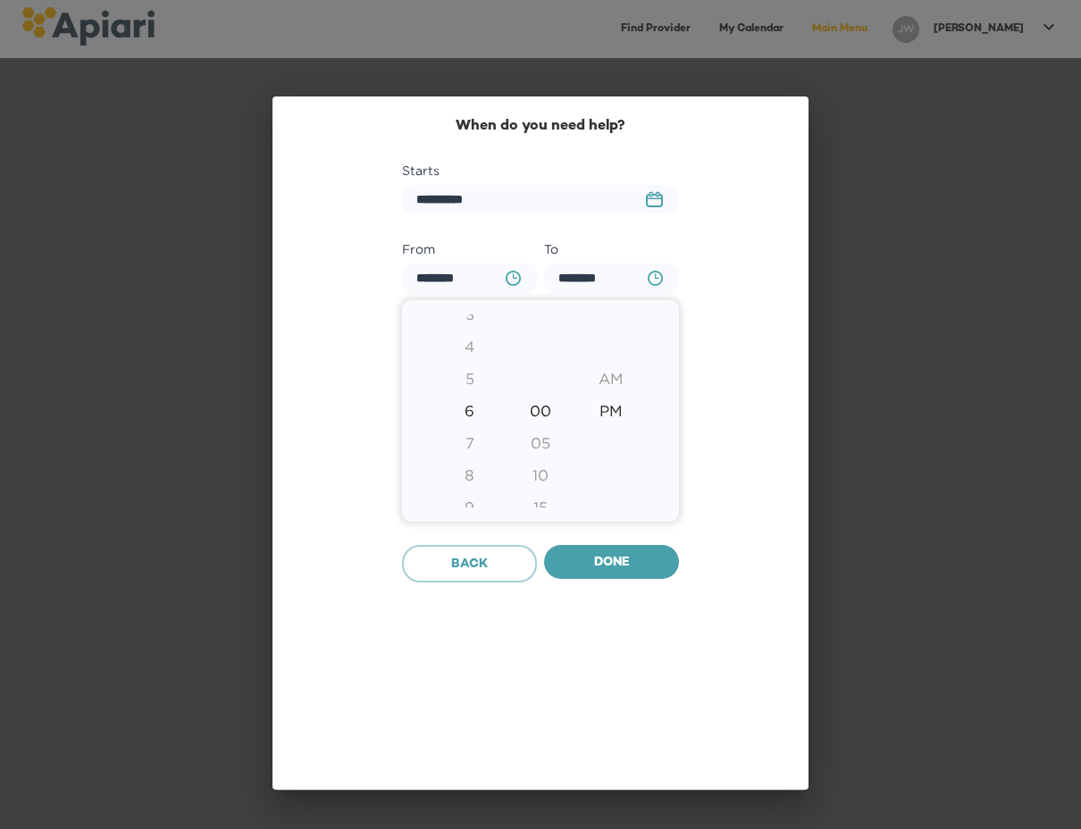
click at [509, 279] on div at bounding box center [540, 414] width 1081 height 829
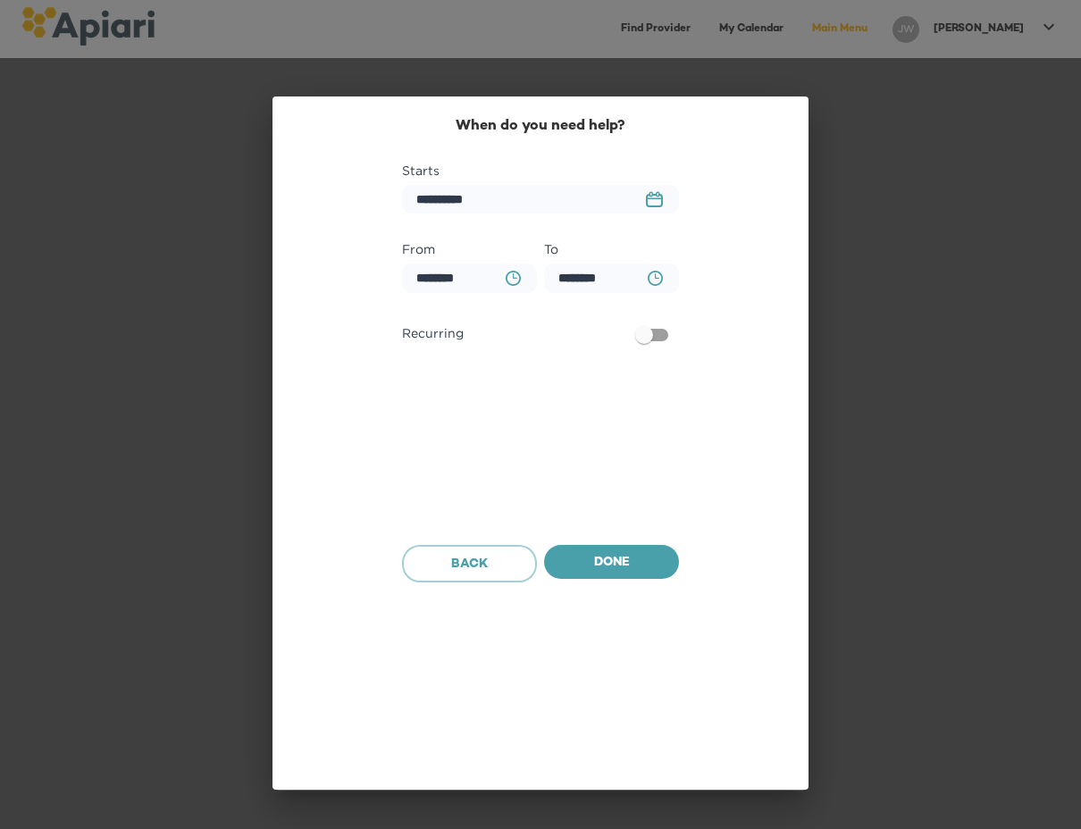
click at [516, 276] on icon "BA0D2328-0349-4FFE-B945-982DA367CA30 Created with sketchtool." at bounding box center [513, 278] width 15 height 15
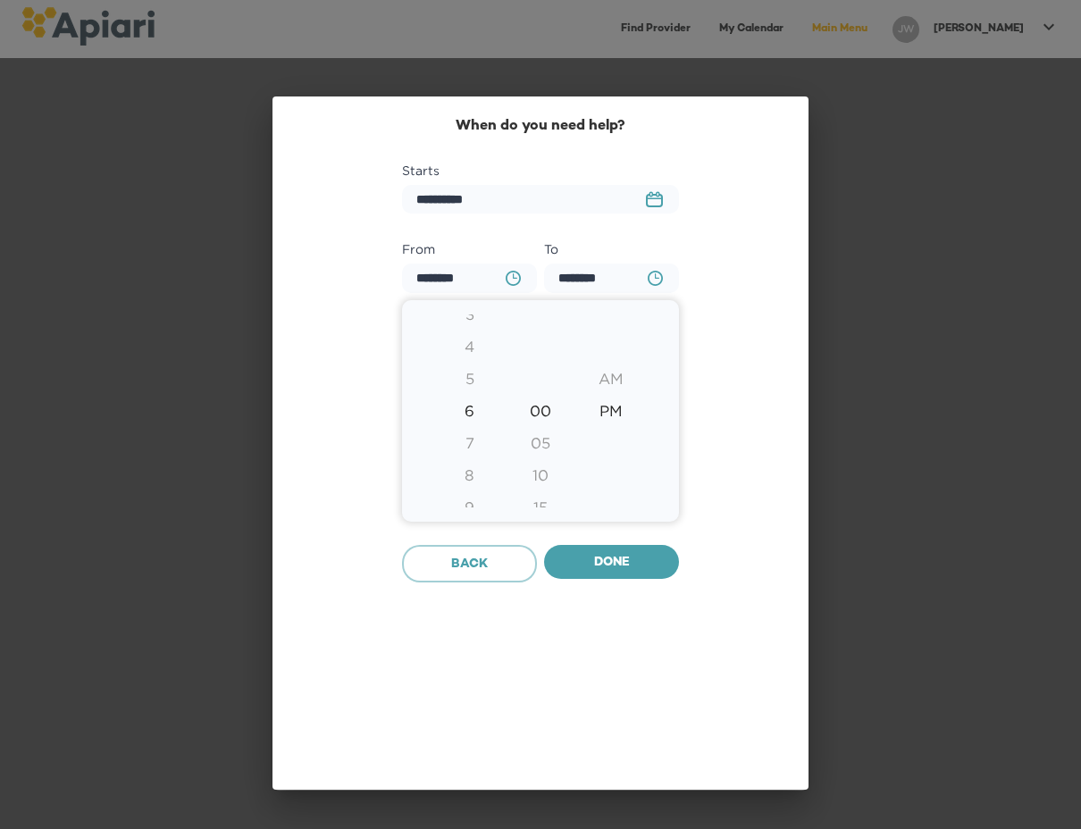
click at [472, 355] on div "4" at bounding box center [469, 347] width 71 height 32
type input "********"
click at [662, 271] on div at bounding box center [540, 414] width 1081 height 829
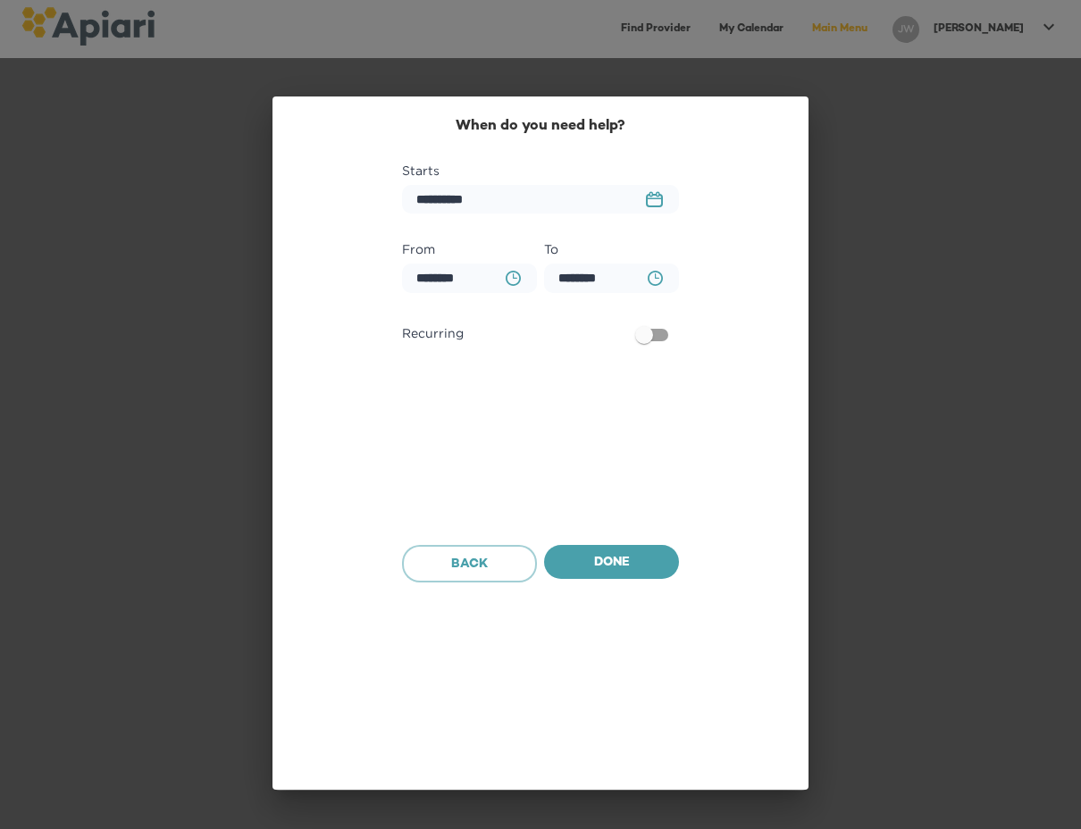
click at [653, 277] on icon "BA0D2328-0349-4FFE-B945-982DA367CA30 Created with sketchtool." at bounding box center [655, 278] width 15 height 15
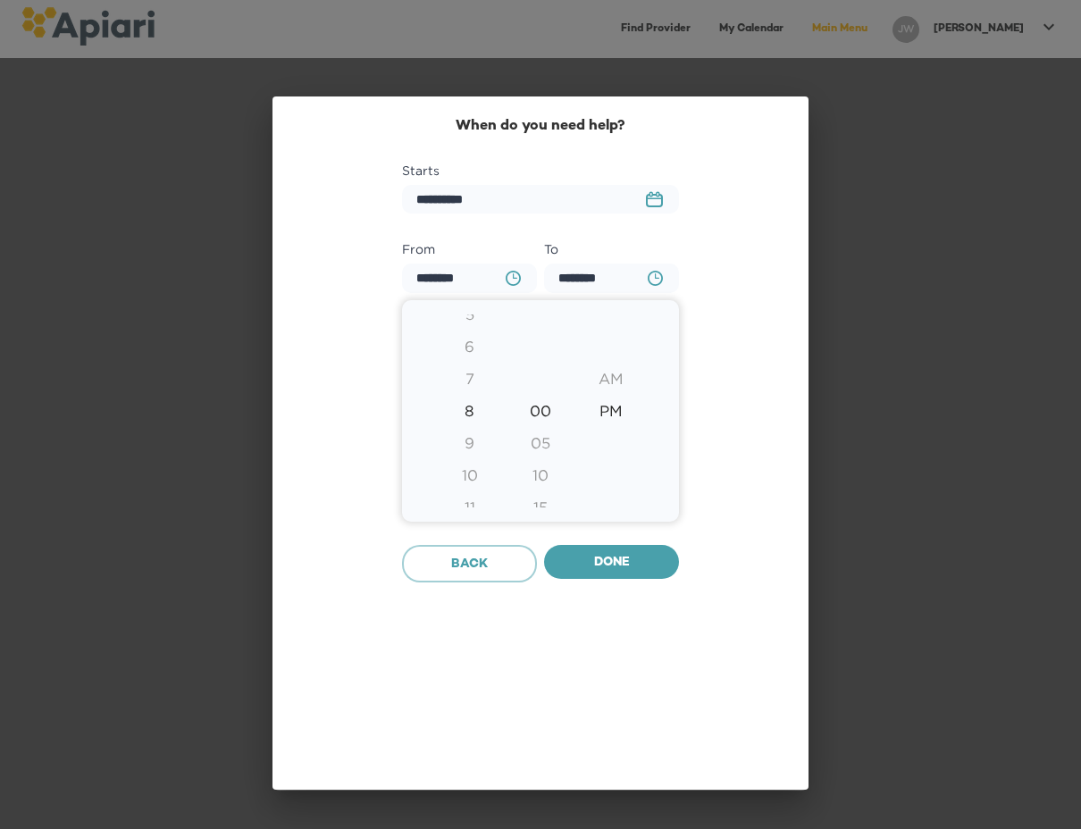
click at [475, 356] on div "6" at bounding box center [469, 347] width 71 height 32
type input "********"
click at [584, 562] on div at bounding box center [540, 414] width 1081 height 829
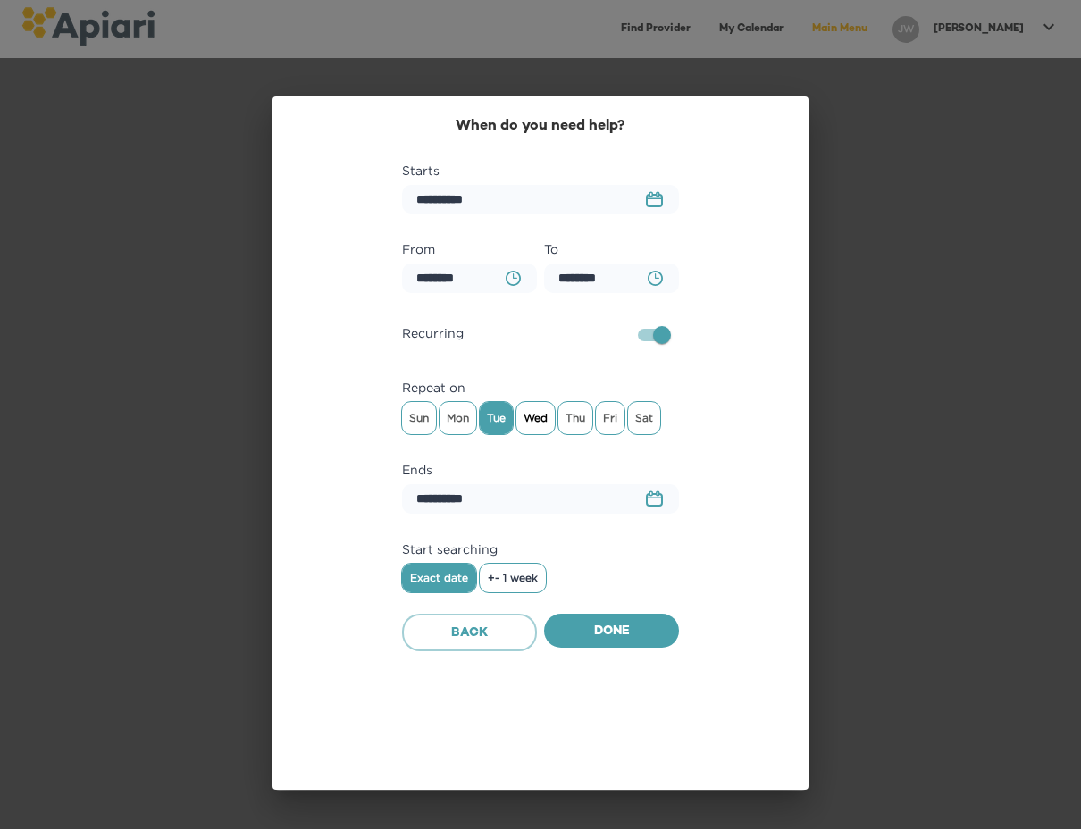
click at [540, 416] on span "Wed" at bounding box center [536, 418] width 38 height 27
click at [576, 413] on span "Thu" at bounding box center [576, 418] width 34 height 27
click at [652, 502] on icon "23979DC4-A7E4-489C-88E7-37869341D308 Created with sketchtool." at bounding box center [654, 499] width 17 height 16
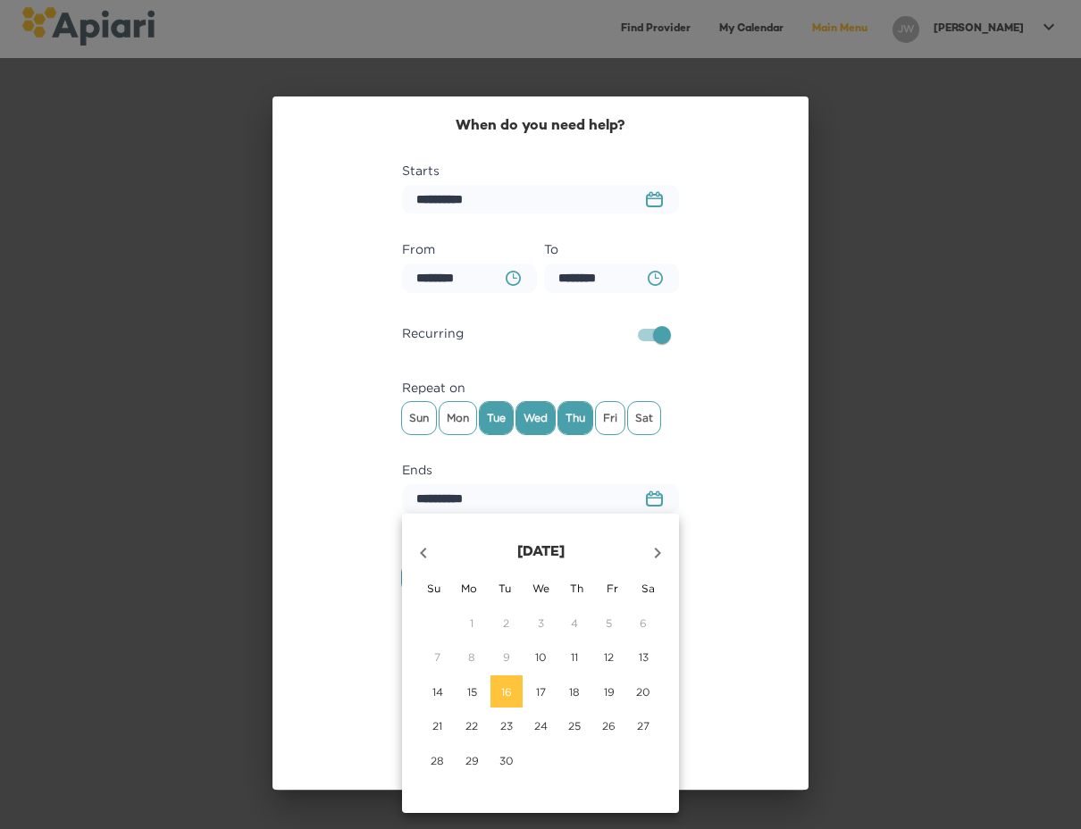
click at [665, 547] on icon "button" at bounding box center [657, 552] width 21 height 21
click at [572, 766] on p "30" at bounding box center [574, 760] width 14 height 15
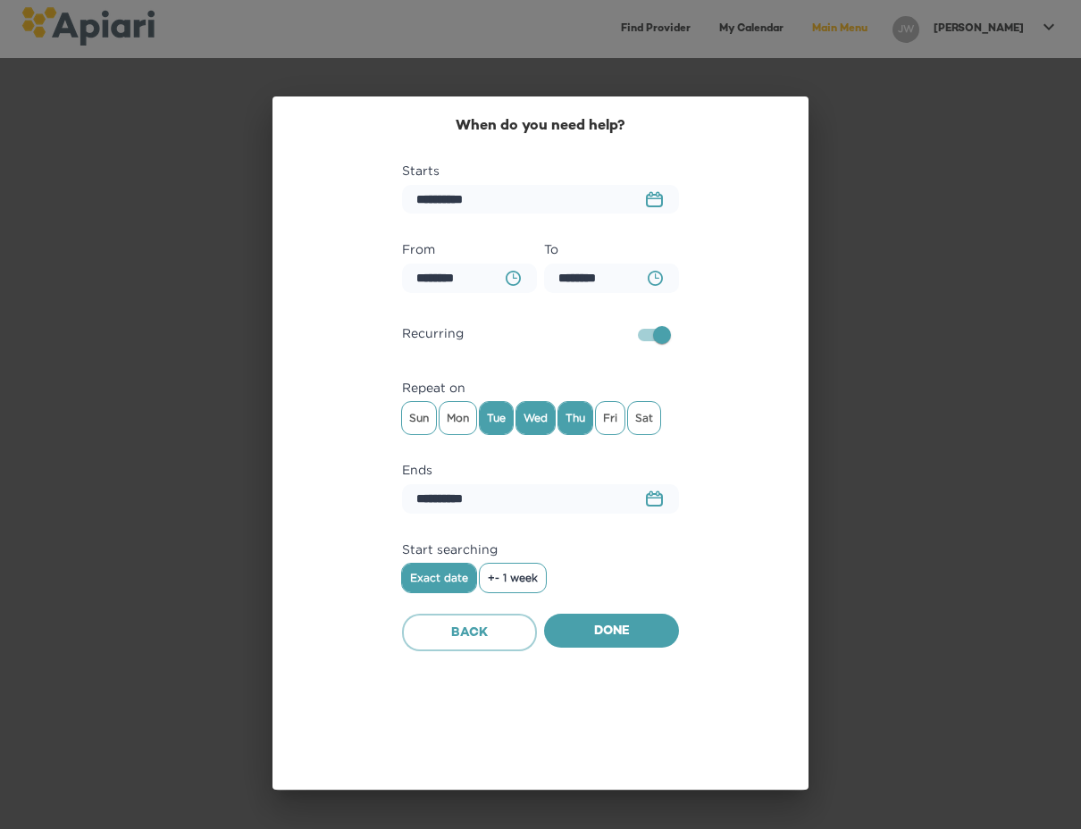
type input "**********"
click at [612, 636] on span "Done" at bounding box center [612, 632] width 106 height 22
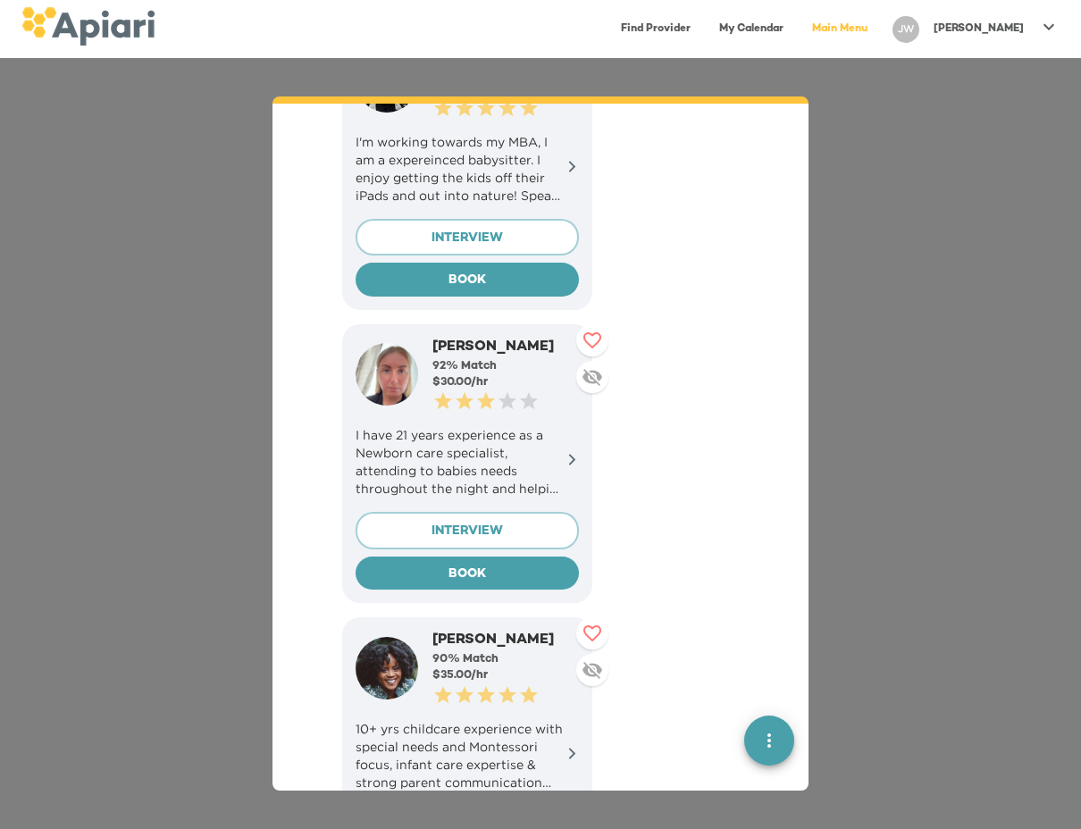
scroll to position [3113, 0]
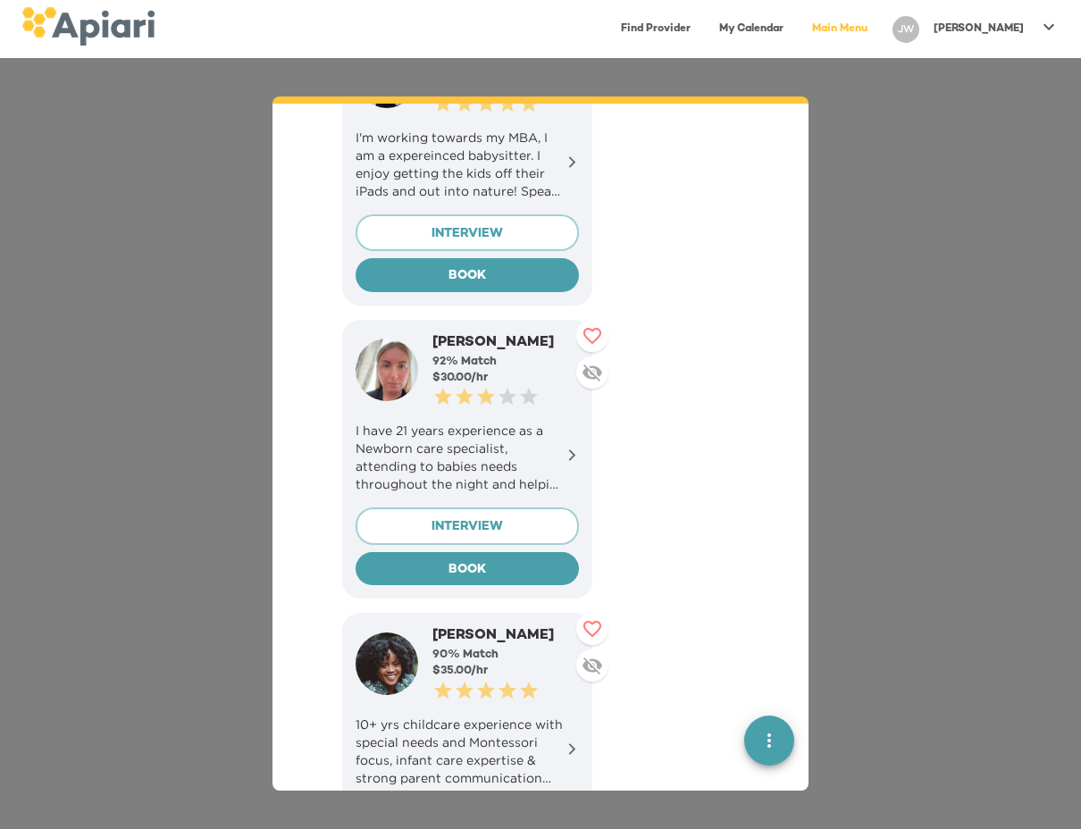
click at [575, 449] on div at bounding box center [572, 458] width 13 height 18
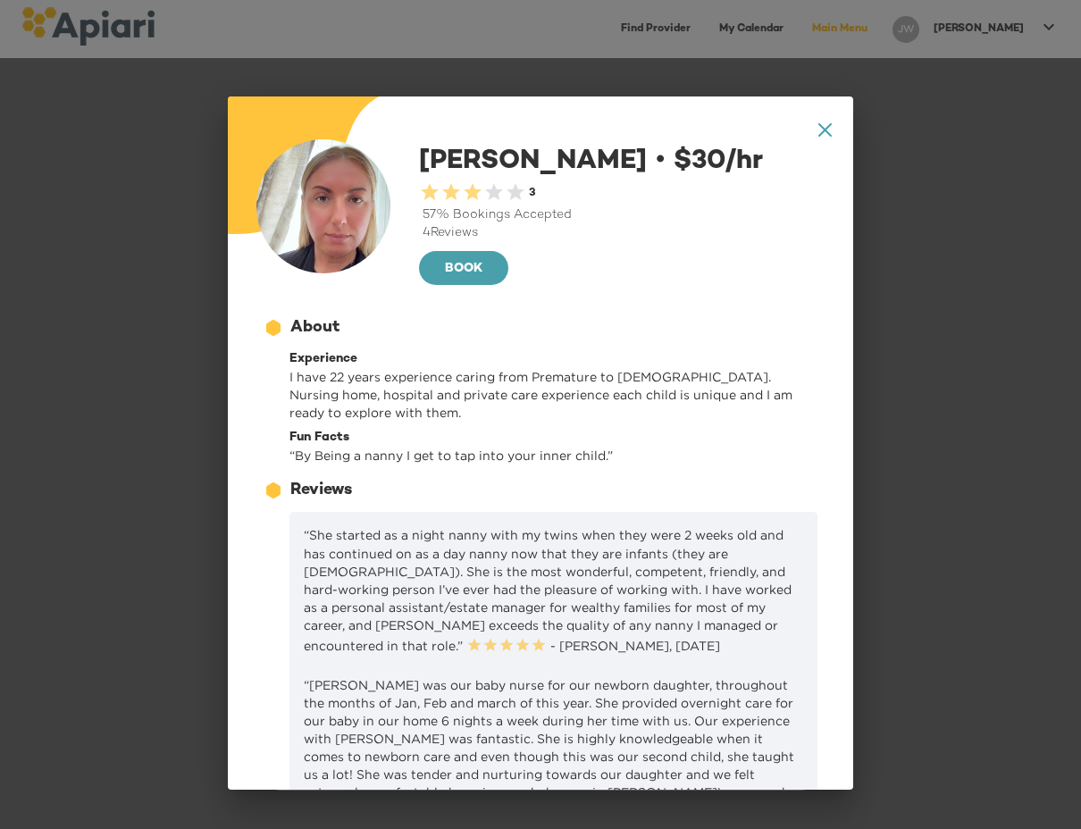
scroll to position [0, 0]
click at [526, 202] on div "3" at bounding box center [531, 193] width 10 height 17
click at [483, 206] on div "0.5 Stars 1 Star 1.5 Stars 2 Stars 2.5 Stars 3 Stars 3.5 Stars 4 Stars 4.5 Star…" at bounding box center [472, 193] width 107 height 25
click at [829, 133] on icon at bounding box center [825, 129] width 13 height 13
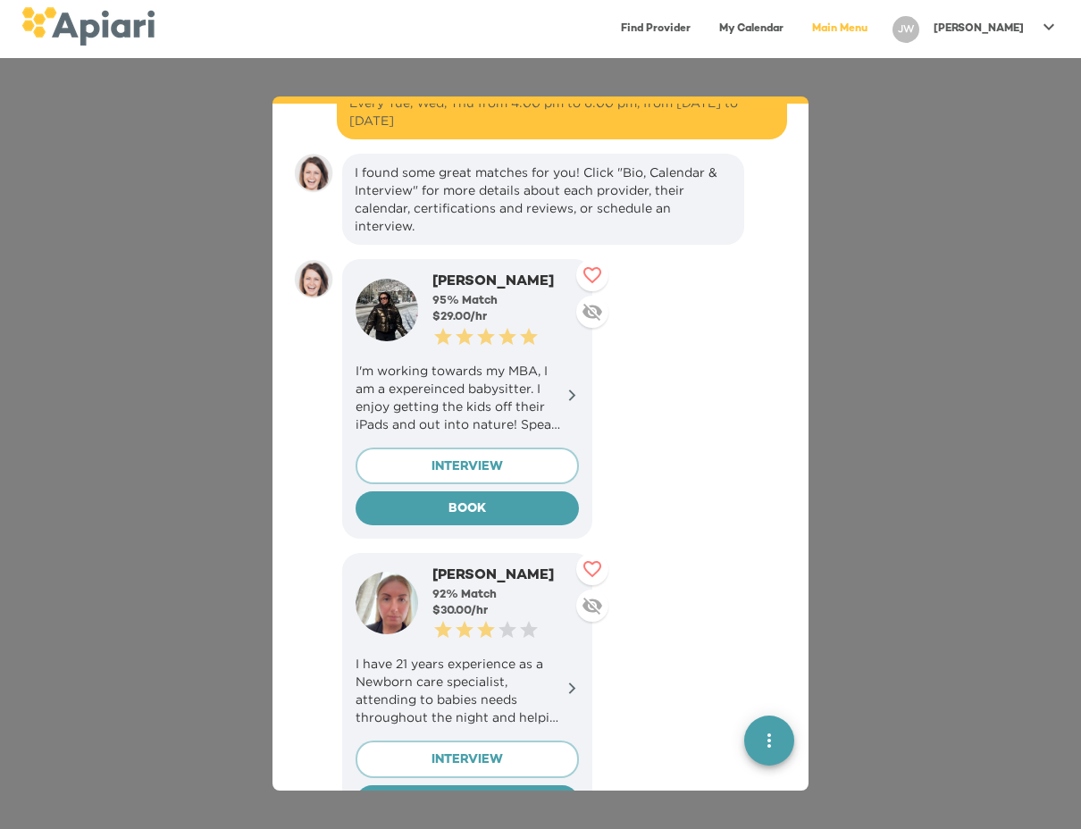
scroll to position [2878, 0]
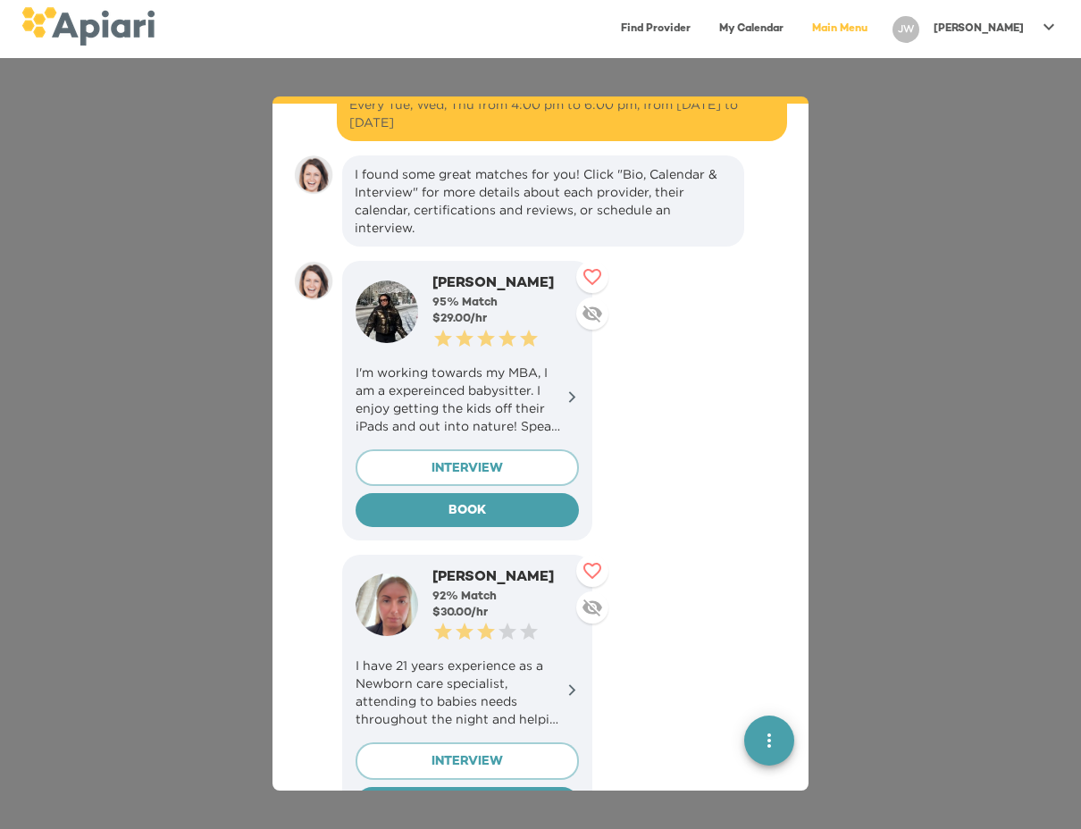
click at [576, 364] on p "I'm working towards my MBA, I am a expereinced babysitter. I enjoy getting the …" at bounding box center [467, 399] width 223 height 71
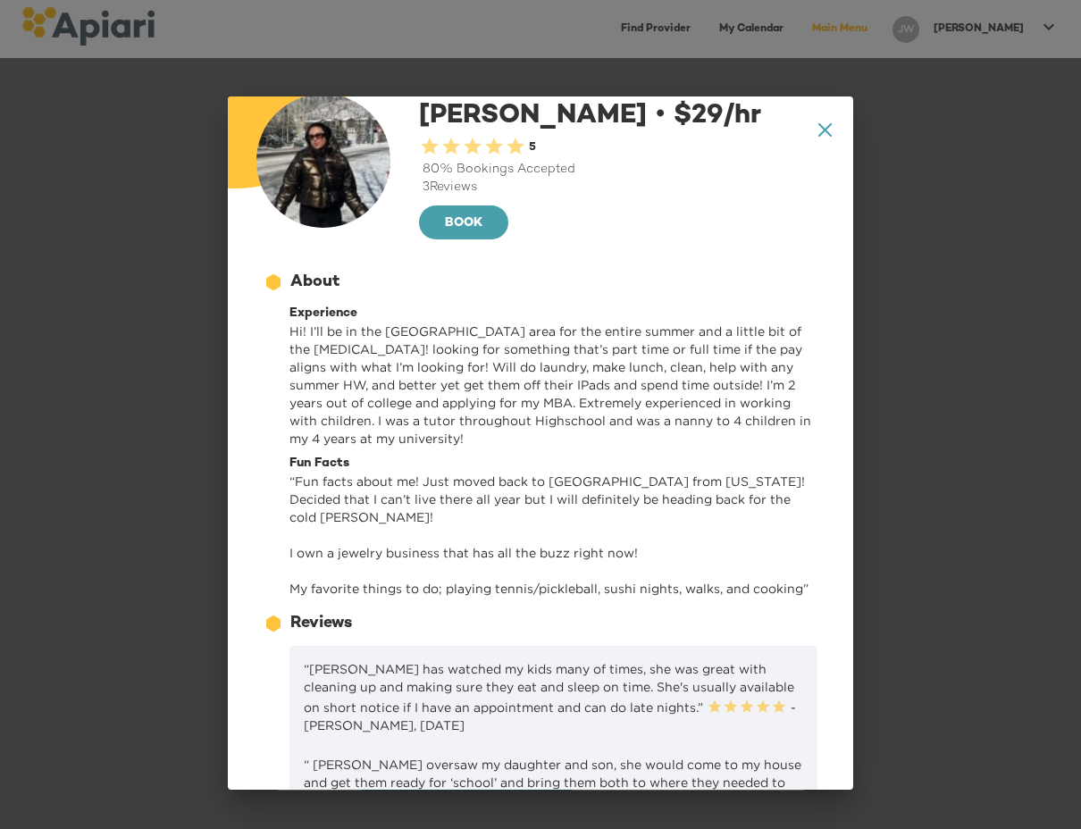
scroll to position [50, 0]
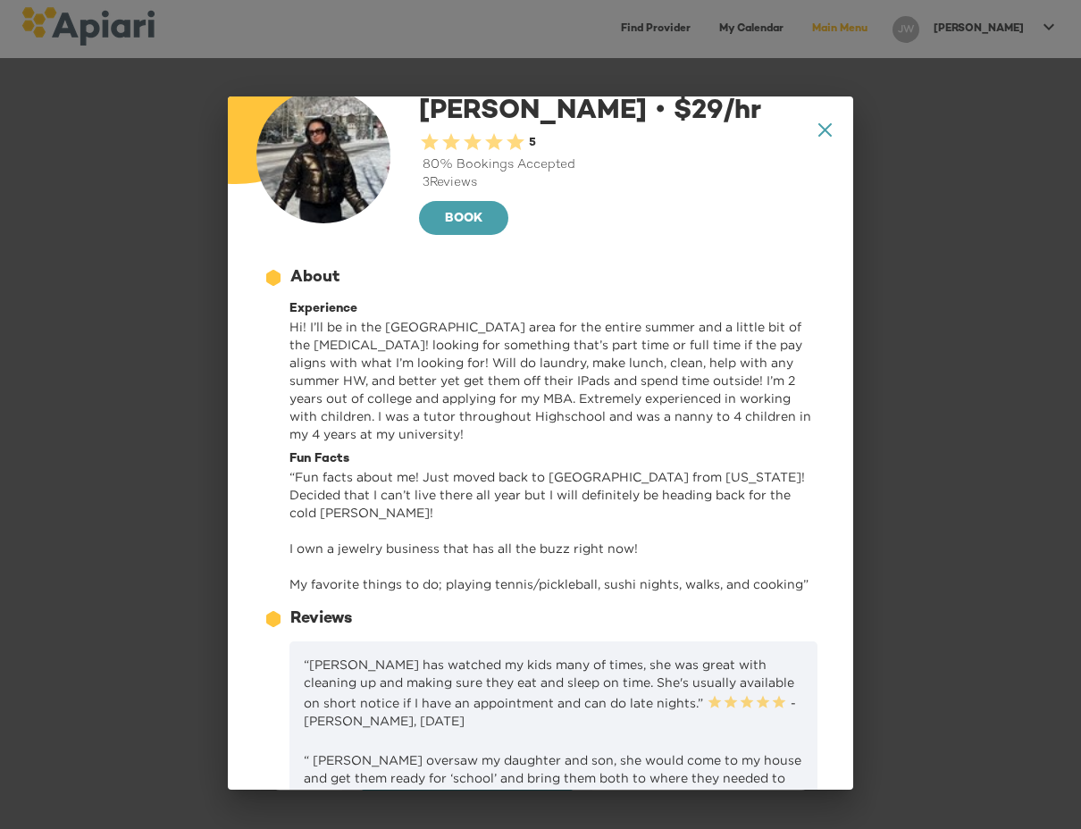
click at [576, 336] on div "Dina P. • $ 29 /hr 0.5 Stars 1 Star 1.5 Stars 2 Stars 2.5 Stars 3 Stars 3.5 Sta…" at bounding box center [540, 521] width 583 height 879
click at [827, 130] on icon at bounding box center [825, 129] width 13 height 13
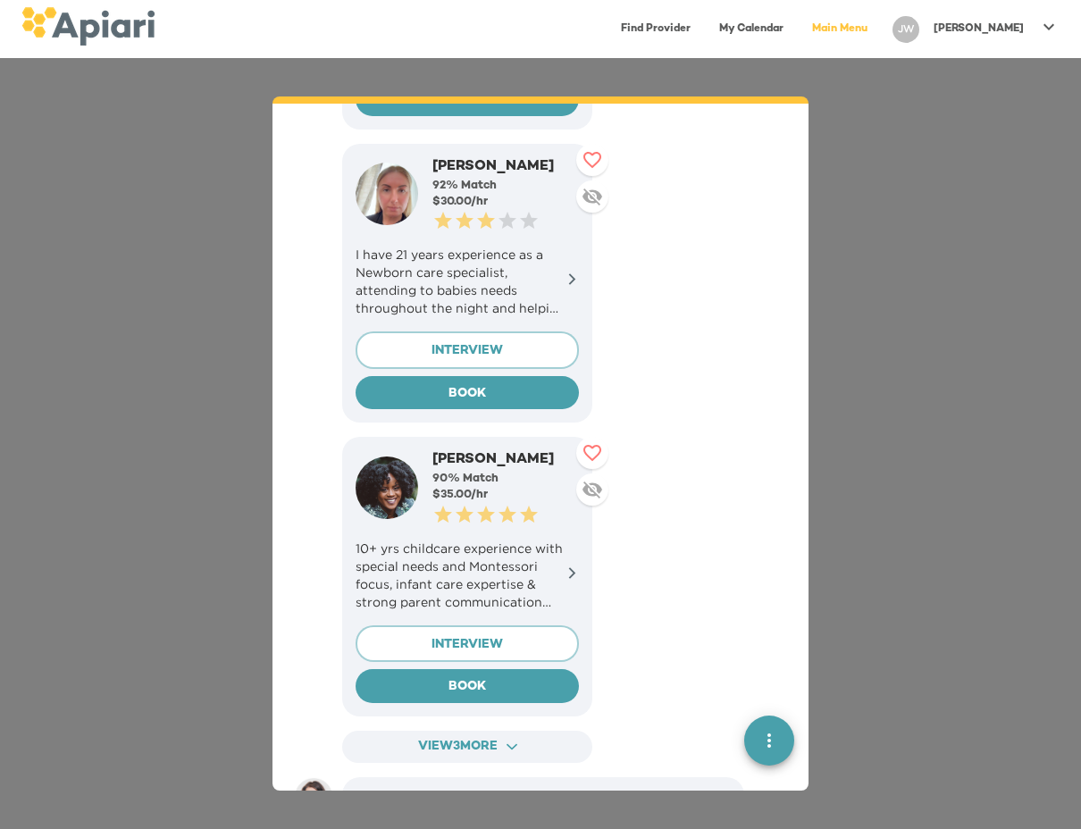
scroll to position [3303, 0]
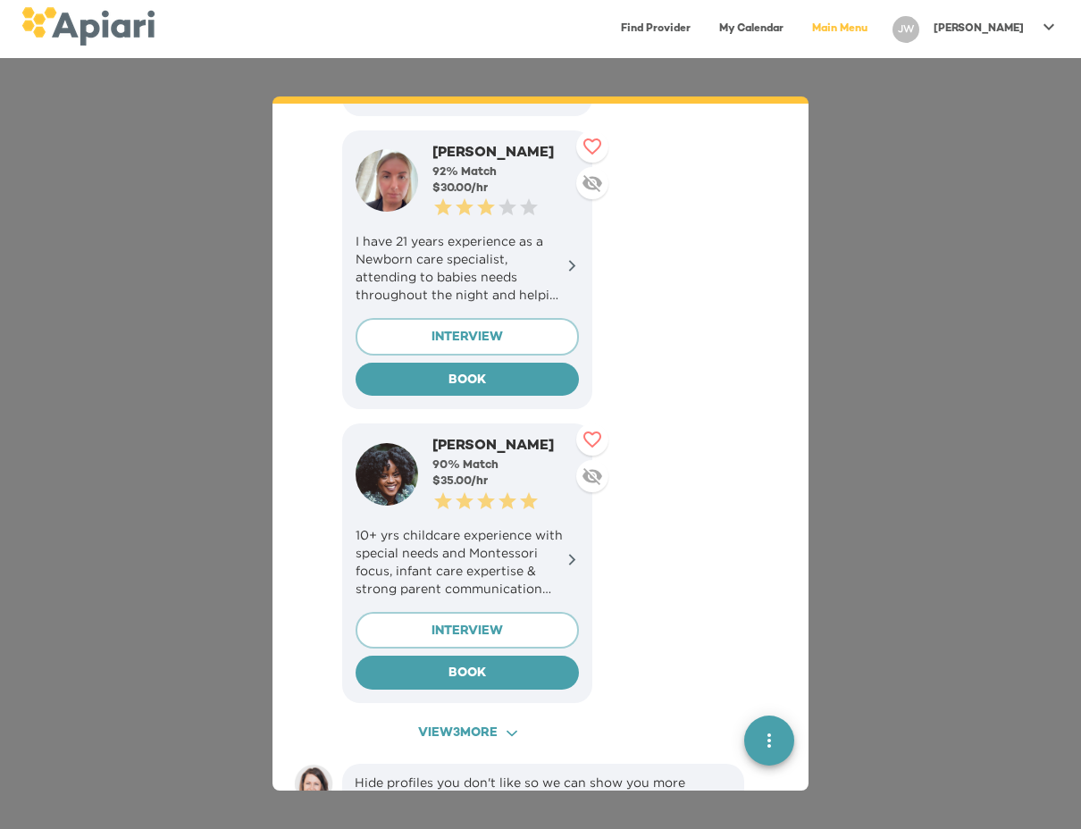
click at [531, 723] on span "View 3 more ACAF9A9D-F959-4453-8A96-698DF63F3F06 Created with sketchtool." at bounding box center [467, 734] width 218 height 22
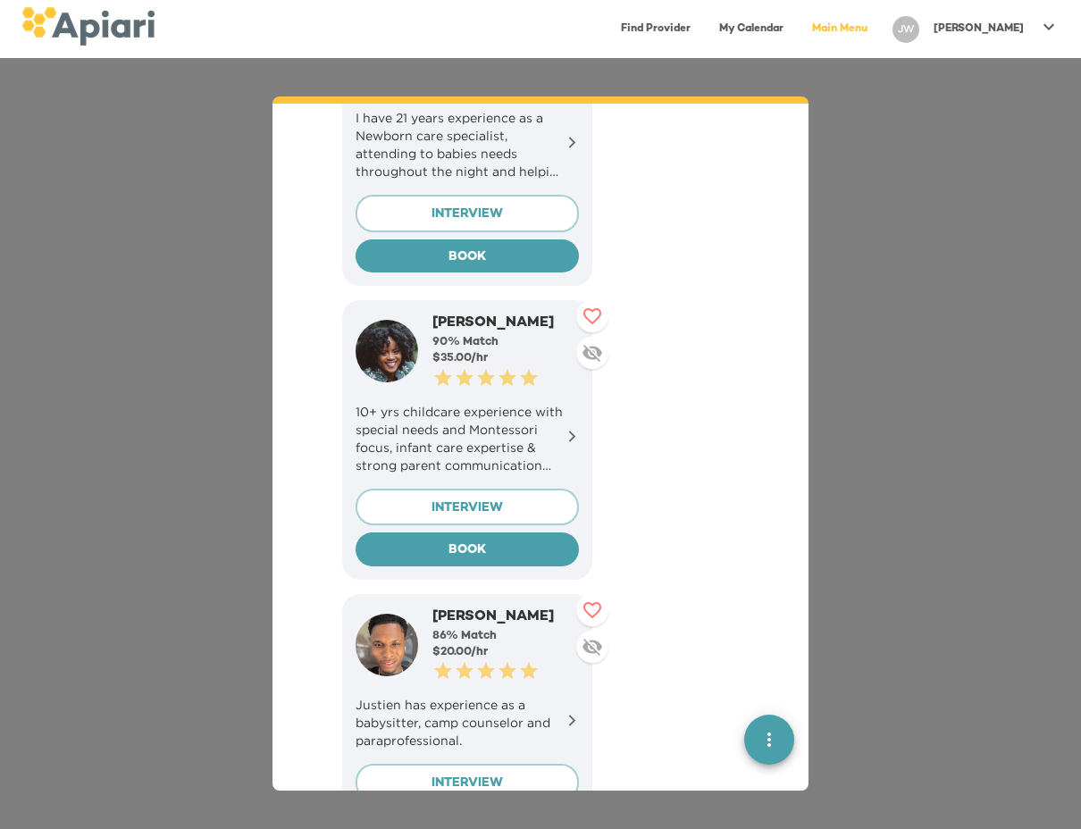
scroll to position [3518, 0]
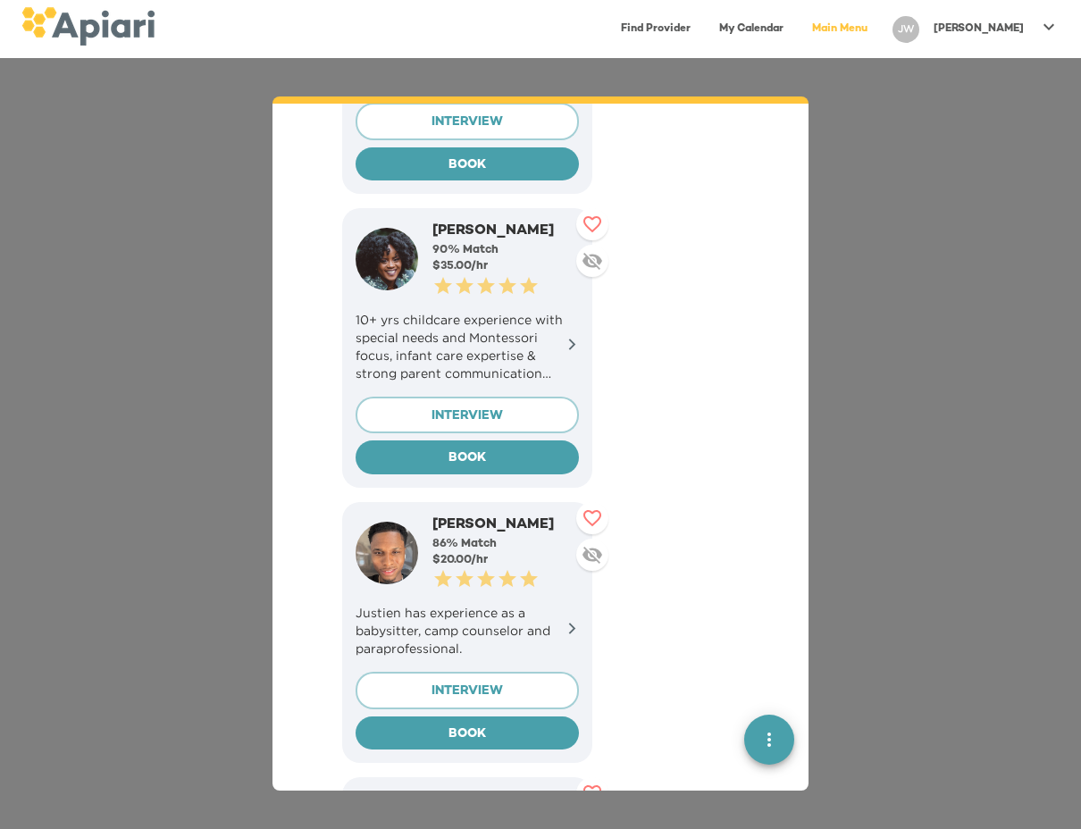
click at [584, 539] on button at bounding box center [592, 555] width 32 height 32
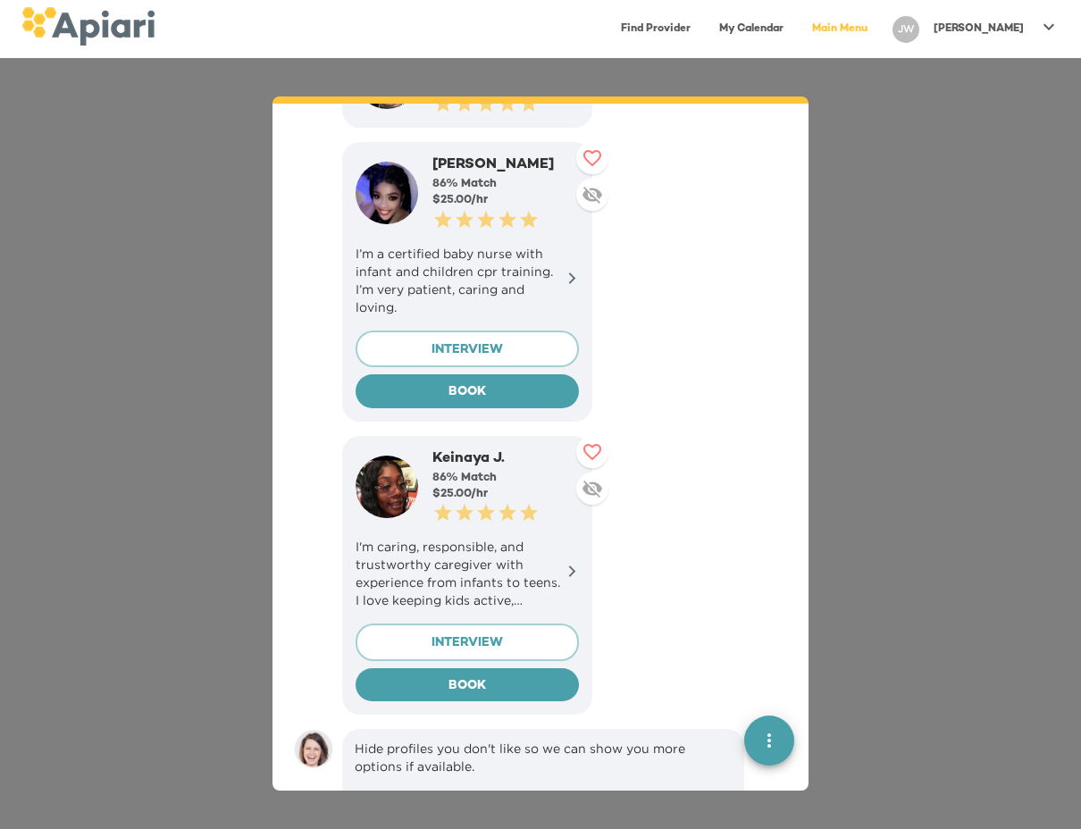
scroll to position [3845, 0]
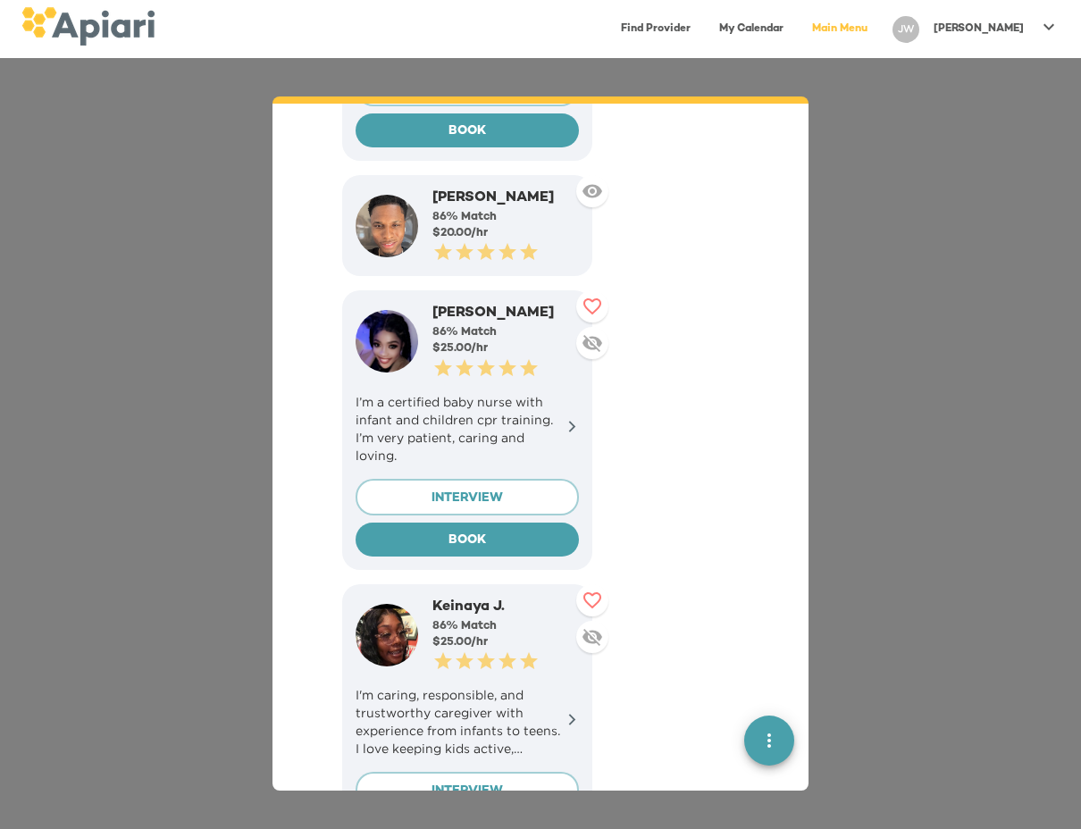
click at [567, 420] on icon at bounding box center [572, 426] width 13 height 13
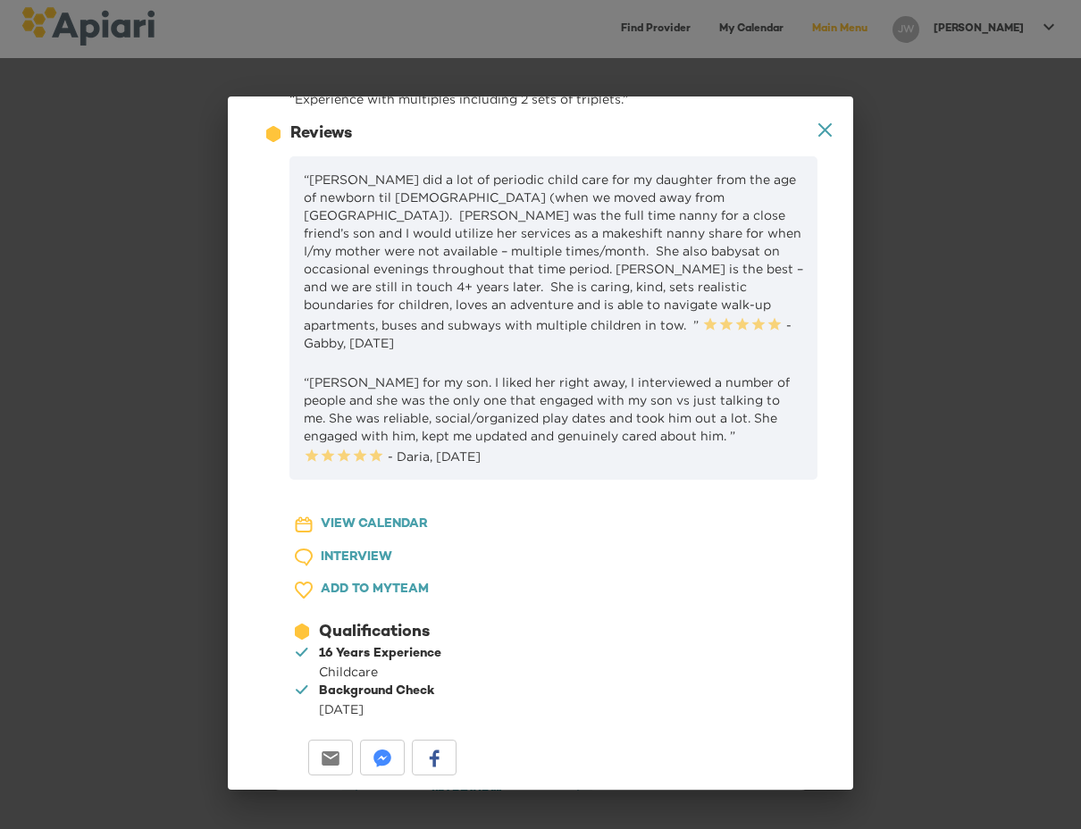
scroll to position [1048, 0]
click at [824, 129] on icon at bounding box center [825, 129] width 13 height 13
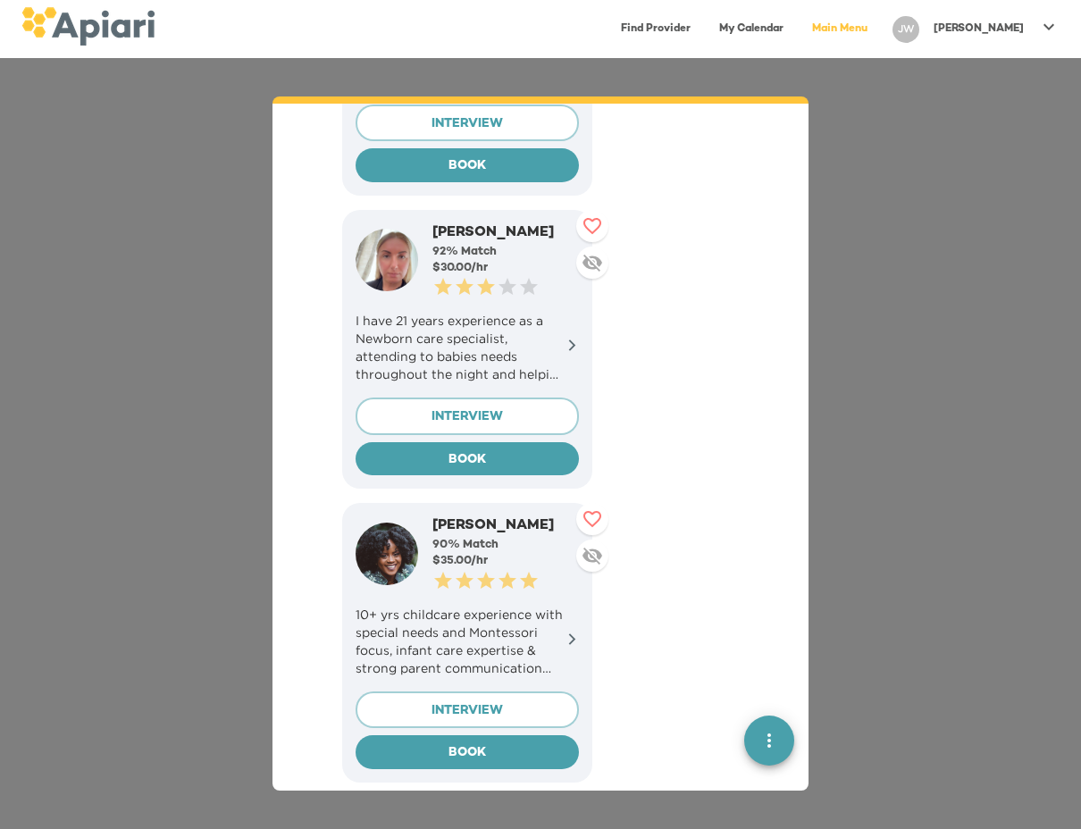
scroll to position [3236, 0]
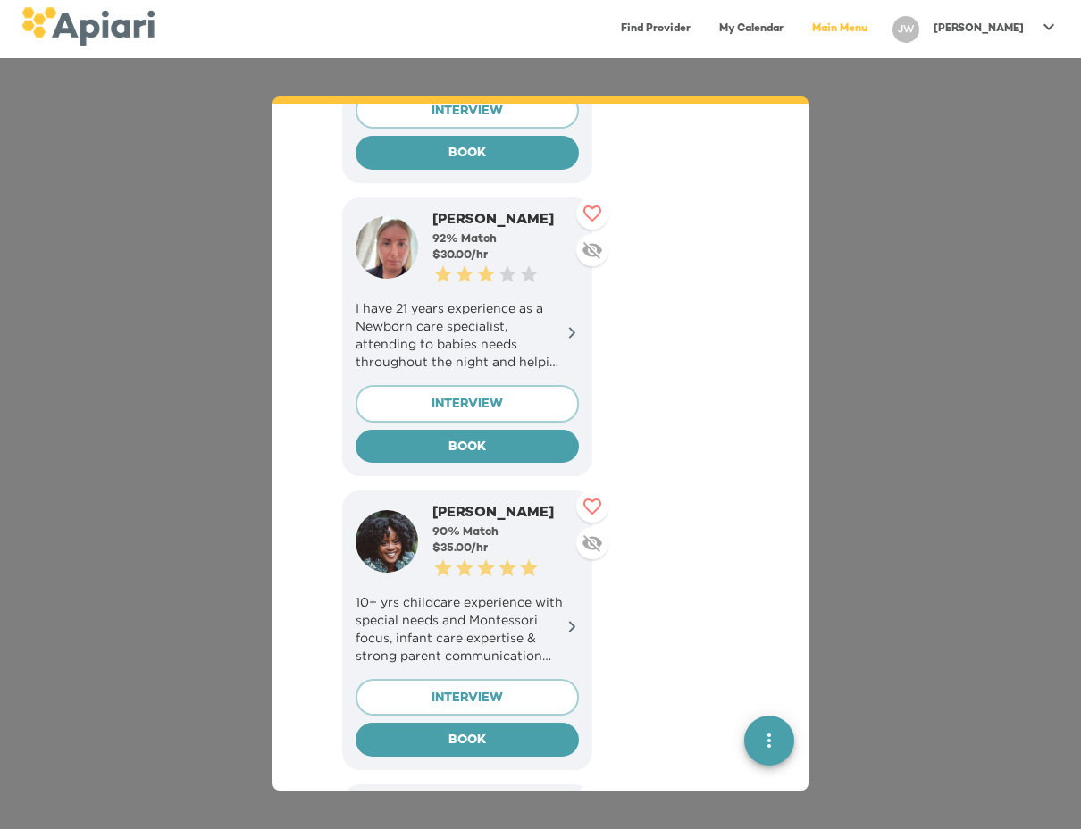
click at [551, 593] on p "10+ yrs childcare experience with special needs and Montessori focus, infant ca…" at bounding box center [467, 628] width 223 height 71
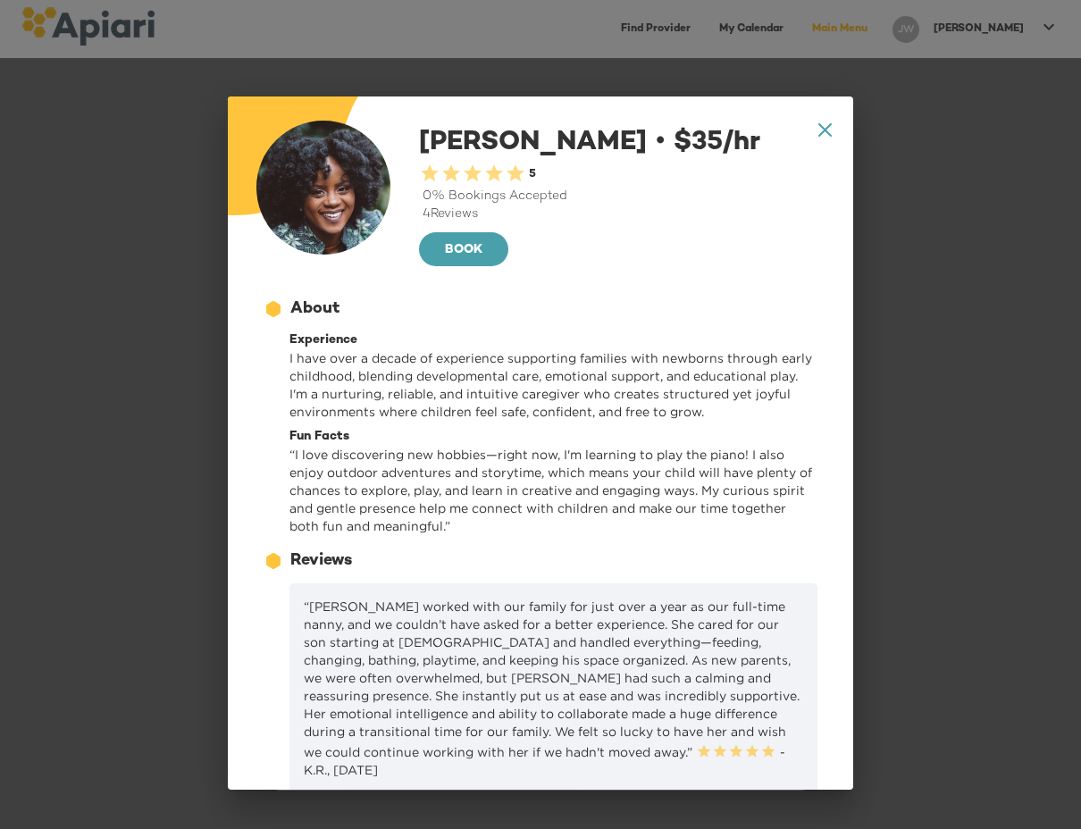
scroll to position [15, 0]
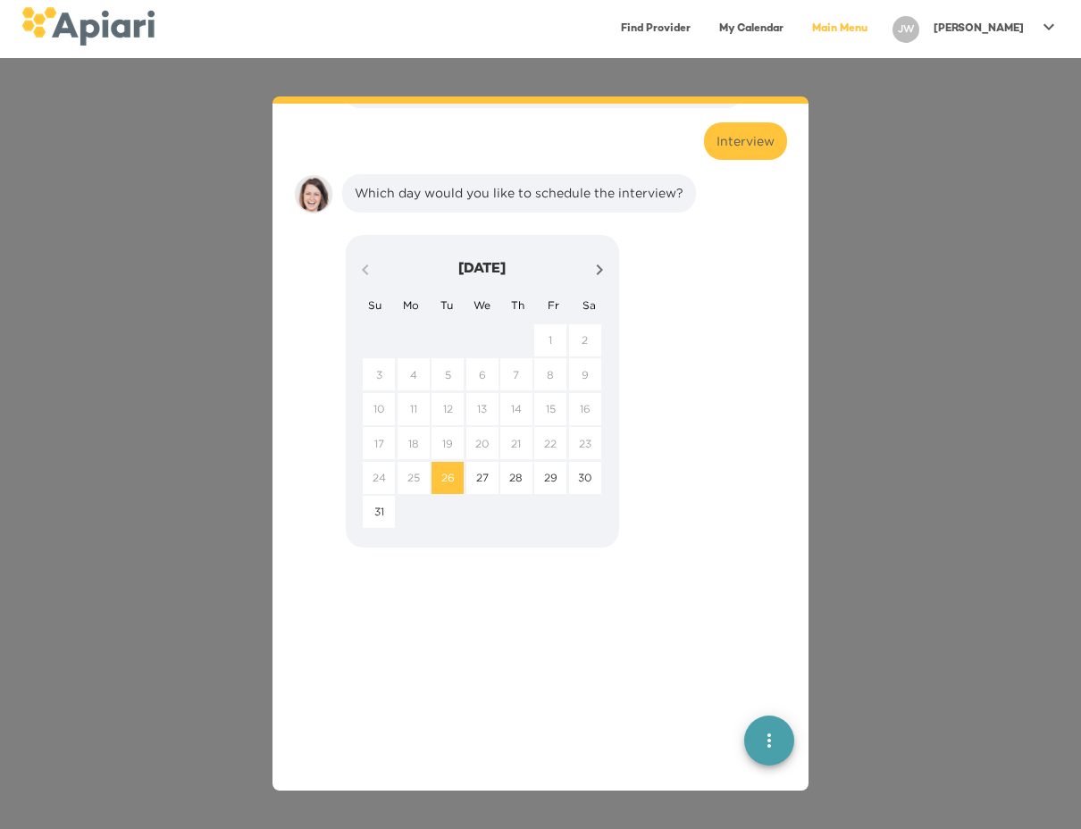
scroll to position [4735, 0]
click at [700, 166] on div "Which day would you like to schedule the interview? August 2025 Su Mo Tu We Th …" at bounding box center [541, 359] width 508 height 387
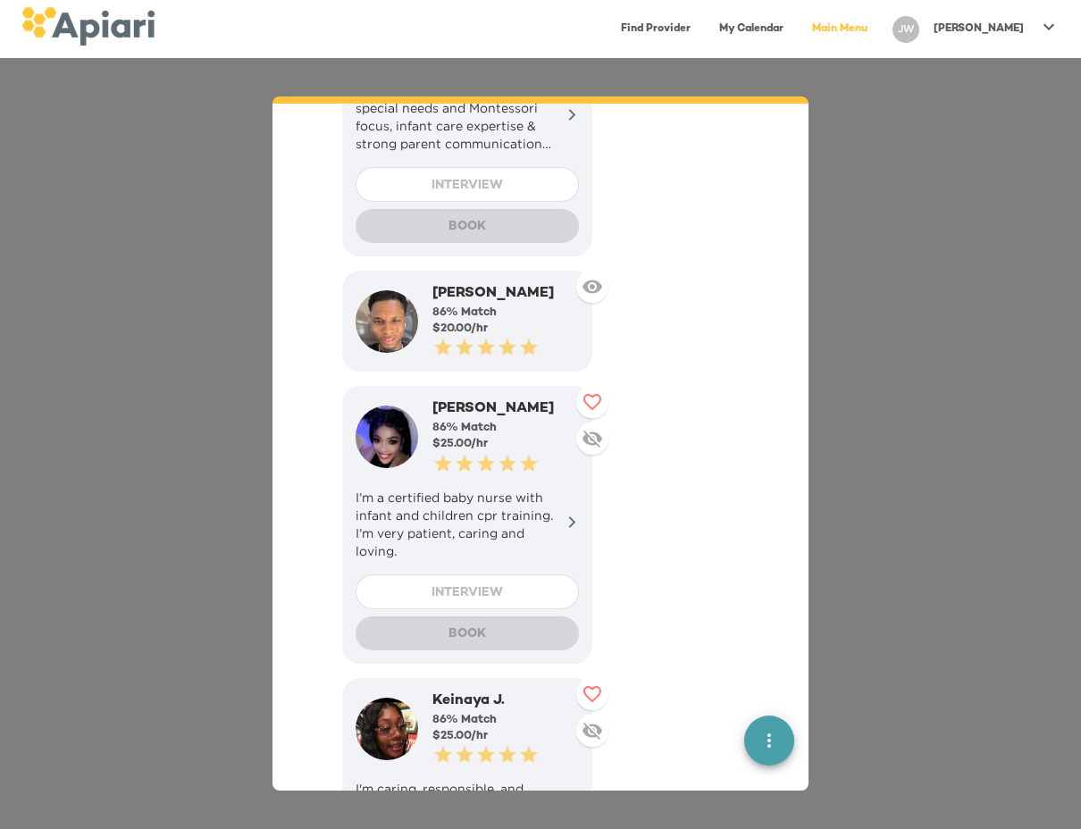
scroll to position [3745, 0]
click at [239, 269] on div "👋 Hi John, welcome back to Apiari! I'm Amy, your virtual assistant. How can I h…" at bounding box center [540, 443] width 1081 height 771
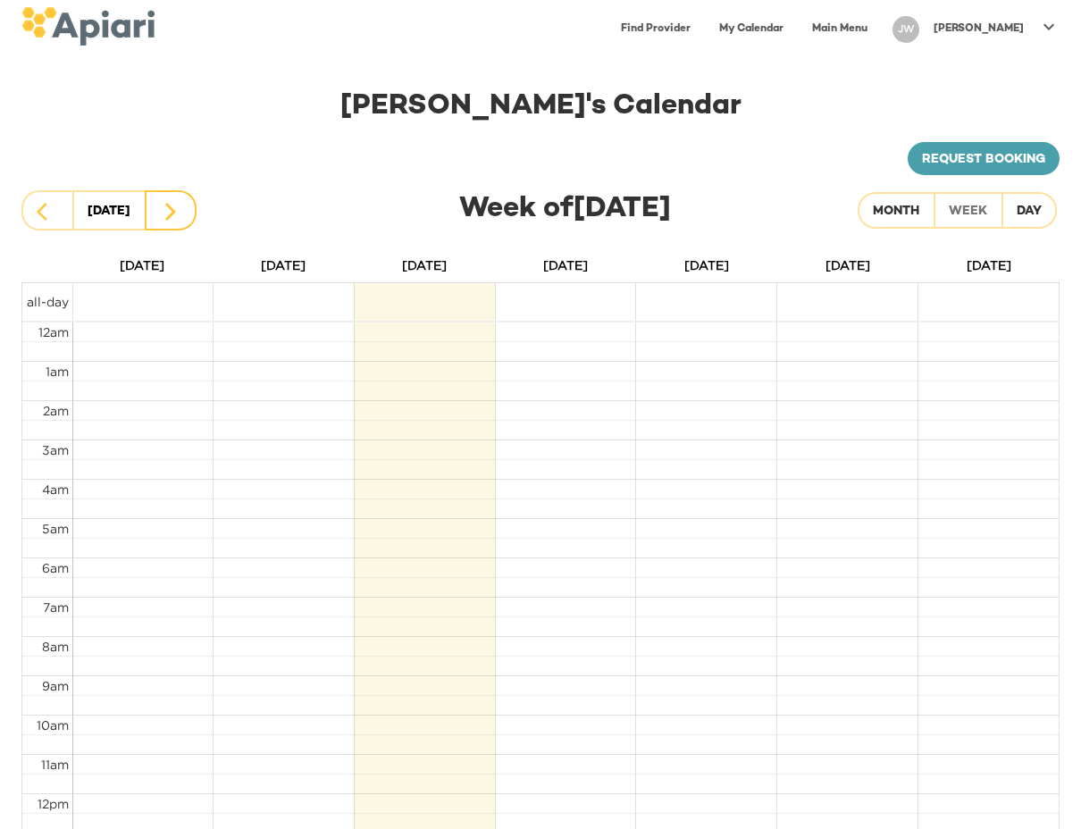
click at [181, 219] on icon "button" at bounding box center [170, 211] width 21 height 21
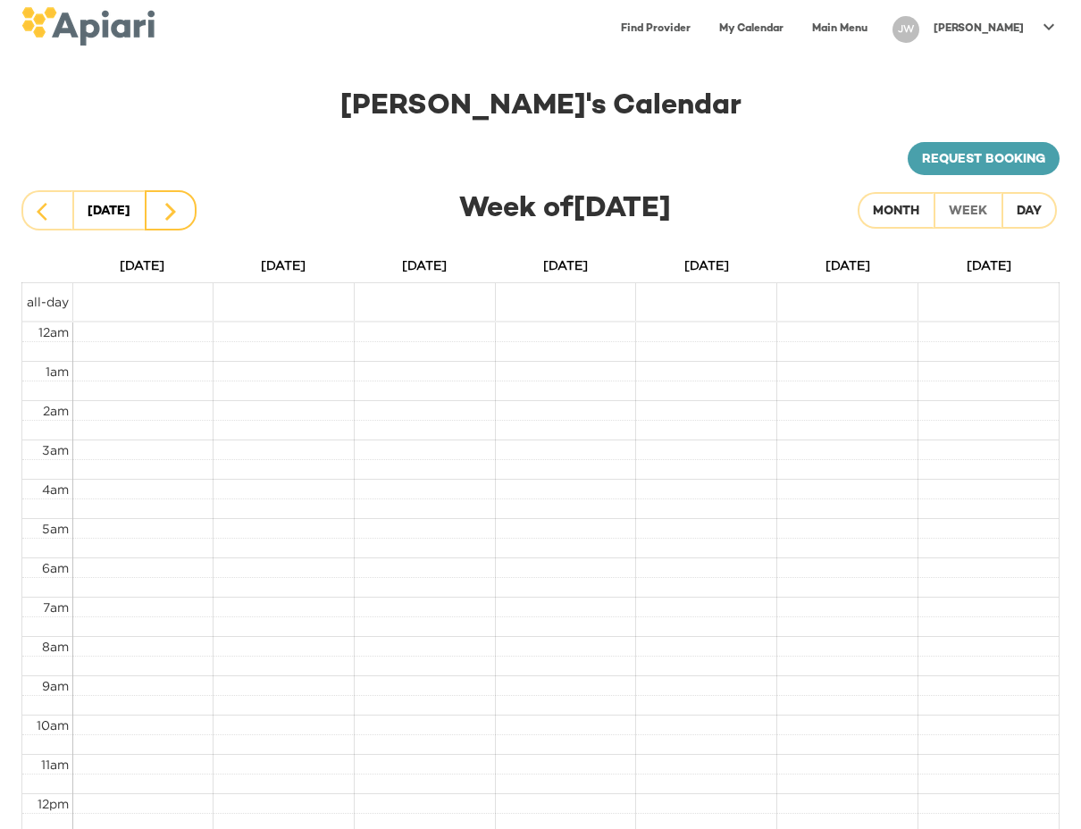
click at [181, 219] on icon "button" at bounding box center [170, 211] width 21 height 21
click at [60, 212] on button "button" at bounding box center [47, 210] width 52 height 40
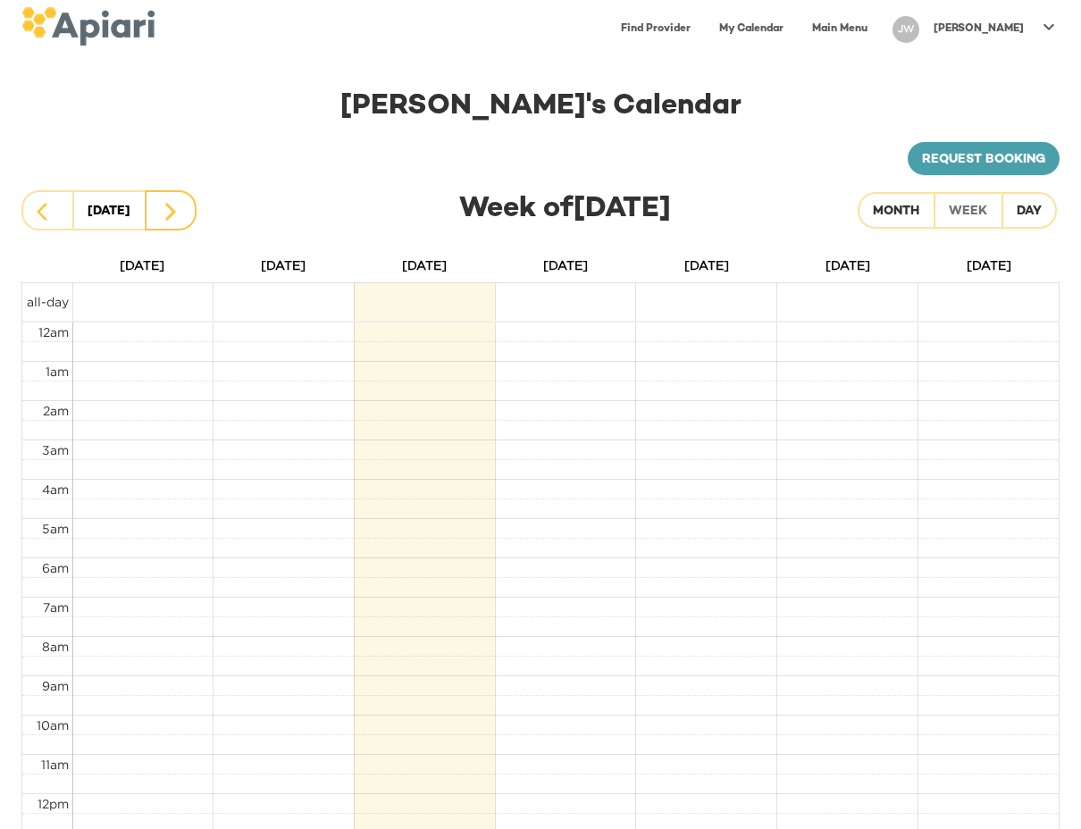
click at [172, 217] on icon "button" at bounding box center [170, 211] width 21 height 21
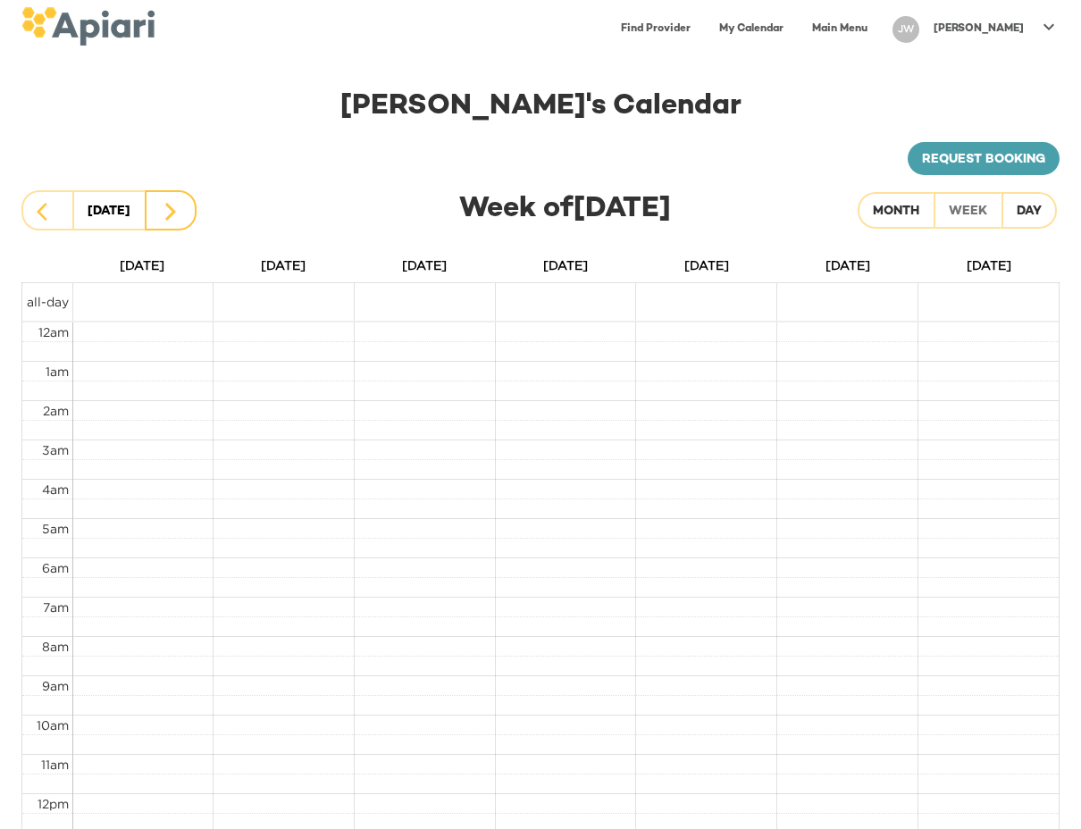
click at [172, 217] on icon "button" at bounding box center [170, 211] width 21 height 21
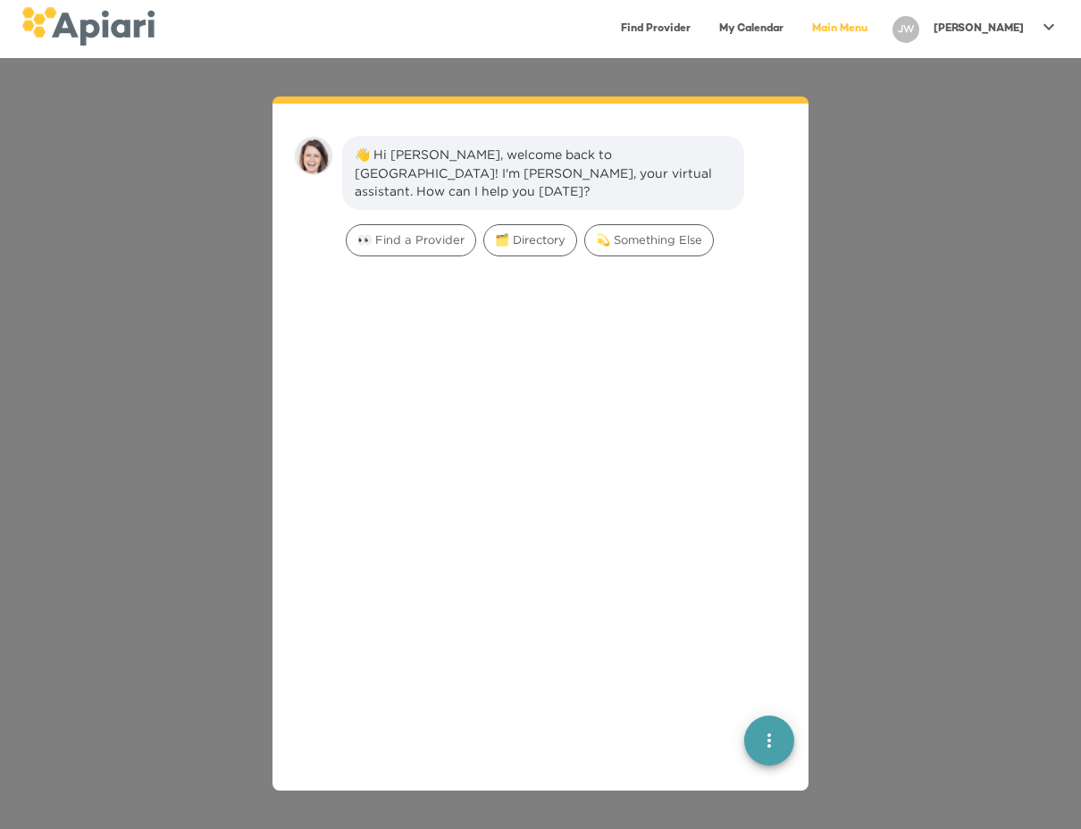
scroll to position [25, 0]
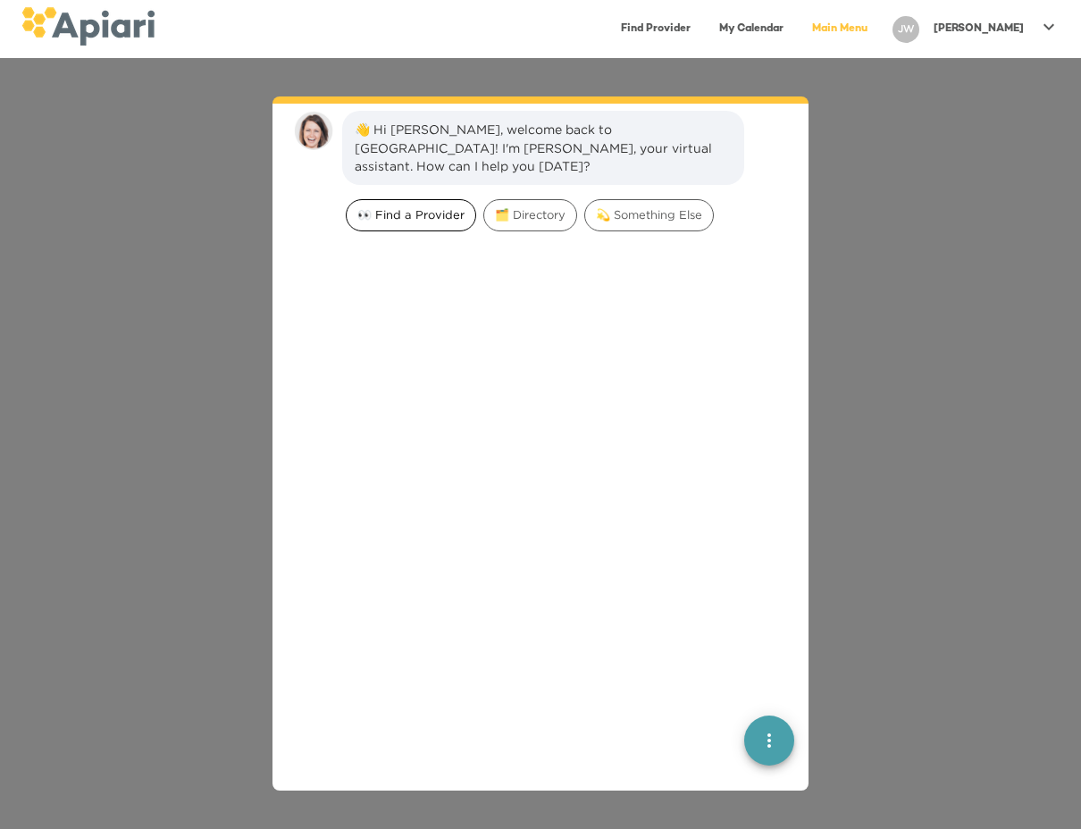
click at [425, 206] on span "👀 Find a Provider" at bounding box center [411, 214] width 129 height 17
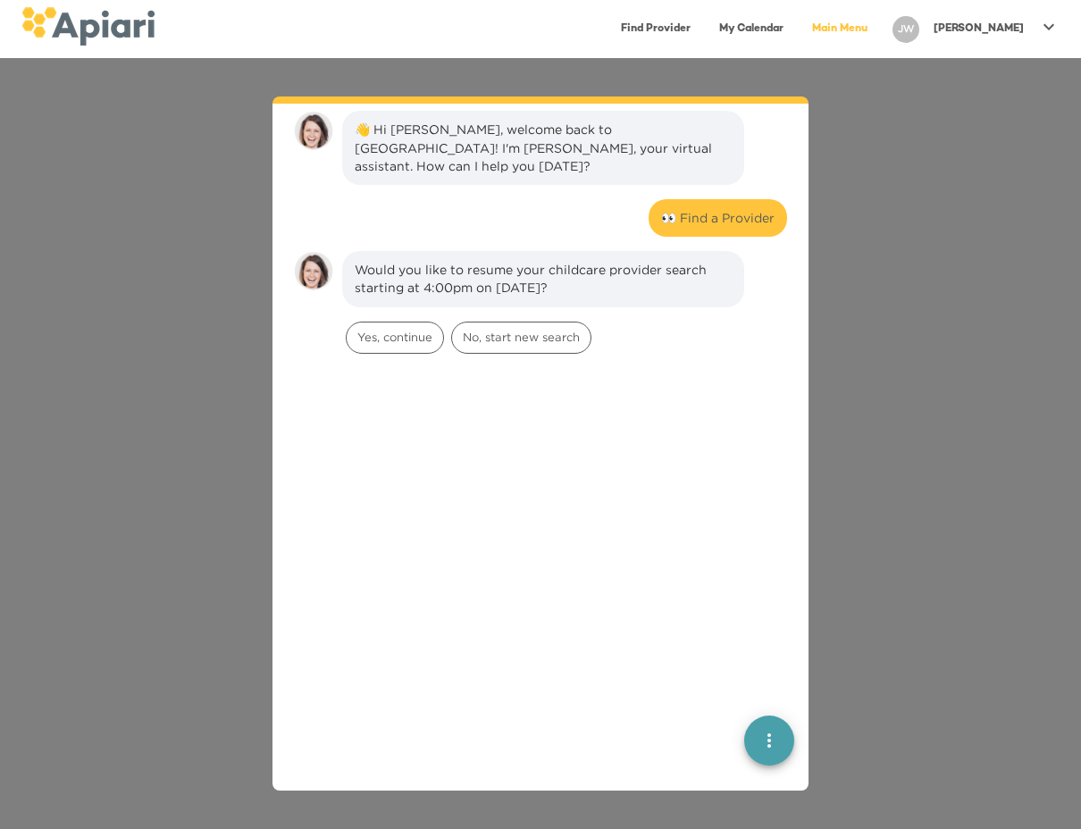
scroll to position [147, 0]
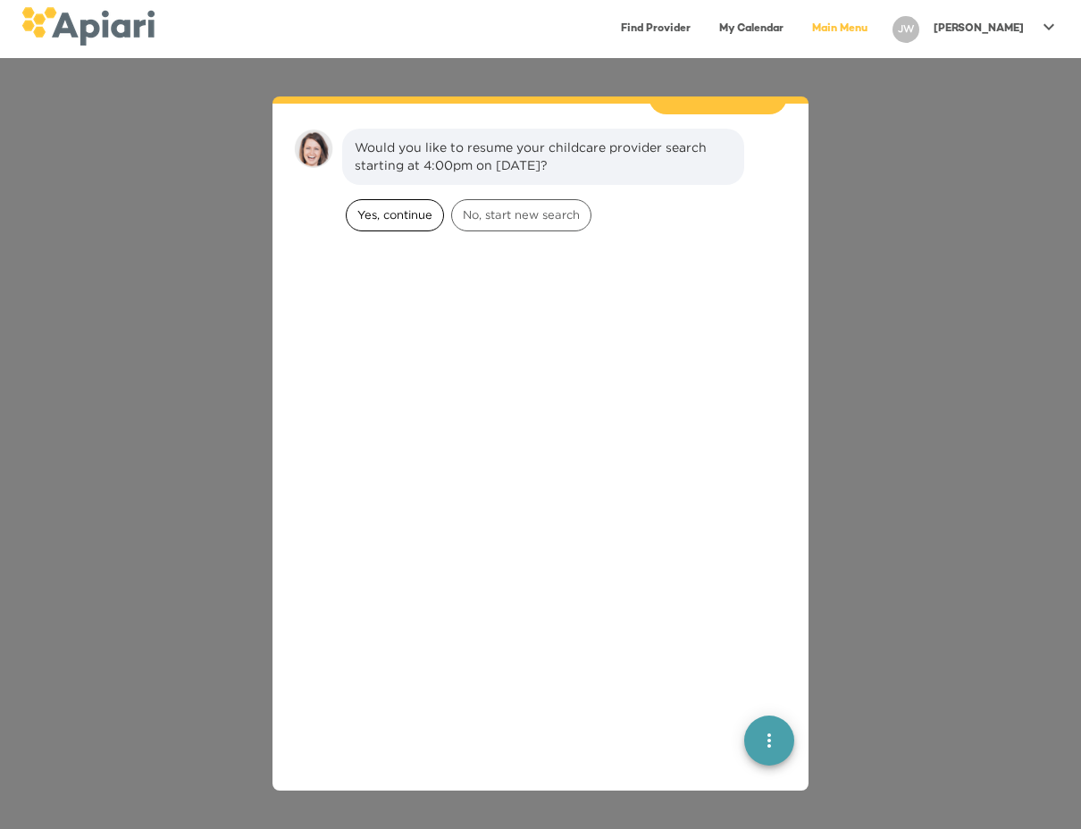
click at [397, 206] on span "Yes, continue" at bounding box center [395, 214] width 97 height 17
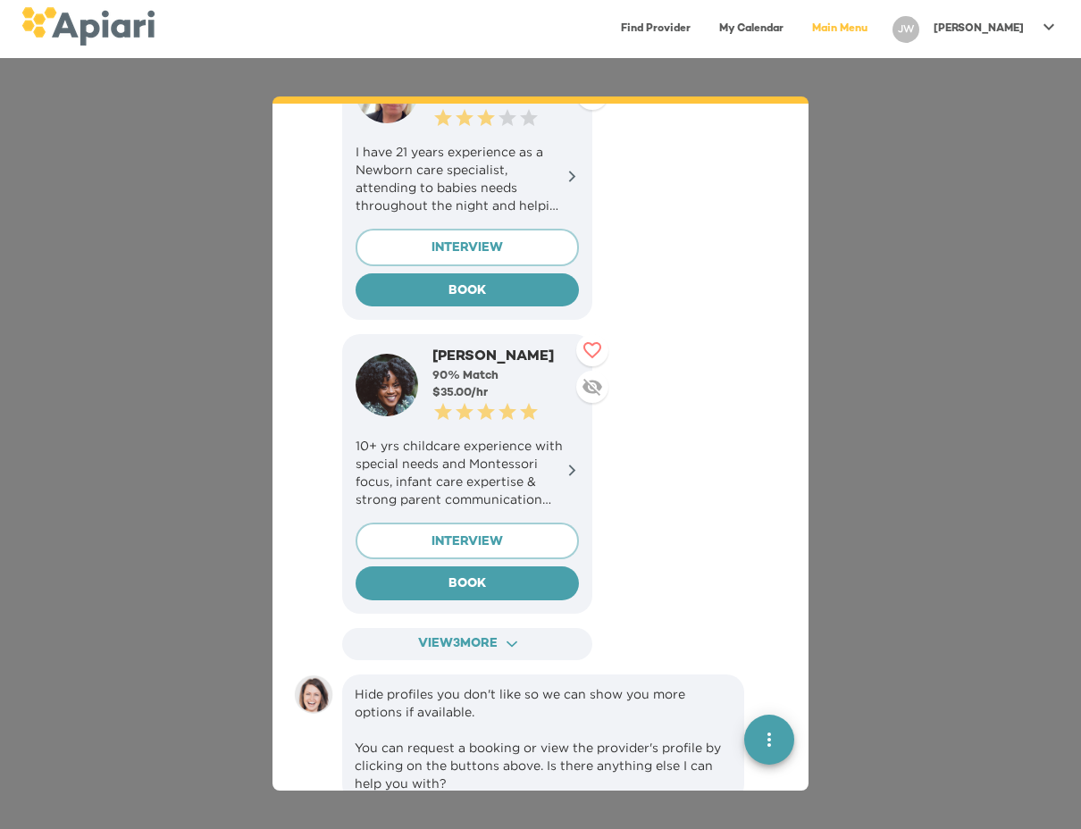
scroll to position [785, 0]
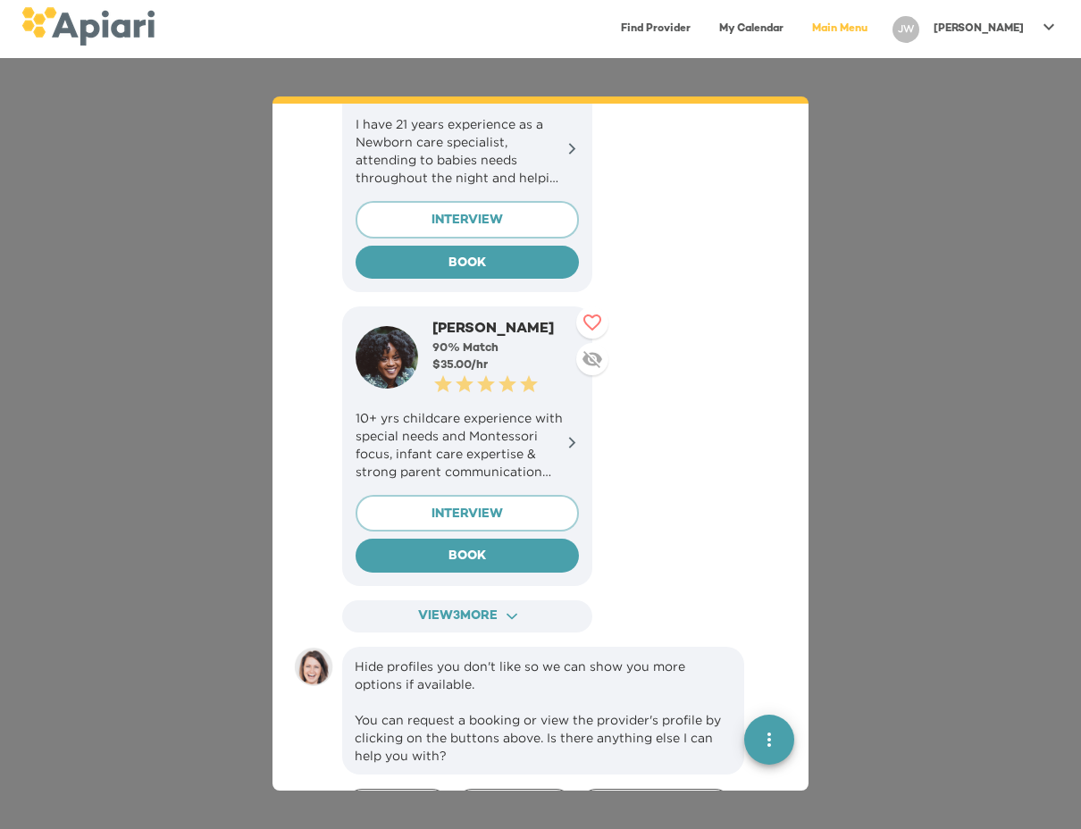
click at [576, 436] on icon at bounding box center [572, 442] width 13 height 13
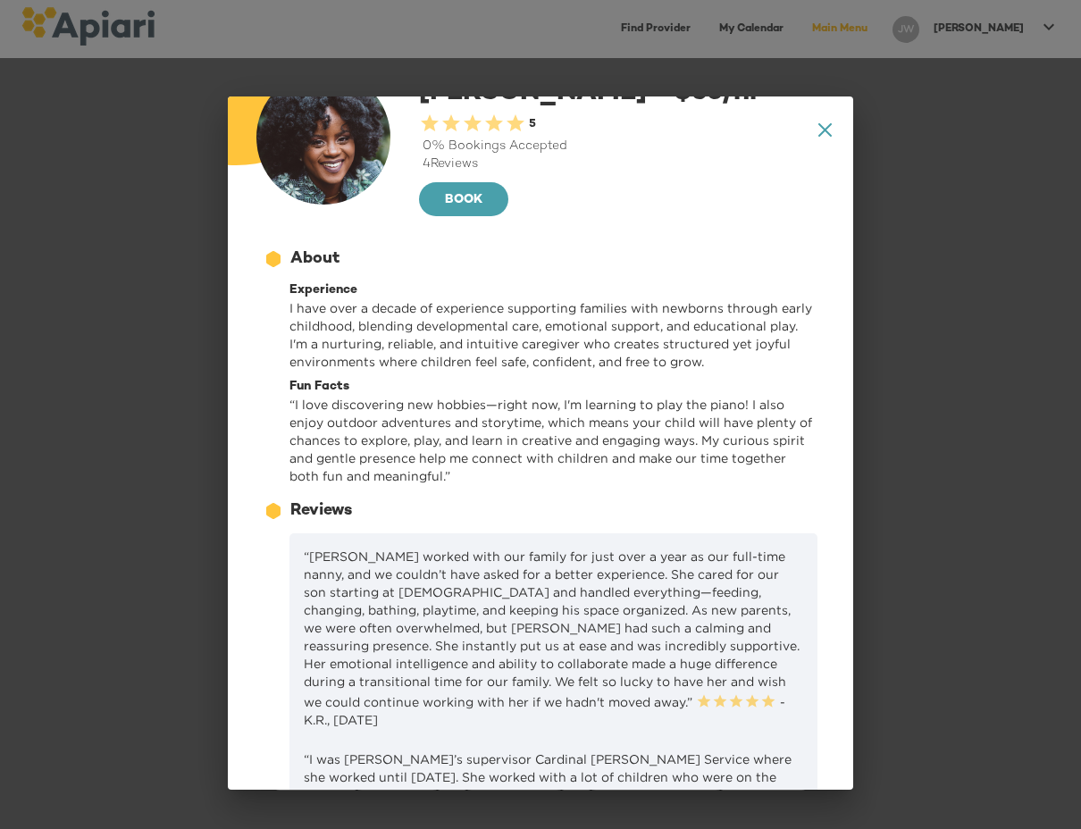
scroll to position [65, 0]
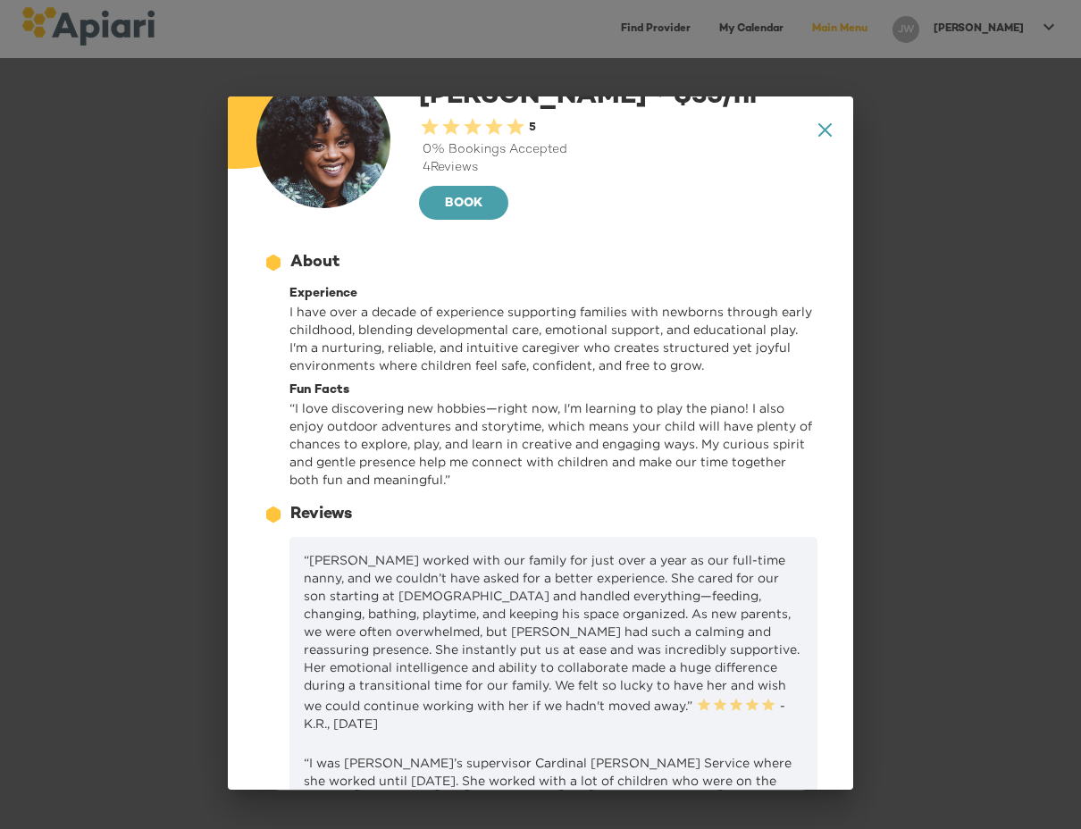
drag, startPoint x: 713, startPoint y: 301, endPoint x: 673, endPoint y: 302, distance: 40.2
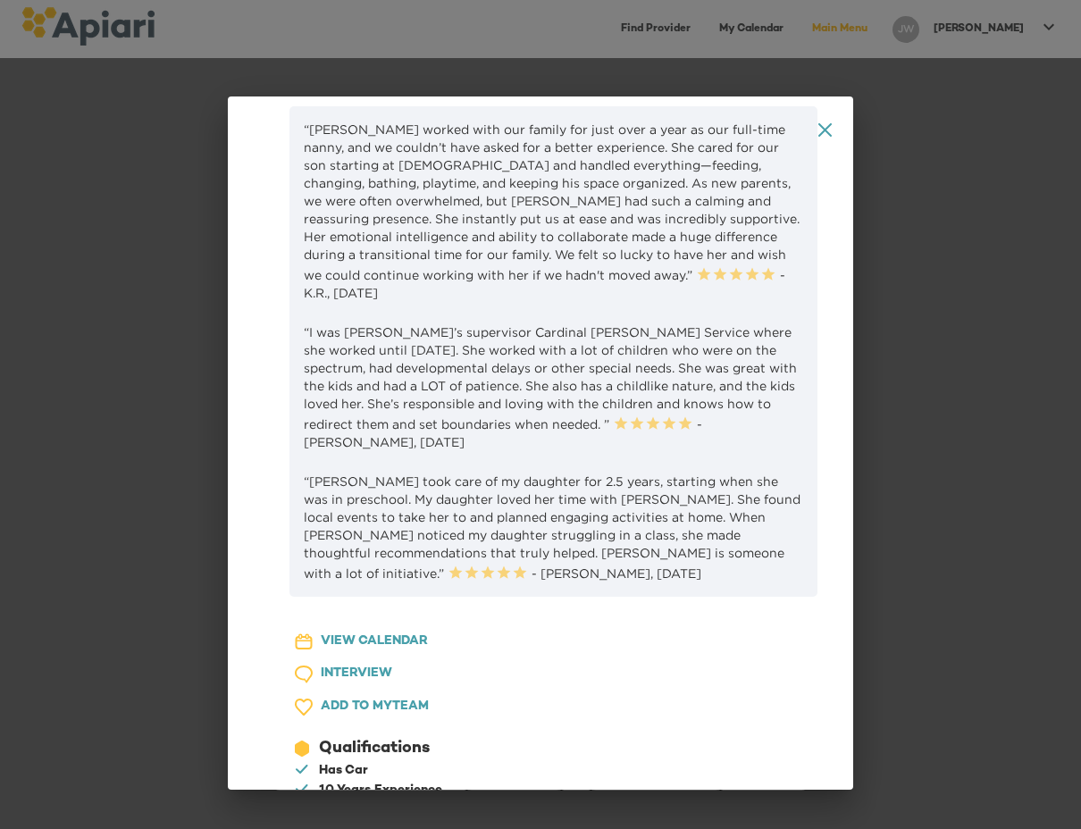
scroll to position [498, 0]
click at [348, 300] on p "“[PERSON_NAME] worked with our family for just over a year as our full-time nan…" at bounding box center [554, 209] width 500 height 181
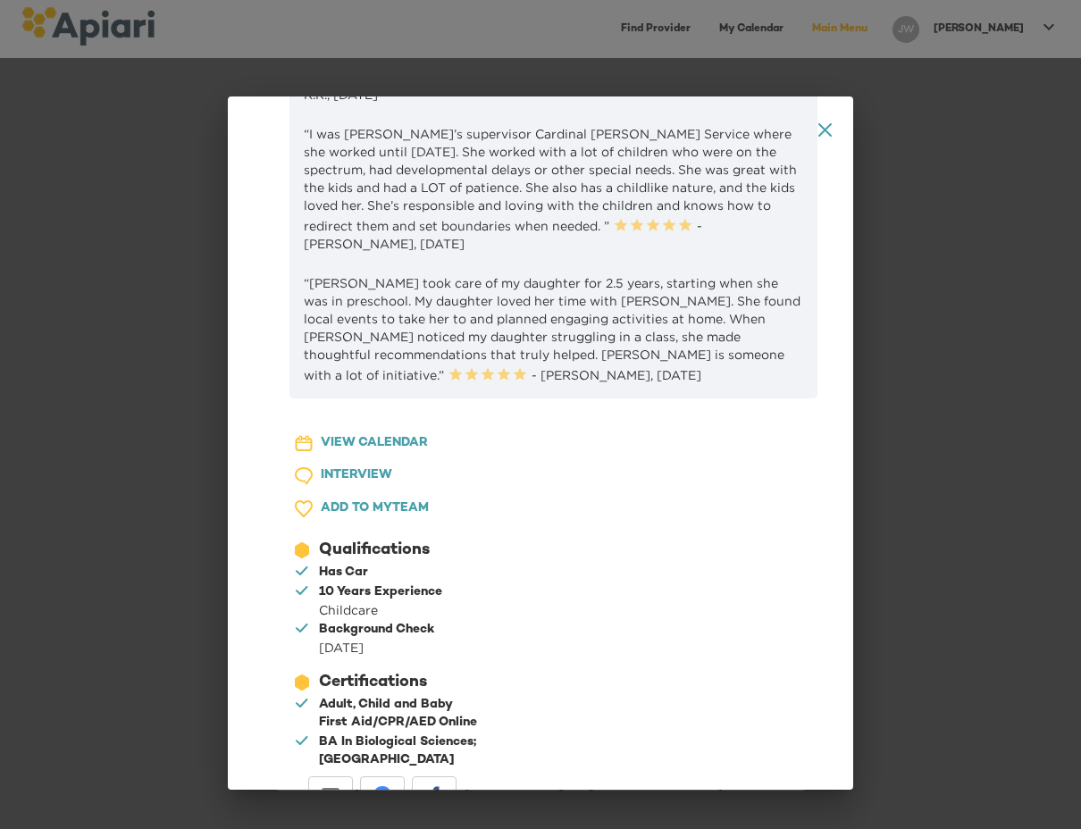
scroll to position [799, 0]
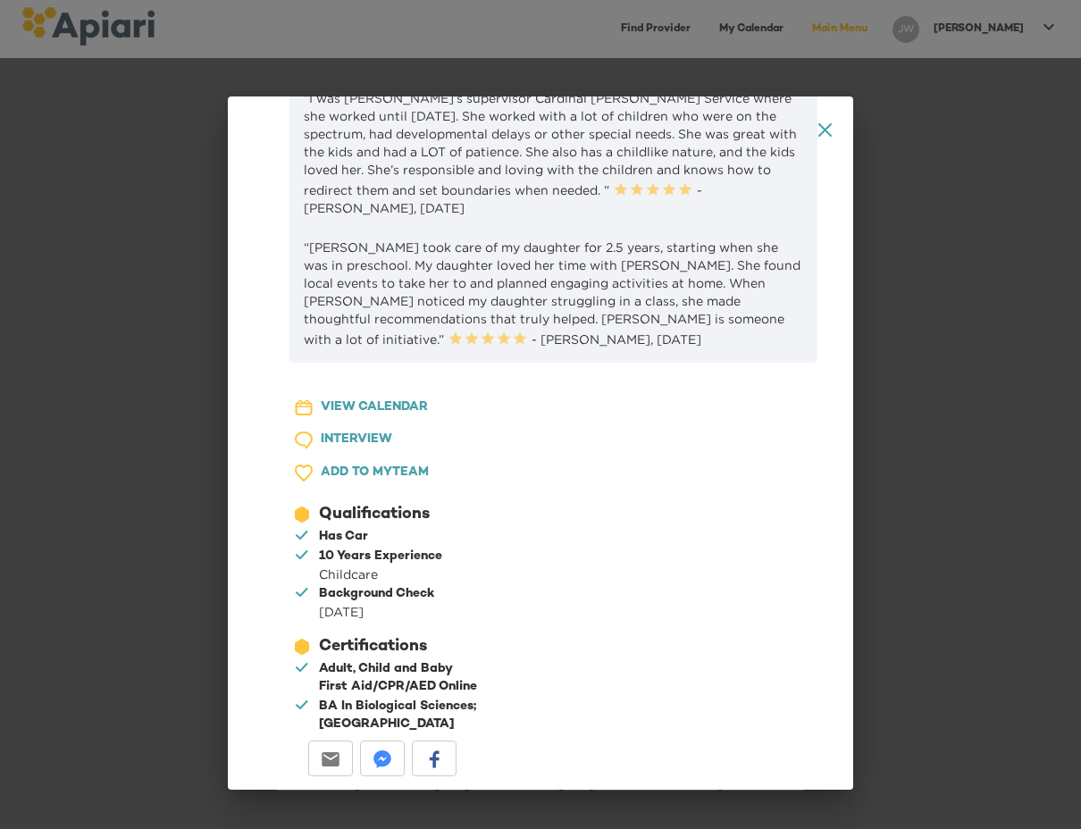
click at [365, 217] on p "“I was [PERSON_NAME]’s supervisor Cardinal [PERSON_NAME] Service where she work…" at bounding box center [554, 153] width 500 height 128
click at [339, 349] on p "“[PERSON_NAME] took care of my daughter for 2.5 years, starting when she was in…" at bounding box center [554, 294] width 500 height 110
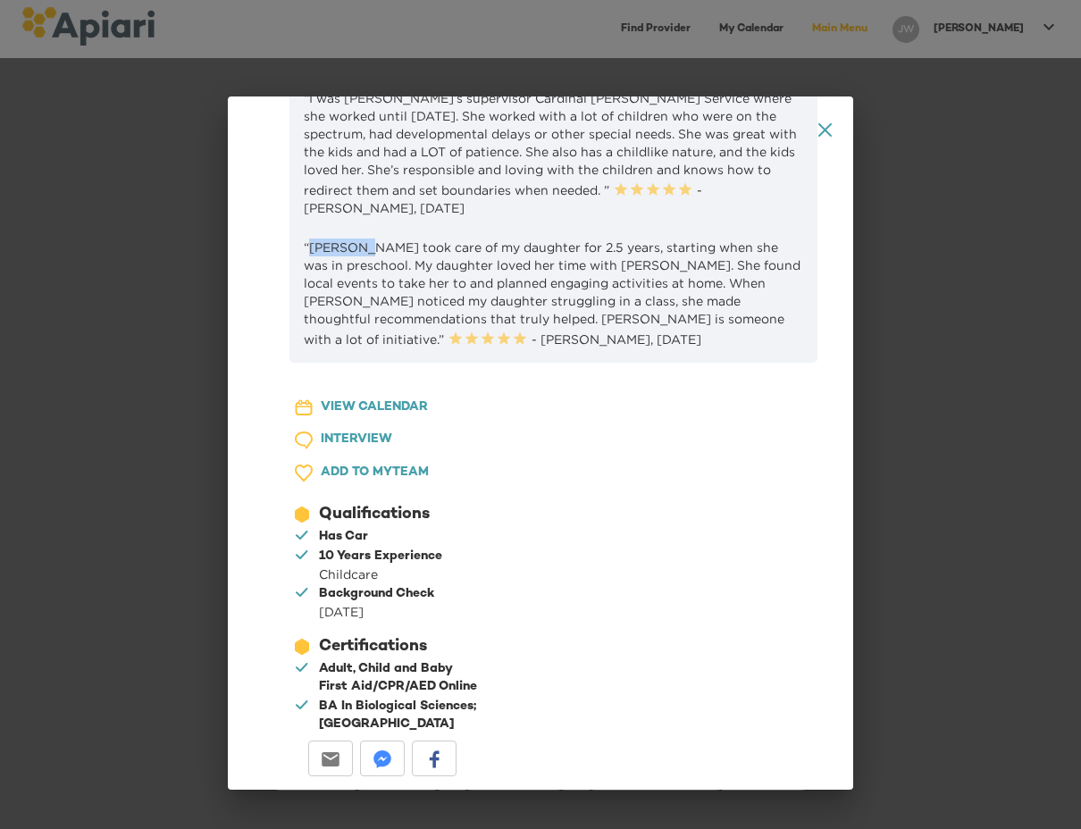
click at [825, 130] on icon at bounding box center [825, 129] width 13 height 13
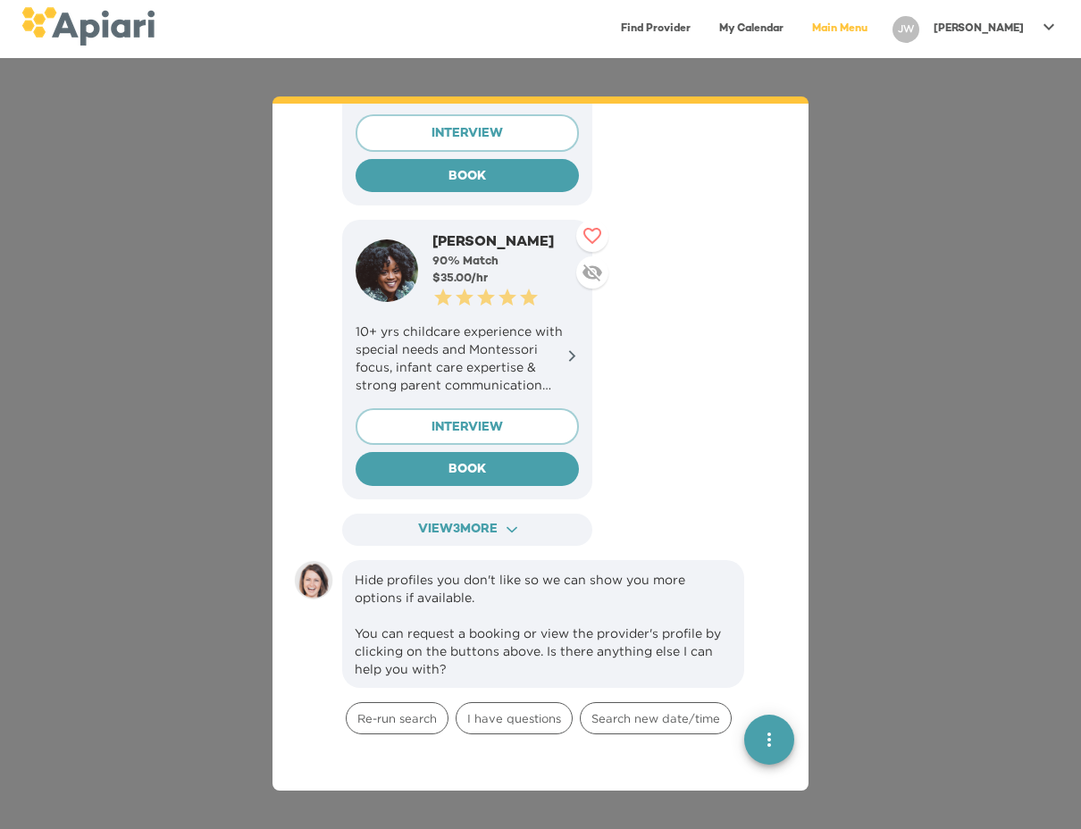
scroll to position [948, 0]
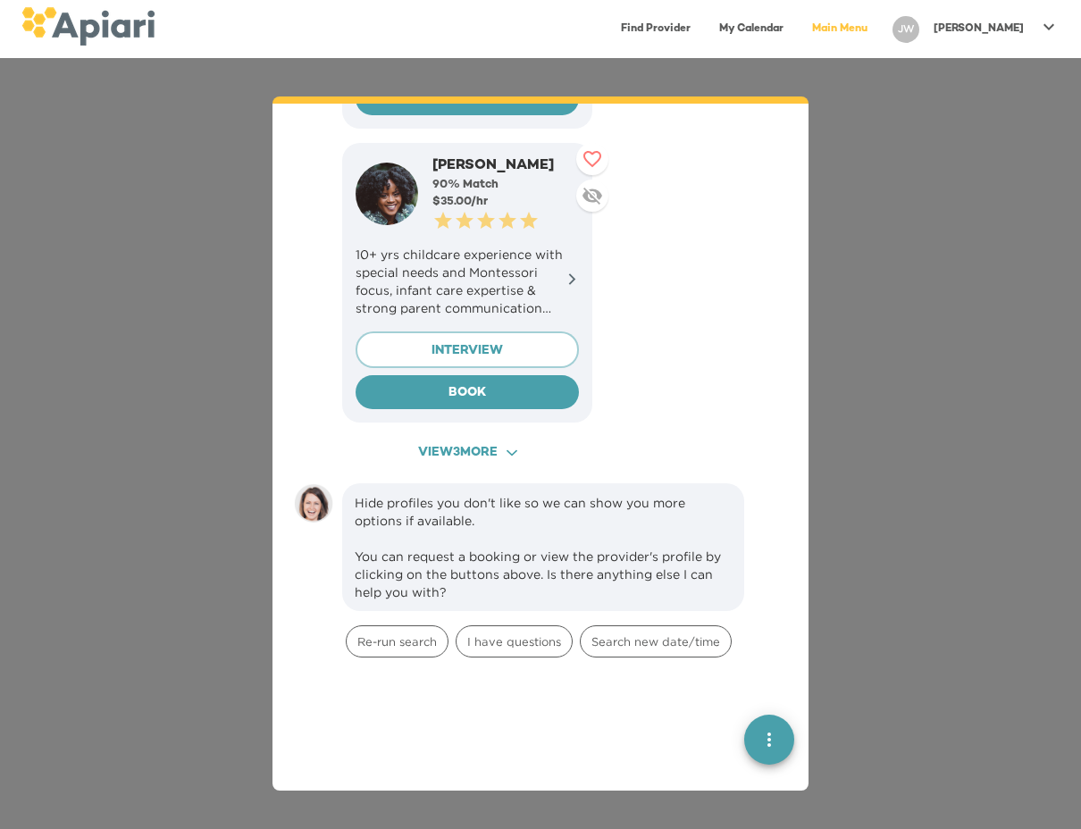
click at [503, 442] on span "View 3 more ACAF9A9D-F959-4453-8A96-698DF63F3F06 Created with sketchtool." at bounding box center [467, 453] width 218 height 22
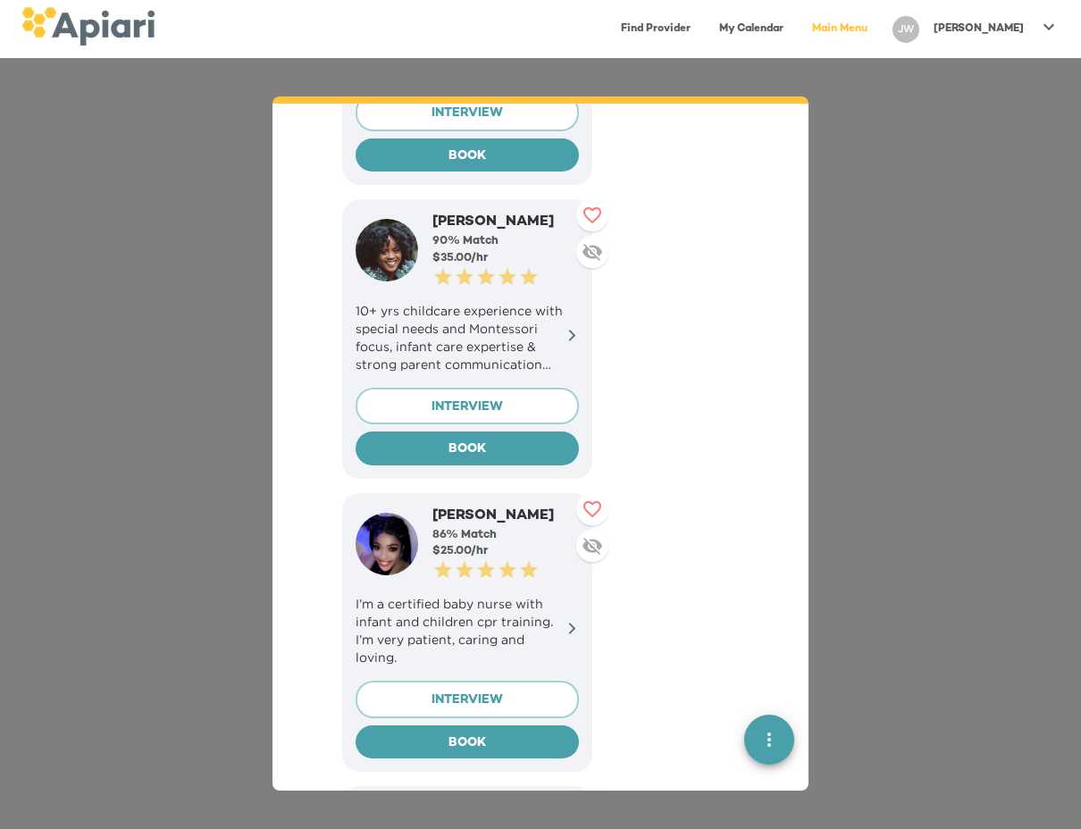
scroll to position [879, 0]
